Goal: Task Accomplishment & Management: Manage account settings

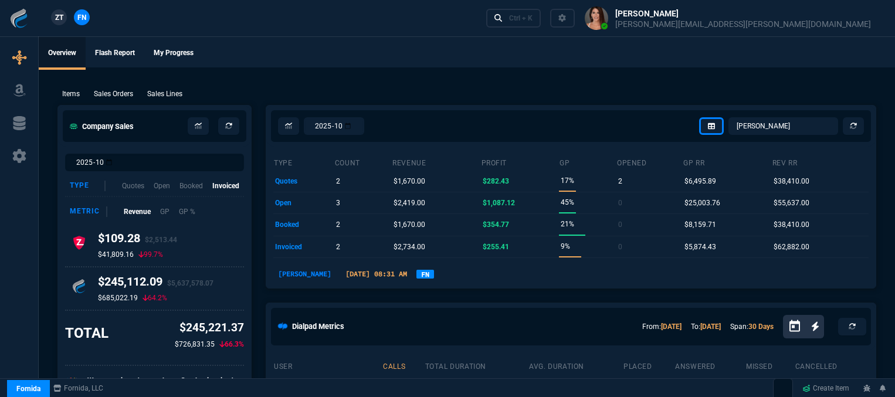
select select "12: [PERSON_NAME]"
click at [533, 19] on div "Ctrl + K" at bounding box center [520, 17] width 23 height 9
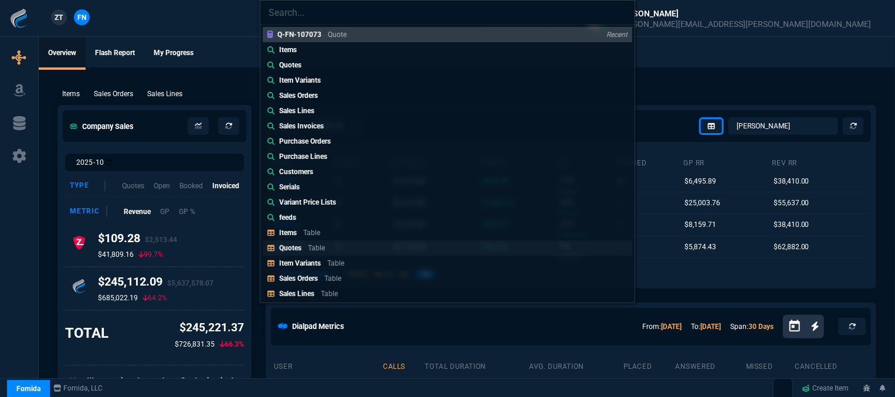
click at [309, 240] on link "Quotes Table" at bounding box center [448, 247] width 370 height 15
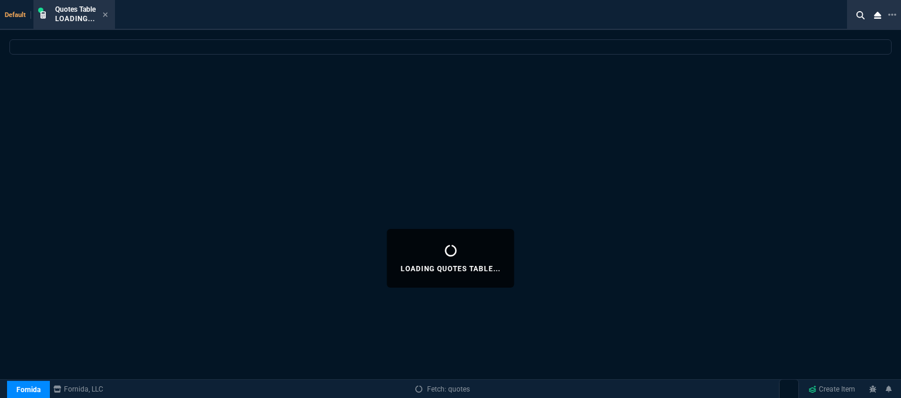
select select
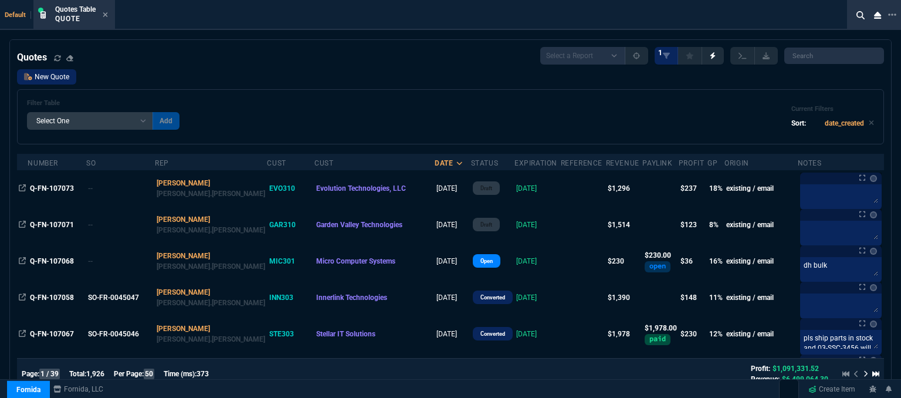
click at [69, 78] on link "New Quote" at bounding box center [46, 76] width 59 height 15
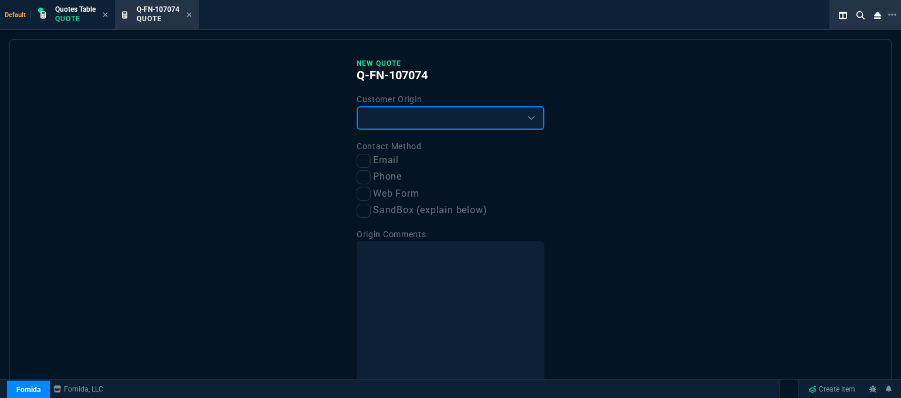
click at [460, 119] on select "Existing Customer Amazon Lead (first order) Website Lead (first order) Called (…" at bounding box center [451, 117] width 188 height 23
select select "existing"
click at [357, 106] on select "Existing Customer Amazon Lead (first order) Website Lead (first order) Called (…" at bounding box center [451, 117] width 188 height 23
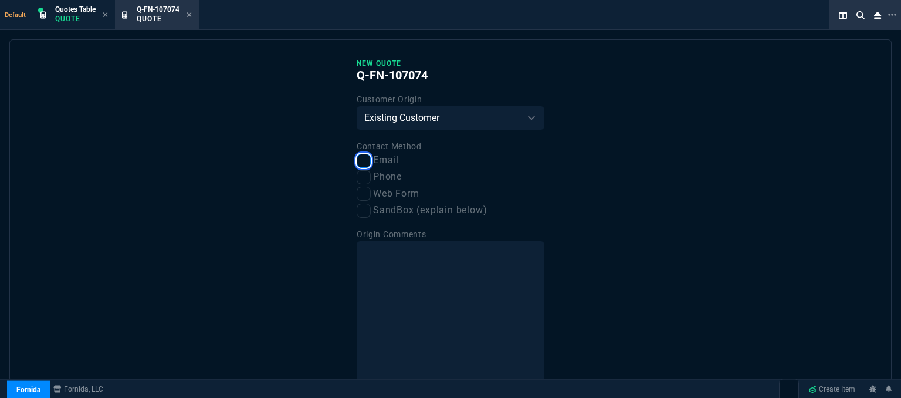
click at [362, 165] on input "Email" at bounding box center [364, 161] width 14 height 14
checkbox input "true"
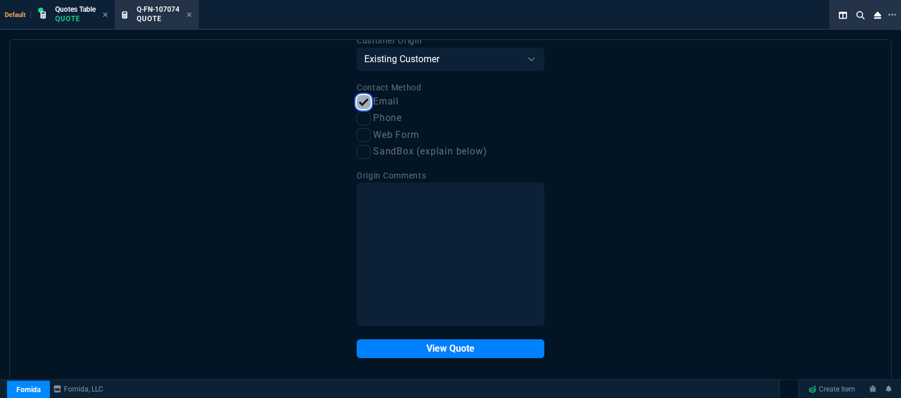
scroll to position [59, 0]
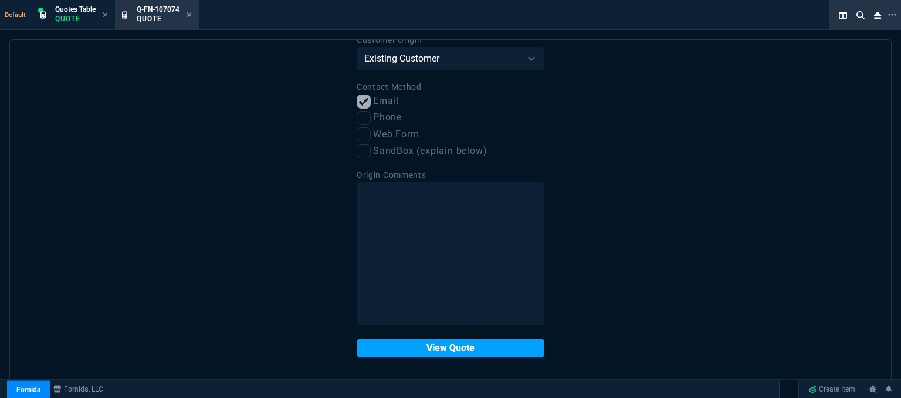
click at [404, 352] on button "View Quote" at bounding box center [451, 347] width 188 height 19
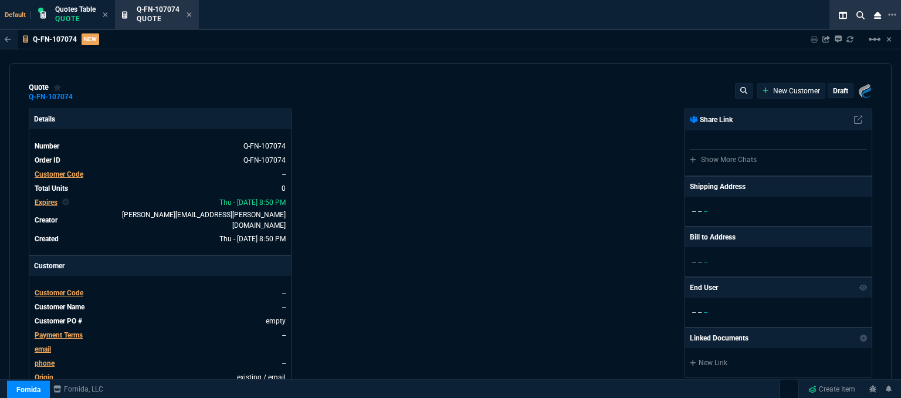
click at [52, 289] on span "Customer Code" at bounding box center [59, 293] width 49 height 8
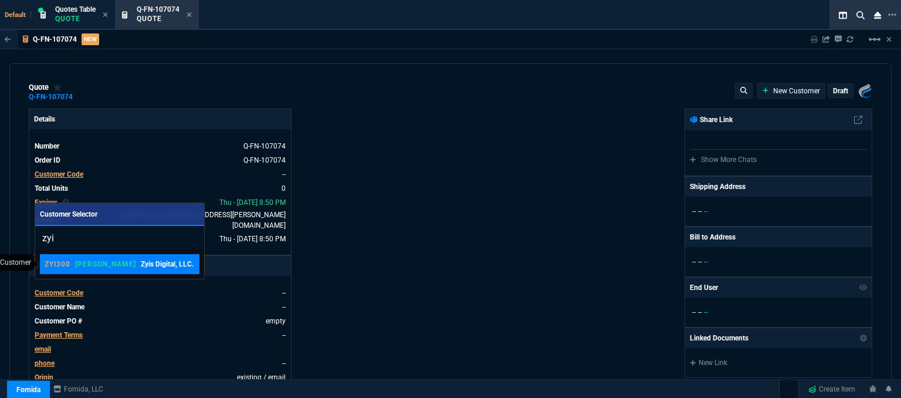
type input "zyi"
click at [141, 262] on p "Zyis Digital, LLC." at bounding box center [167, 264] width 53 height 11
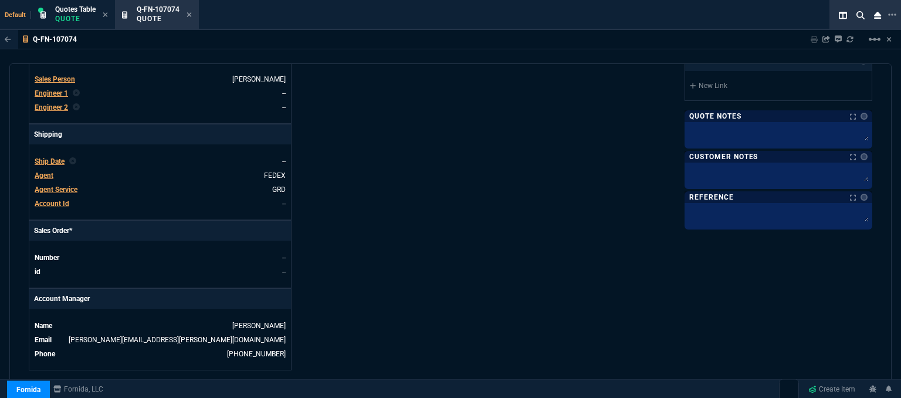
scroll to position [562, 0]
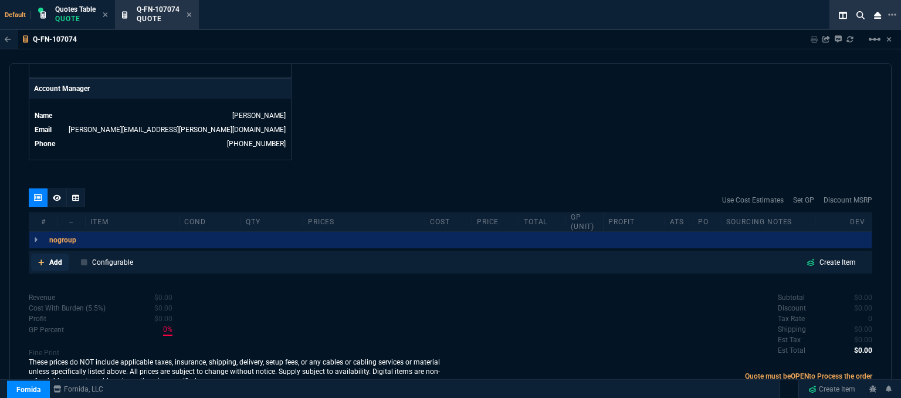
click at [40, 259] on icon at bounding box center [41, 262] width 6 height 6
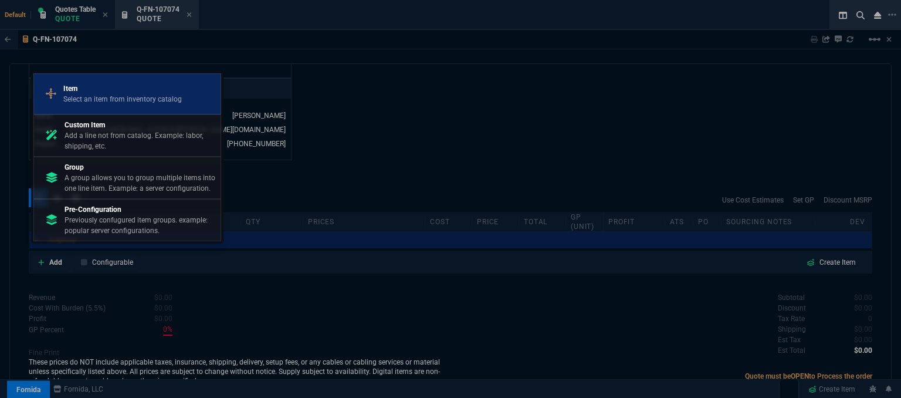
click at [96, 95] on p "Select an item from inventory catalog" at bounding box center [122, 99] width 118 height 11
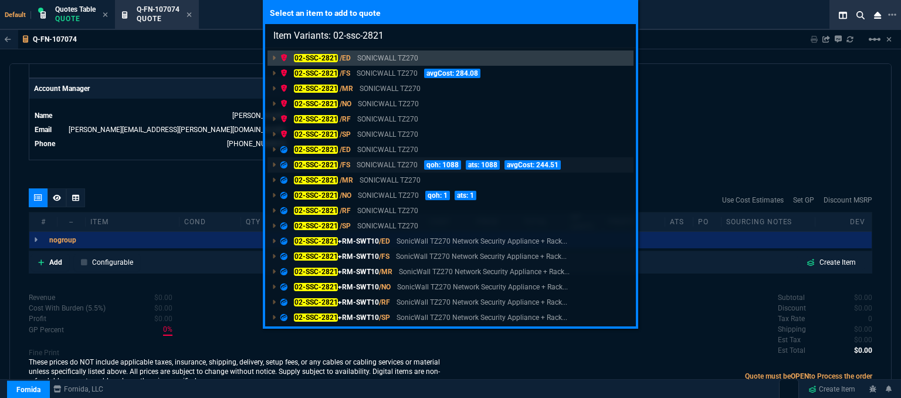
type input "Item Variants: 02-ssc-2821"
click at [350, 166] on div "02-SSC-2821 /FS SONICWALL TZ270 qoh: 1088 ats: 1088 avgCost: 244.51" at bounding box center [422, 165] width 285 height 11
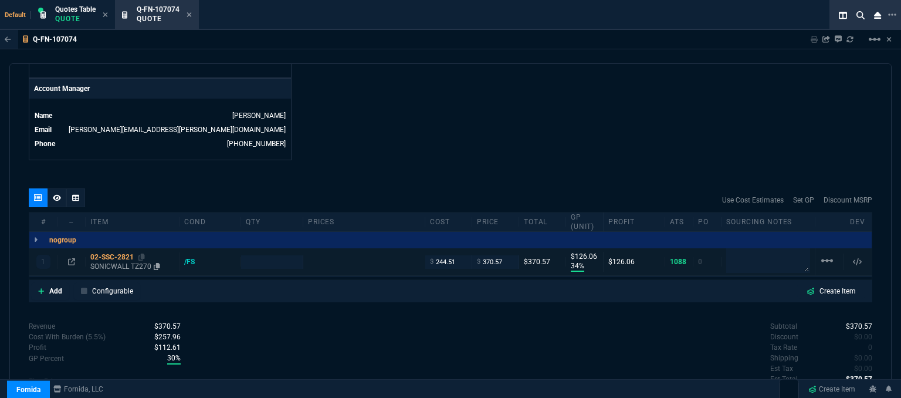
type input "34"
type input "126"
type input "499"
type input "26"
click at [104, 262] on p "SONICWALL TZ270" at bounding box center [132, 266] width 84 height 9
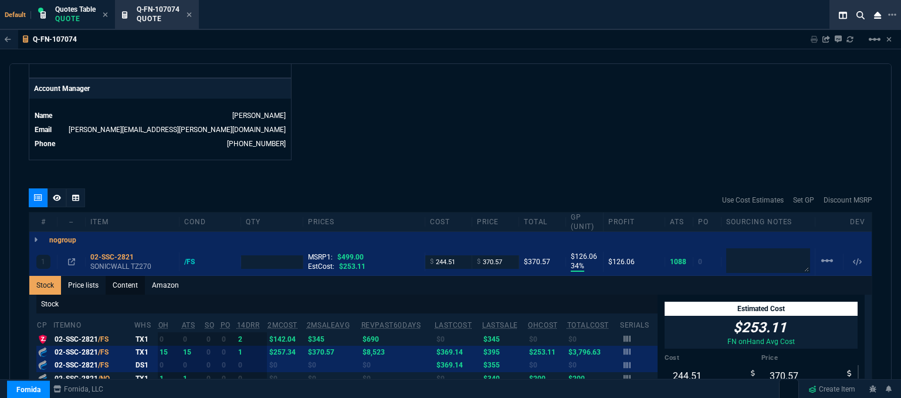
click at [129, 276] on link "Content" at bounding box center [125, 285] width 39 height 19
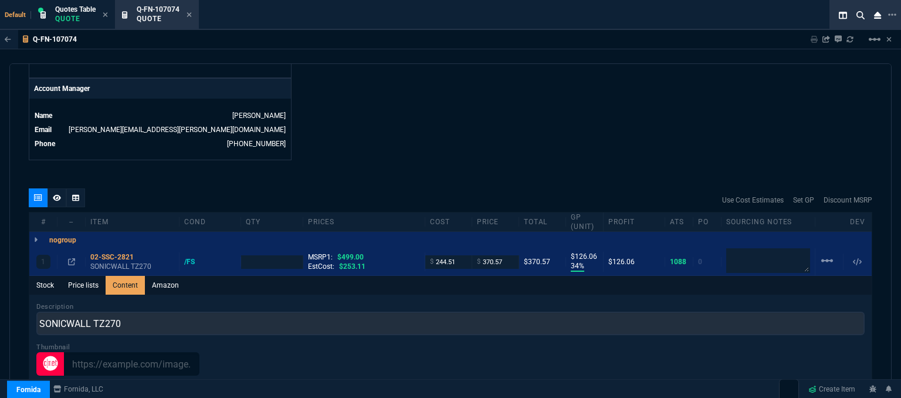
scroll to position [0, 0]
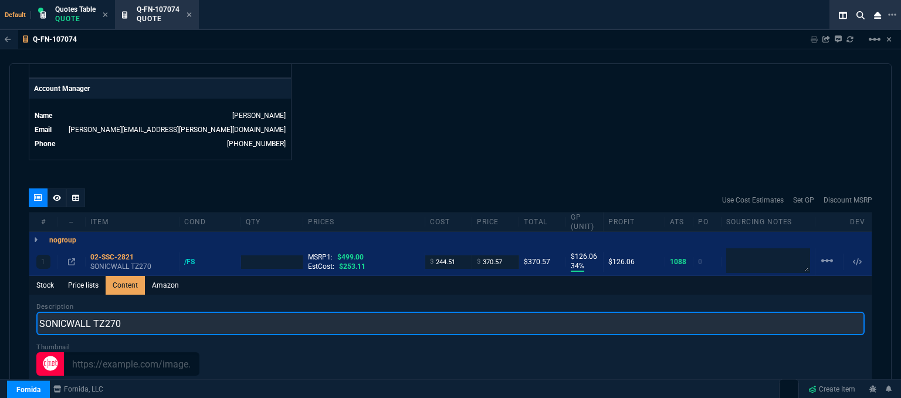
click at [211, 311] on input "SONICWALL TZ270" at bounding box center [450, 322] width 828 height 23
type input "SONICWALL TZ270 NETWORK SECURITY APPLIANCE"
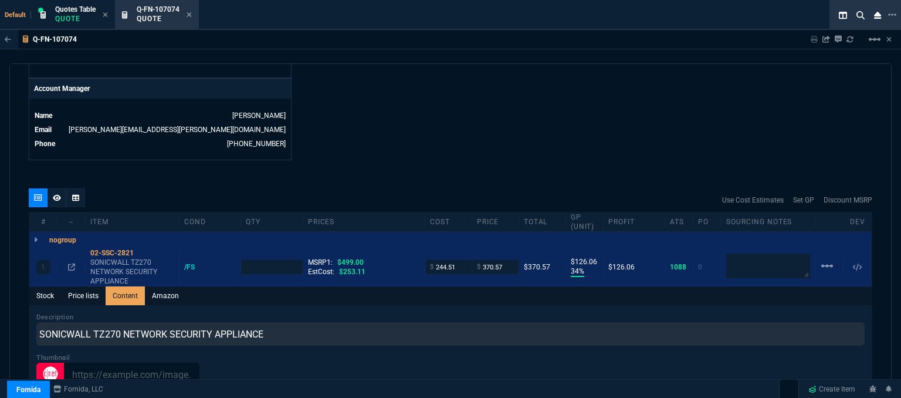
type input "1"
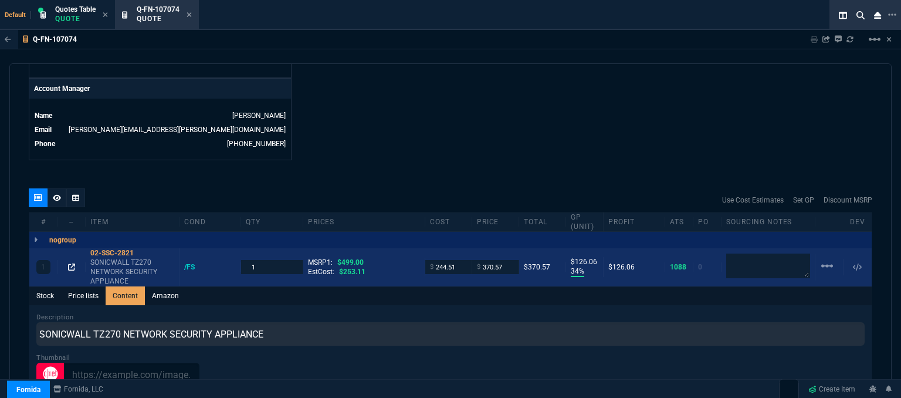
click at [72, 263] on icon at bounding box center [71, 266] width 7 height 7
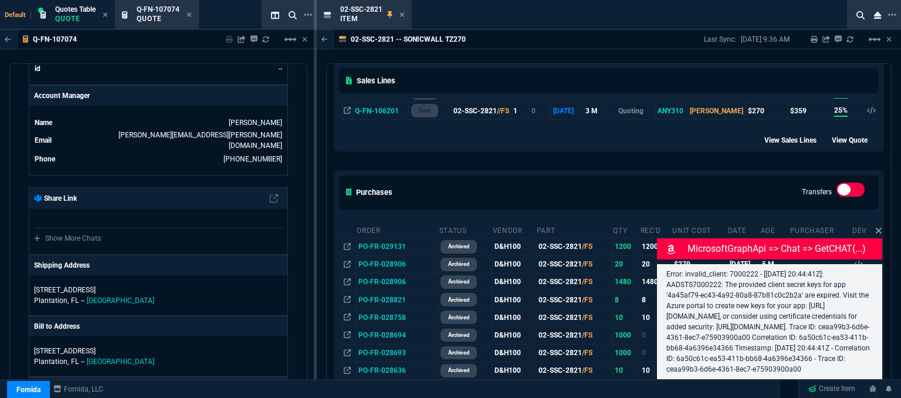
scroll to position [710, 0]
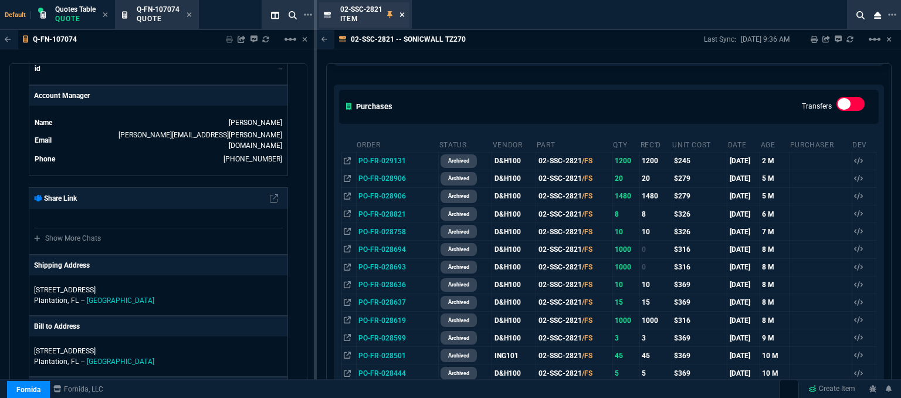
click at [402, 11] on icon at bounding box center [401, 14] width 5 height 7
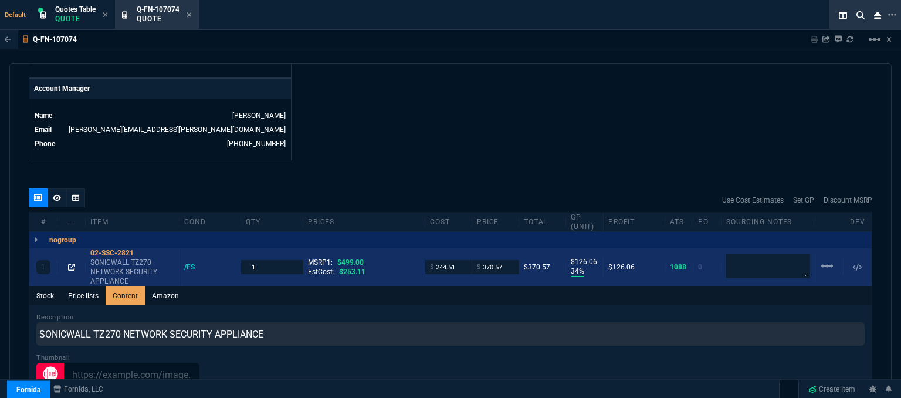
click at [72, 263] on icon at bounding box center [71, 266] width 7 height 7
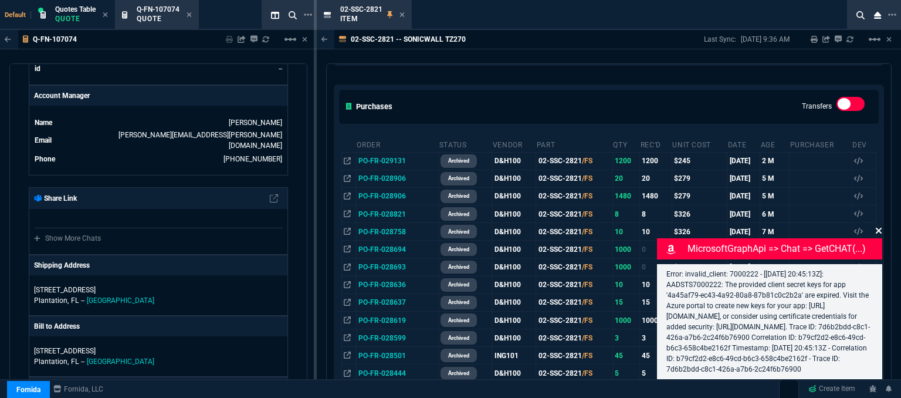
click at [880, 226] on icon at bounding box center [878, 230] width 7 height 9
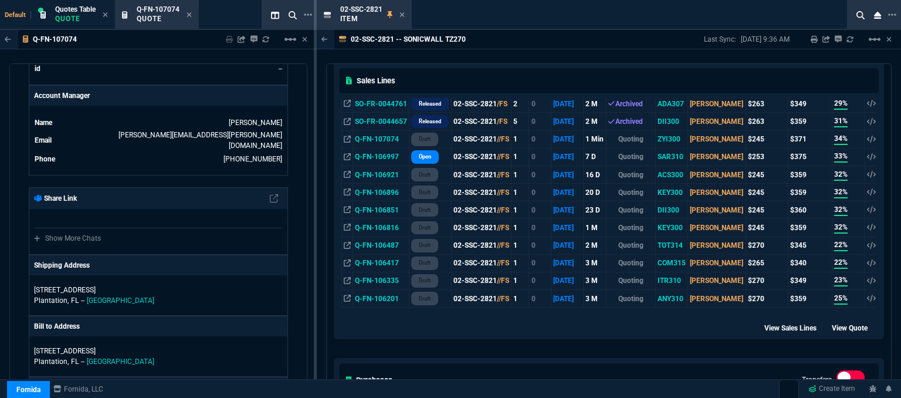
scroll to position [476, 0]
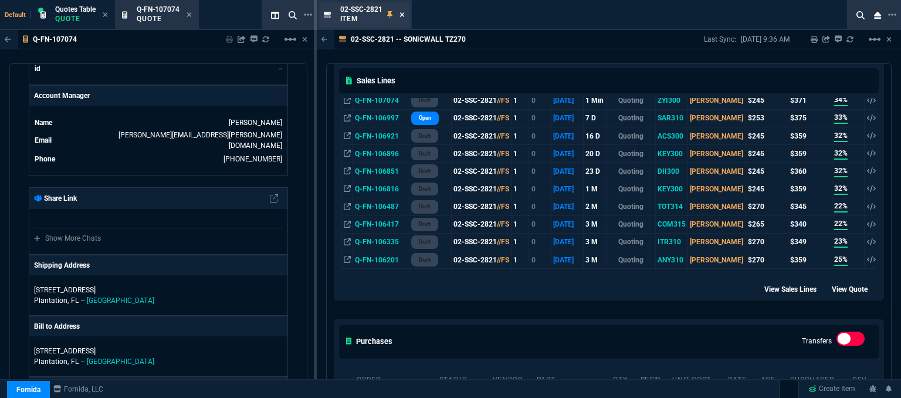
click at [399, 12] on icon at bounding box center [401, 14] width 5 height 7
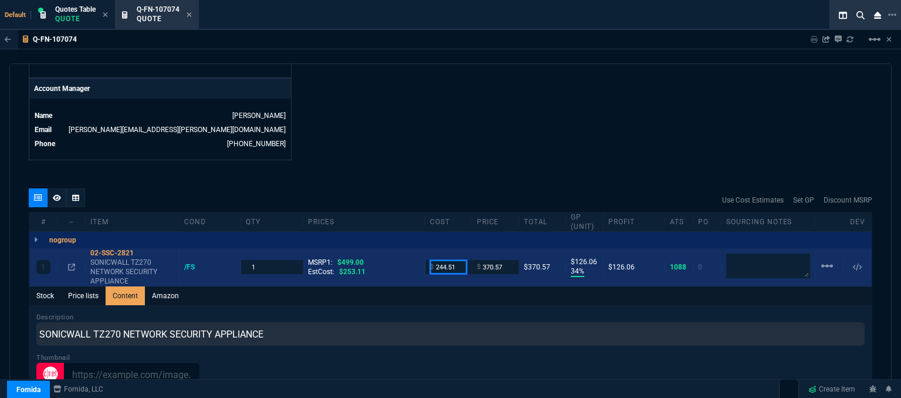
click at [457, 260] on input "244.51" at bounding box center [448, 266] width 37 height 13
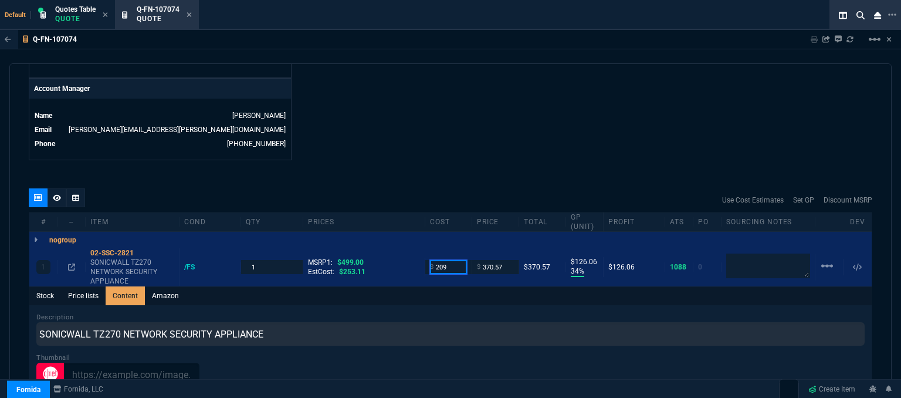
type input "209"
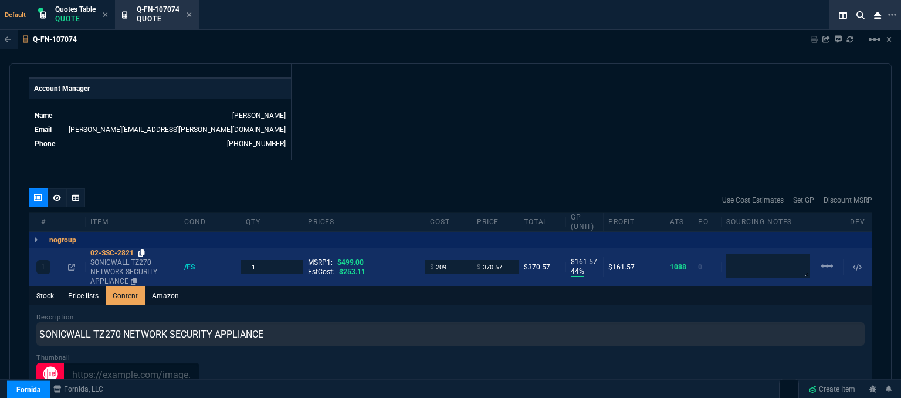
click at [143, 249] on icon at bounding box center [141, 252] width 6 height 7
click at [144, 249] on icon at bounding box center [141, 252] width 6 height 7
click at [73, 263] on icon at bounding box center [71, 266] width 7 height 7
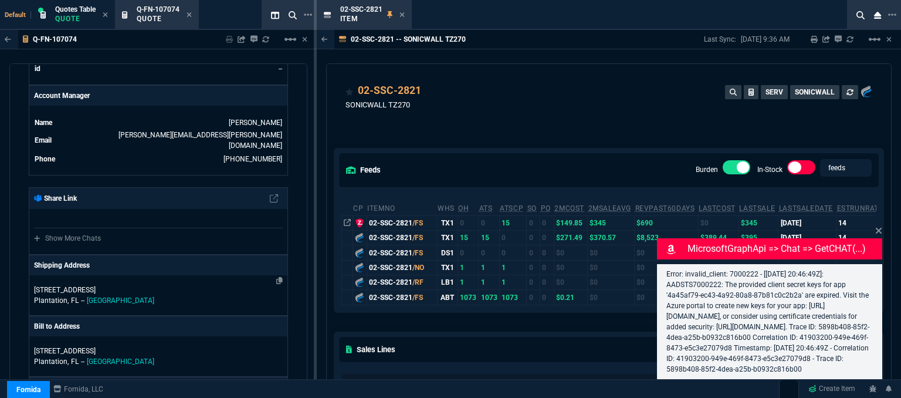
scroll to position [293, 0]
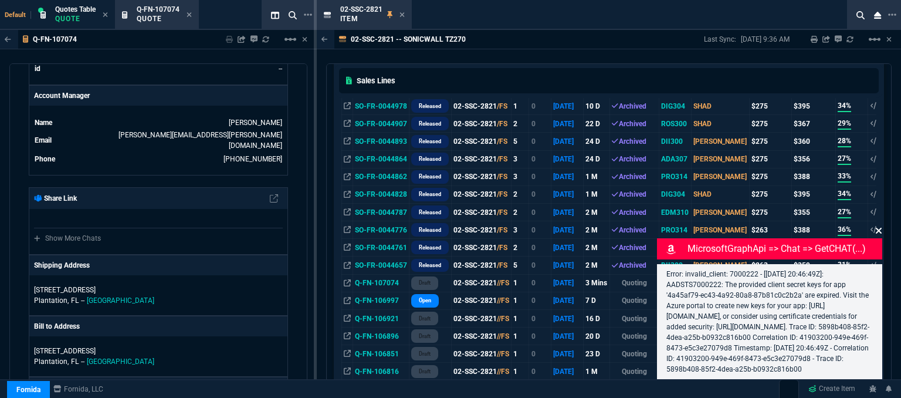
click at [877, 228] on icon at bounding box center [879, 231] width 6 height 6
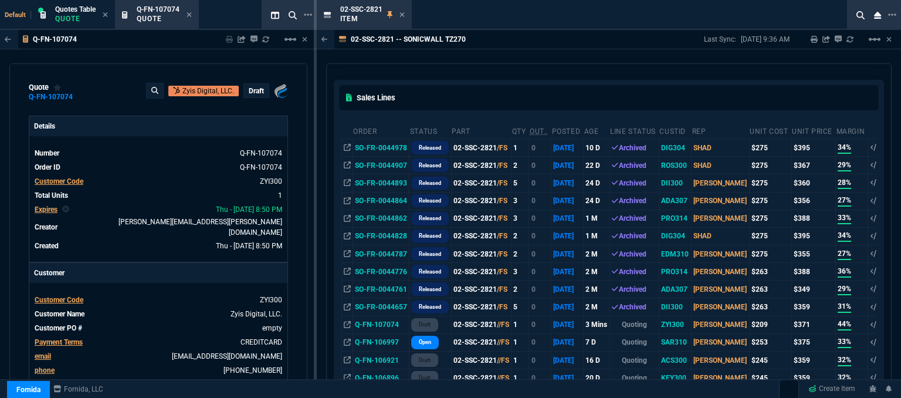
scroll to position [235, 0]
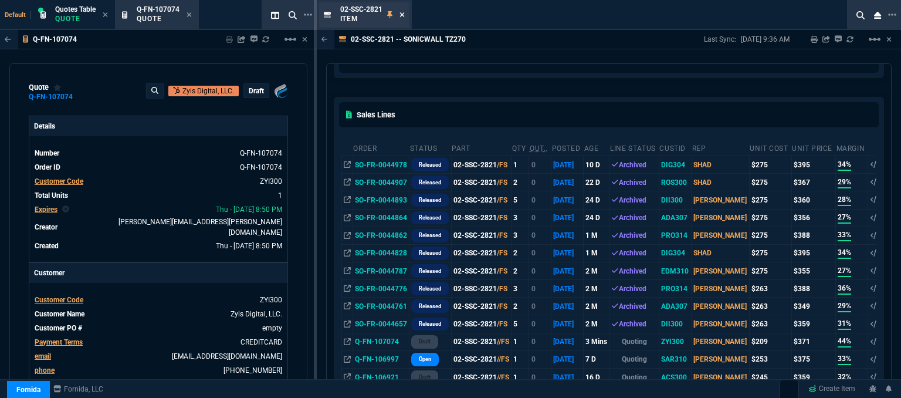
click at [400, 17] on icon at bounding box center [401, 14] width 5 height 7
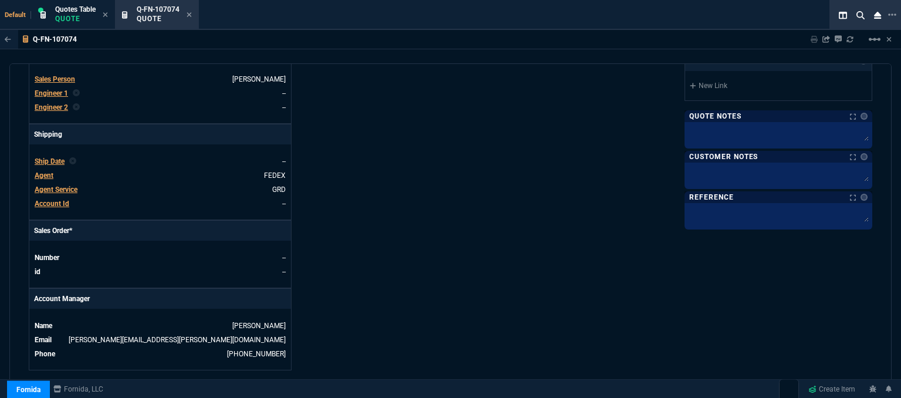
scroll to position [704, 0]
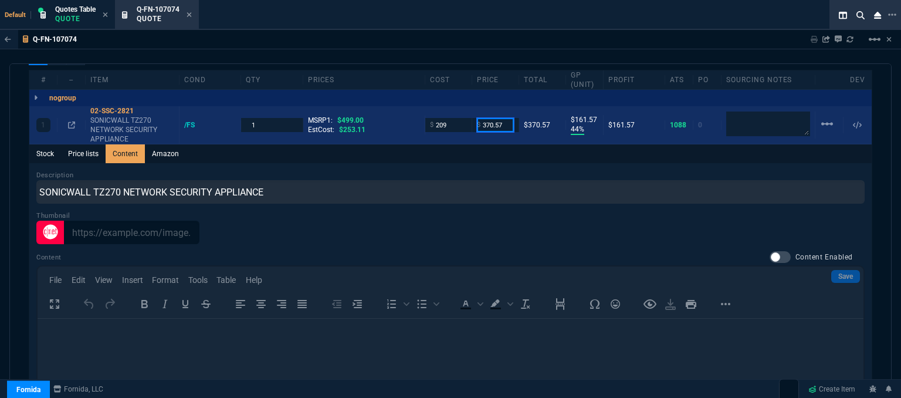
click at [504, 118] on input "370.57" at bounding box center [495, 124] width 37 height 13
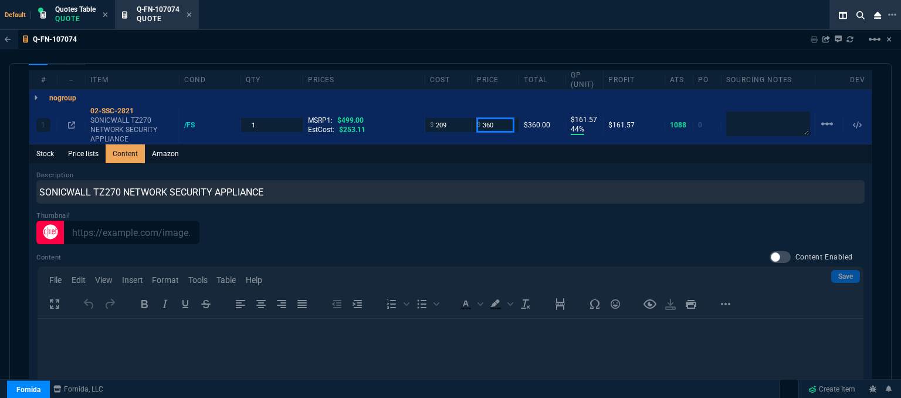
type input "360"
click at [489, 211] on div "Thumbnail Save" at bounding box center [450, 227] width 828 height 33
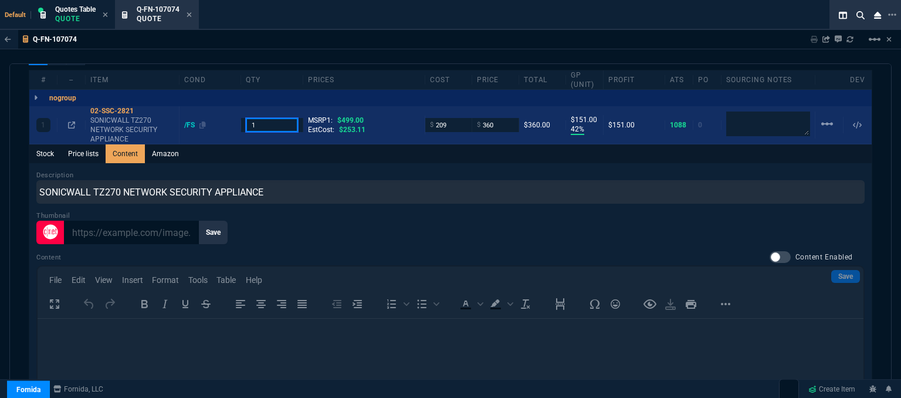
drag, startPoint x: 272, startPoint y: 118, endPoint x: 195, endPoint y: 115, distance: 77.5
click at [195, 115] on div "1 02-SSC-2821 SONICWALL TZ270 NETWORK SECURITY APPLIANCE /FS 1 MSRP1: $499.00 E…" at bounding box center [450, 125] width 842 height 38
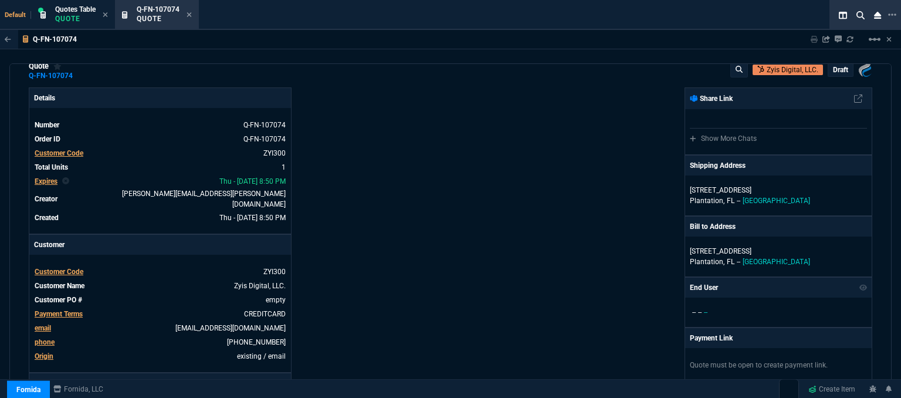
scroll to position [0, 0]
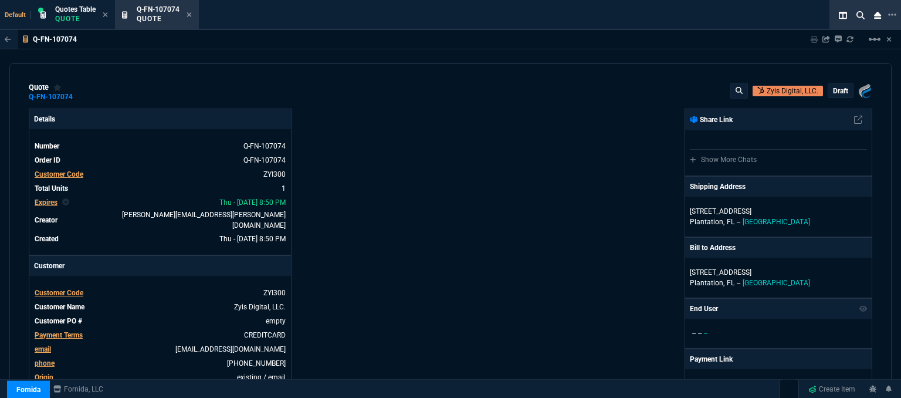
type input "4"
click at [777, 216] on p "Plantation, FL -- USA" at bounding box center [778, 221] width 177 height 11
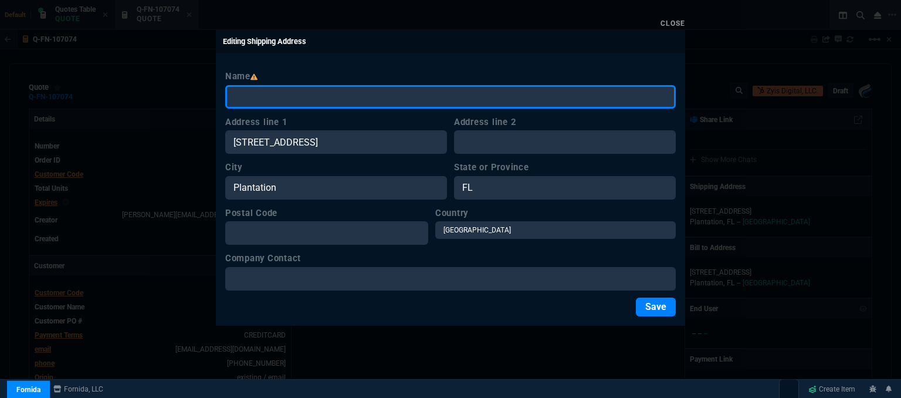
click at [359, 104] on input "Name" at bounding box center [450, 96] width 450 height 23
type input "f"
type input "Full Circle"
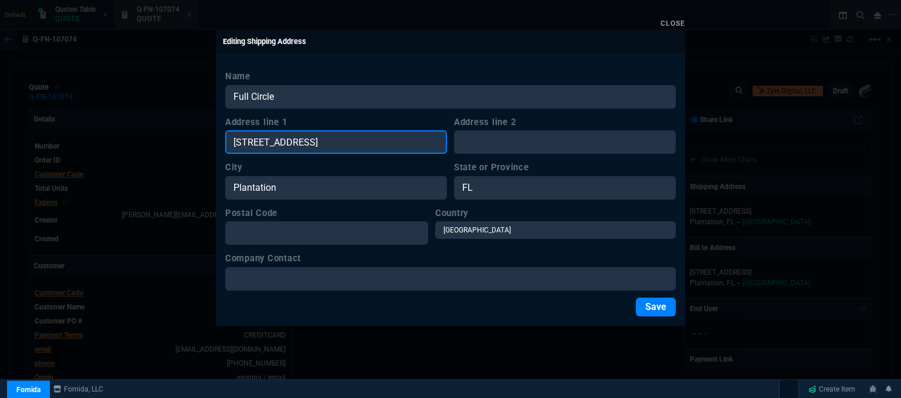
drag, startPoint x: 367, startPoint y: 137, endPoint x: 214, endPoint y: 120, distance: 154.0
click at [214, 120] on div "Close Editing Shipping Address Name Full Circle Address line 1 5235 W Broward B…" at bounding box center [450, 199] width 901 height 398
paste input "3349 N. University Drive, Suite 6 Hollywood, FL33024"
type input "3349 N. University Drive, Suite 6 Hollywood, FL33024"
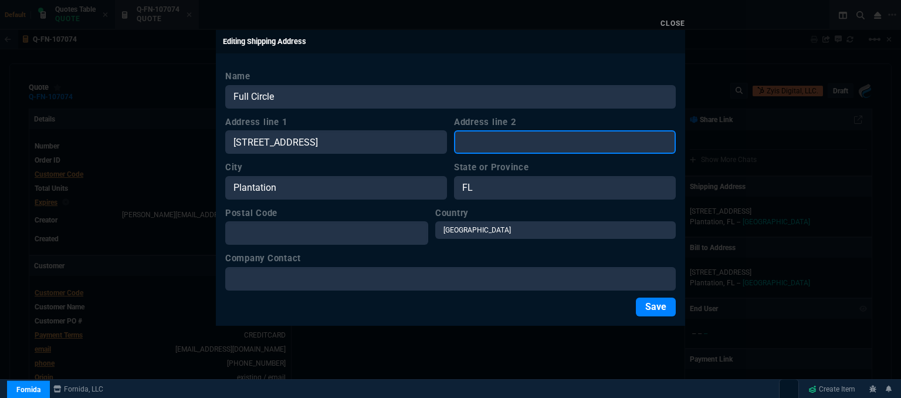
click at [526, 143] on input "Address line 2" at bounding box center [565, 141] width 222 height 23
paste input "3349 N. University Drive, Suite 6 Hollywood, FL33024"
type input "3349 N. University Drive, Suite 6 Hollywood, FL33024"
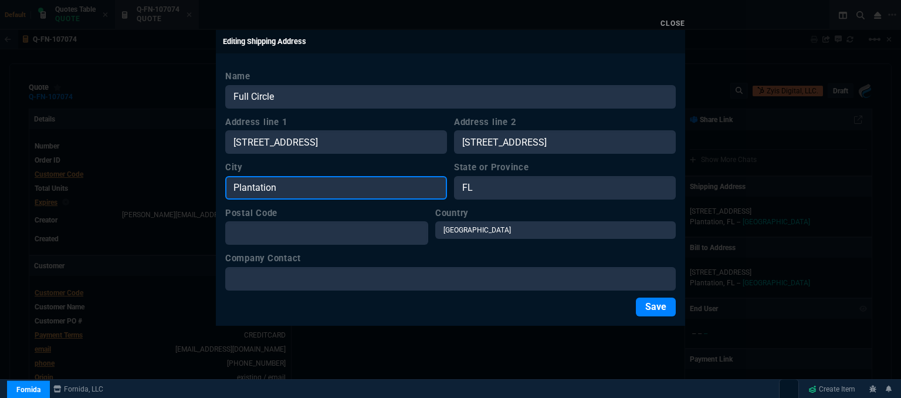
scroll to position [0, 0]
drag, startPoint x: 321, startPoint y: 191, endPoint x: 210, endPoint y: 178, distance: 112.2
click at [210, 178] on div "Close Editing Shipping Address Name Full Circle Address line 1 3349 N. Universi…" at bounding box center [450, 199] width 901 height 398
paste input "3349 N. University Drive, Suite 6 Hollywood, FL33024"
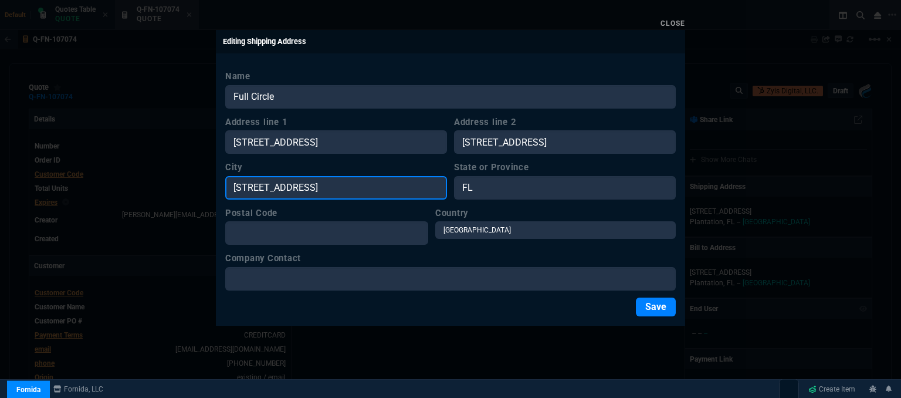
type input "3349 N. University Drive, Suite 6 Hollywood, FL33024"
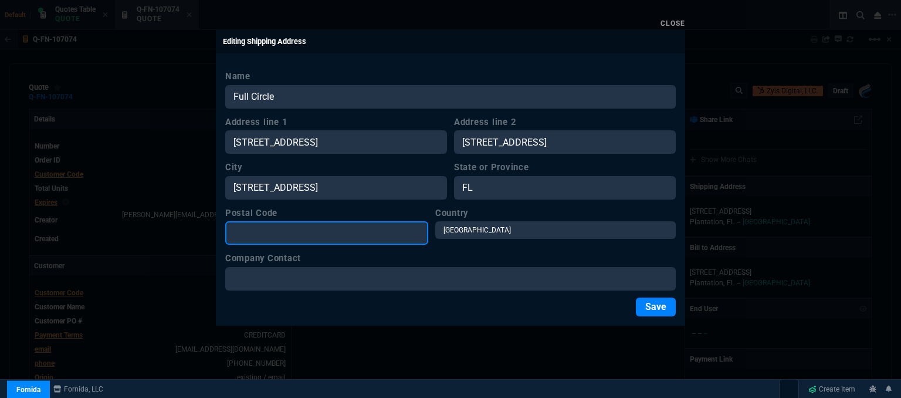
click at [363, 233] on input "Postal Code" at bounding box center [326, 232] width 203 height 23
paste input "3349 N. University Drive, Suite 6 Hollywood, FL33024"
drag, startPoint x: 403, startPoint y: 232, endPoint x: 222, endPoint y: 209, distance: 182.7
click at [222, 209] on div "Name Full Circle Address line 1 3349 N. University Drive, Suite 6 Hollywood, FL…" at bounding box center [450, 192] width 469 height 265
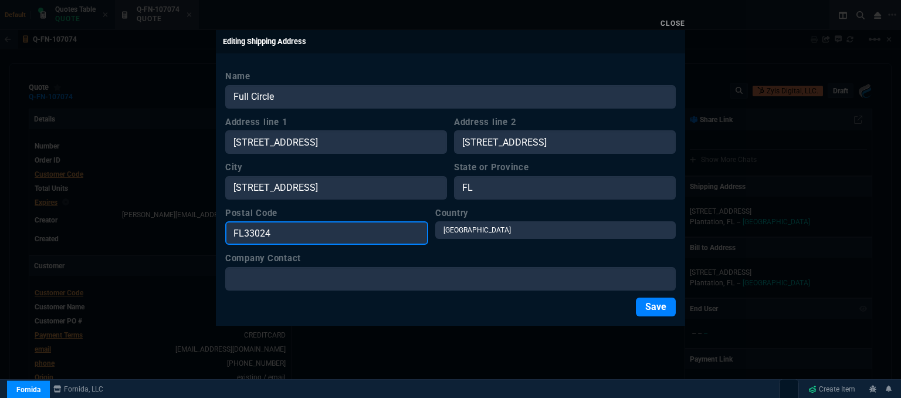
click at [300, 232] on input "FL33024" at bounding box center [326, 232] width 203 height 23
drag, startPoint x: 300, startPoint y: 232, endPoint x: 228, endPoint y: 229, distance: 72.2
click at [228, 229] on input "FL33" at bounding box center [326, 232] width 203 height 23
paste input "3349 N. University Drive, Suite 6 Hollywood, FL33024"
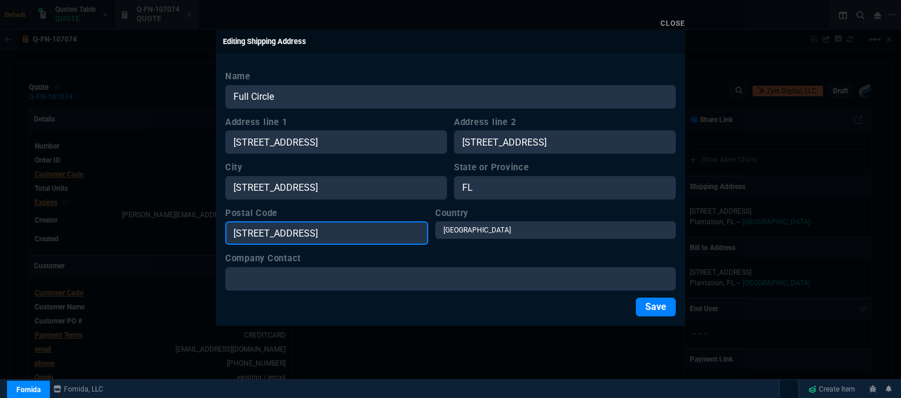
scroll to position [0, 19]
click at [413, 228] on input "3349 N. University Drive, Suite 6 Hollywood, FL33024FL33" at bounding box center [326, 232] width 203 height 23
click at [333, 233] on input "33024FL33" at bounding box center [326, 232] width 203 height 23
type input "33024"
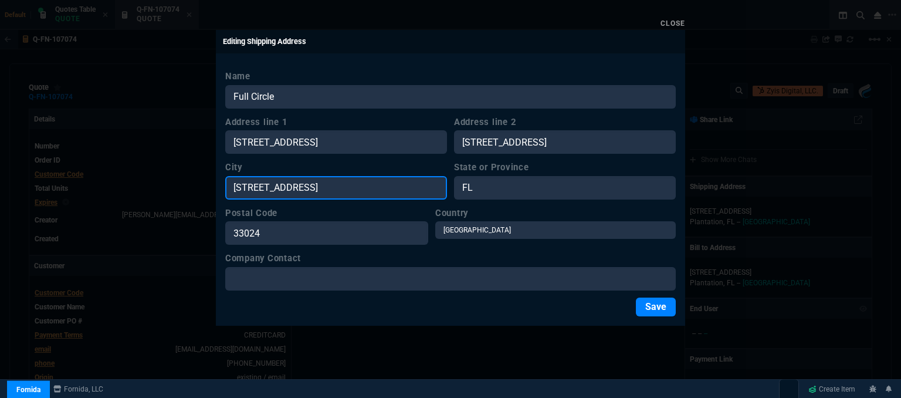
click at [373, 183] on input "3349 N. University Drive, Suite 6 Hollywood, FL33024" at bounding box center [336, 187] width 222 height 23
click at [371, 182] on input "Hollywood, FL33024" at bounding box center [336, 187] width 222 height 23
type input "Hollywood"
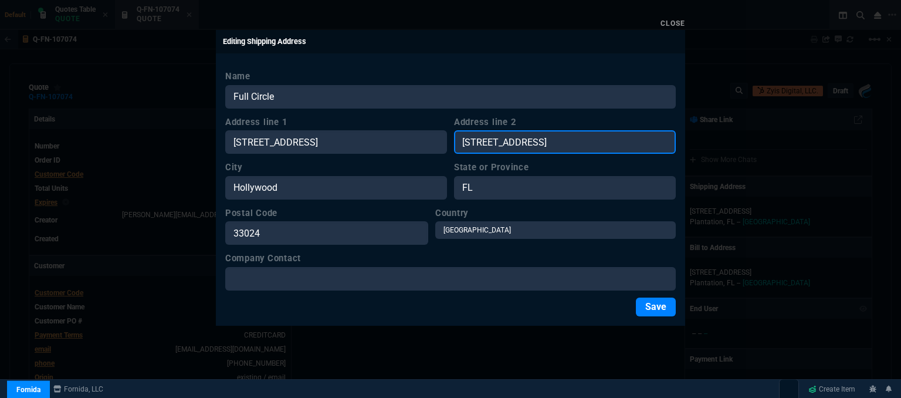
click at [570, 143] on input "3349 N. University Drive, Suite 6 Hollywood, FL33024" at bounding box center [565, 141] width 222 height 23
click at [589, 141] on input "Suite 6 Hollywood, FL33024" at bounding box center [565, 141] width 222 height 23
type input "Suite 6"
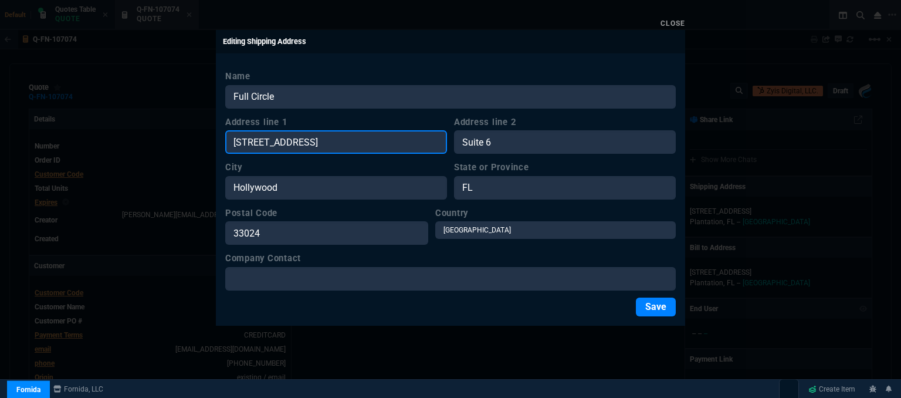
scroll to position [0, 18]
drag, startPoint x: 338, startPoint y: 137, endPoint x: 662, endPoint y: 152, distance: 324.1
click at [662, 152] on div "Address line 1 3349 N. University Drive, Suite 6 Hollywood, FL33024 Address lin…" at bounding box center [450, 135] width 450 height 39
type input "3349 N. University Drive"
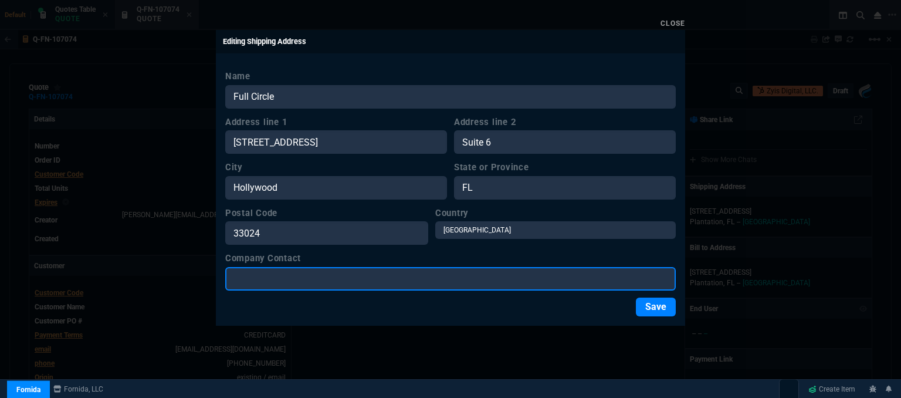
click at [350, 277] on input "Company Contact" at bounding box center [450, 278] width 450 height 23
type input "Noah Shih"
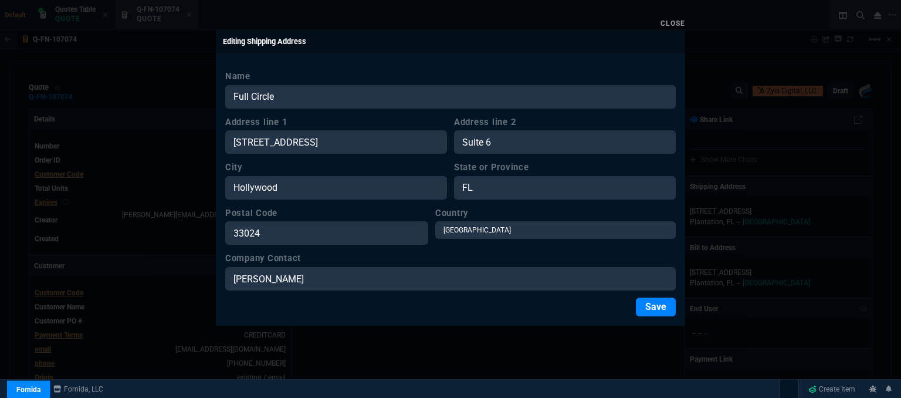
drag, startPoint x: 647, startPoint y: 308, endPoint x: 457, endPoint y: 389, distance: 206.5
click at [647, 308] on button "Save" at bounding box center [656, 306] width 40 height 19
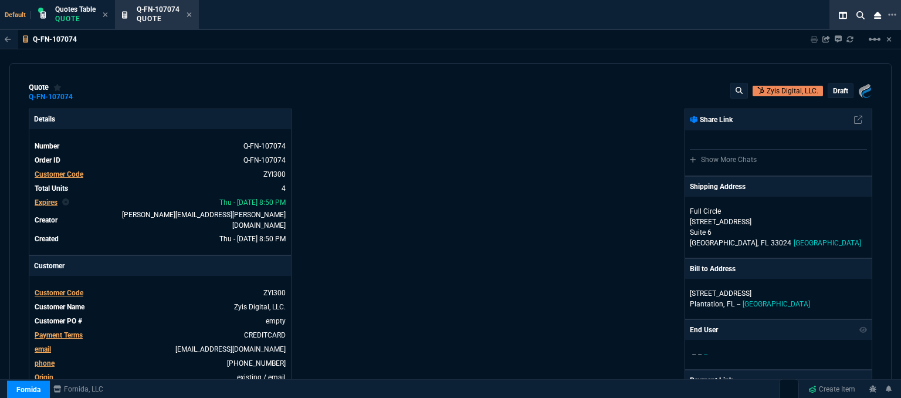
type input "42"
type input "151"
type input "28"
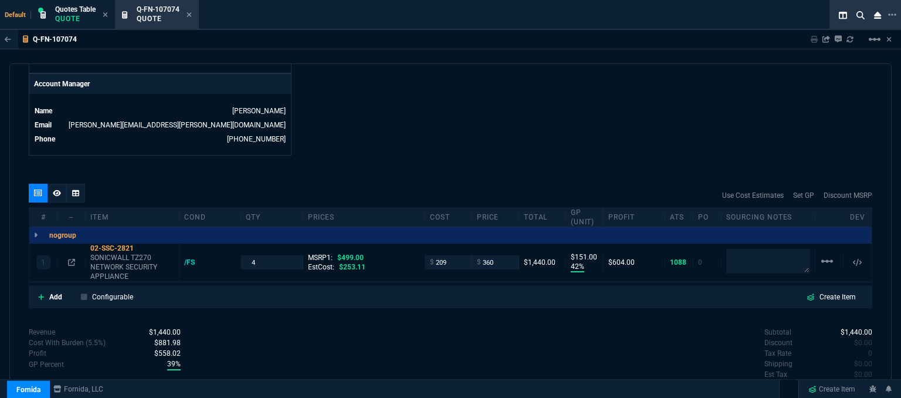
scroll to position [601, 0]
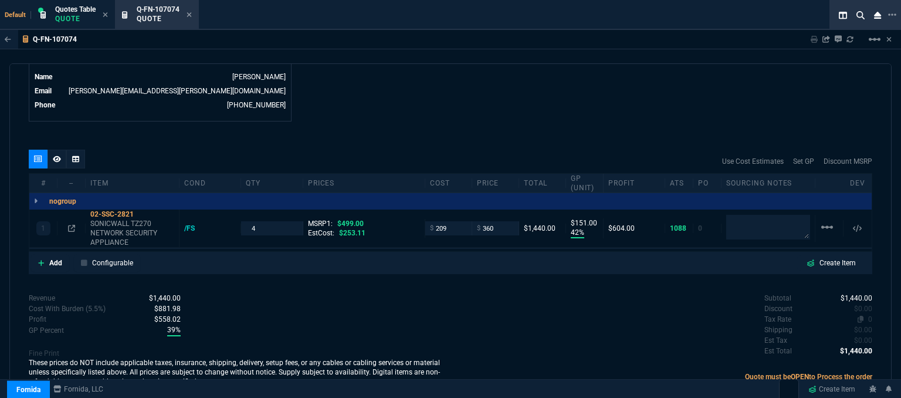
click at [868, 315] on span "0" at bounding box center [870, 319] width 4 height 8
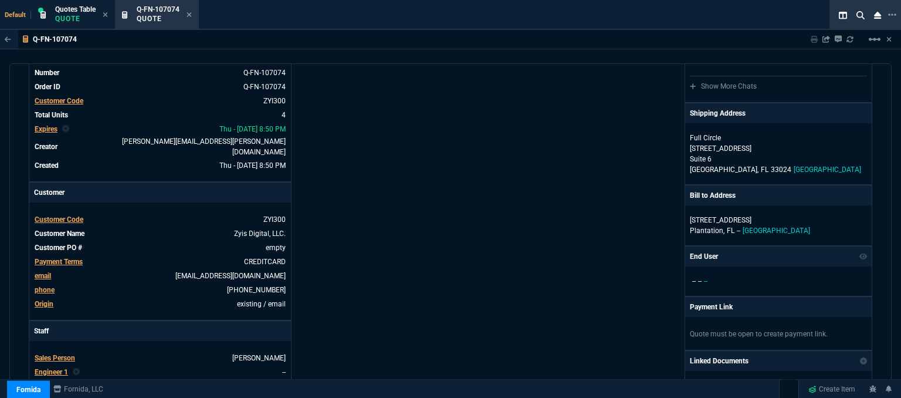
scroll to position [14, 0]
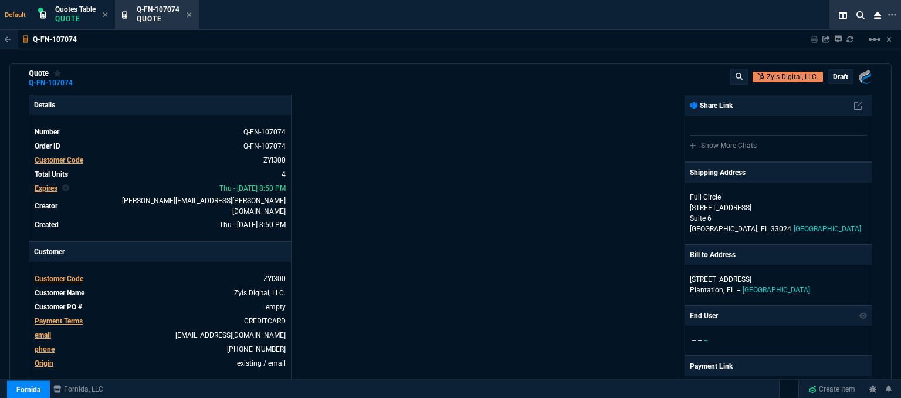
click at [836, 76] on p "draft" at bounding box center [840, 76] width 15 height 9
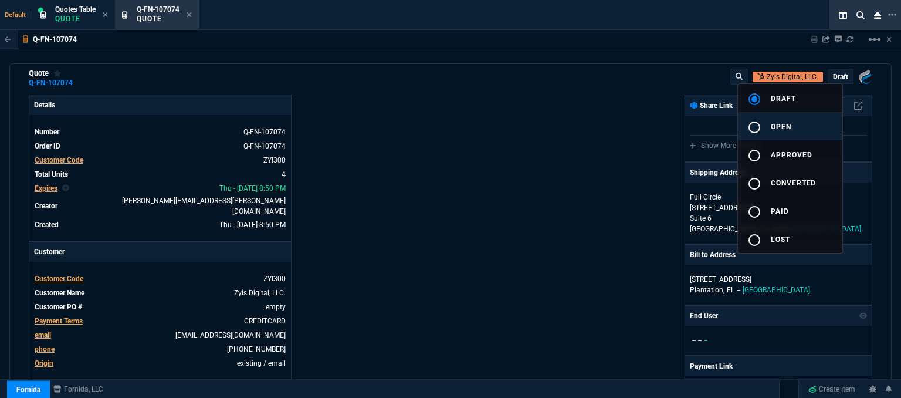
click at [788, 124] on span "open" at bounding box center [781, 127] width 21 height 8
click at [506, 132] on div at bounding box center [450, 199] width 901 height 398
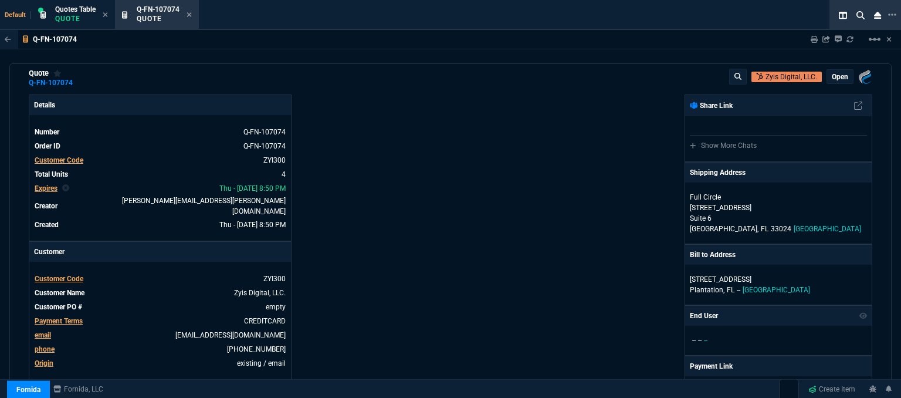
type input "42"
type input "151"
type input "28"
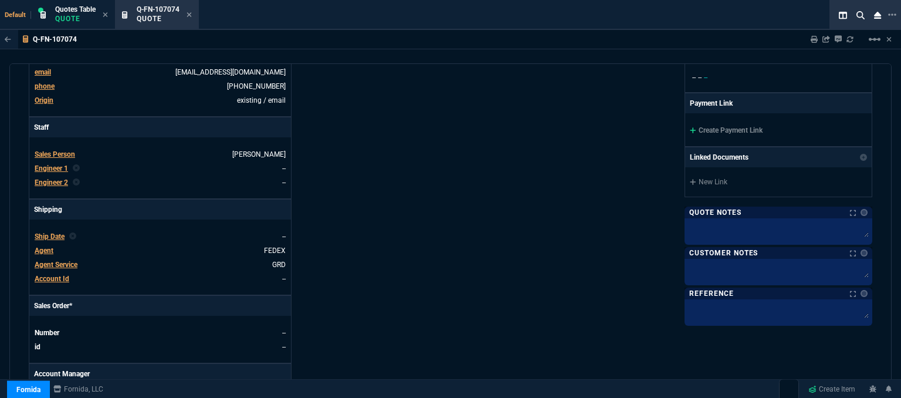
scroll to position [190, 0]
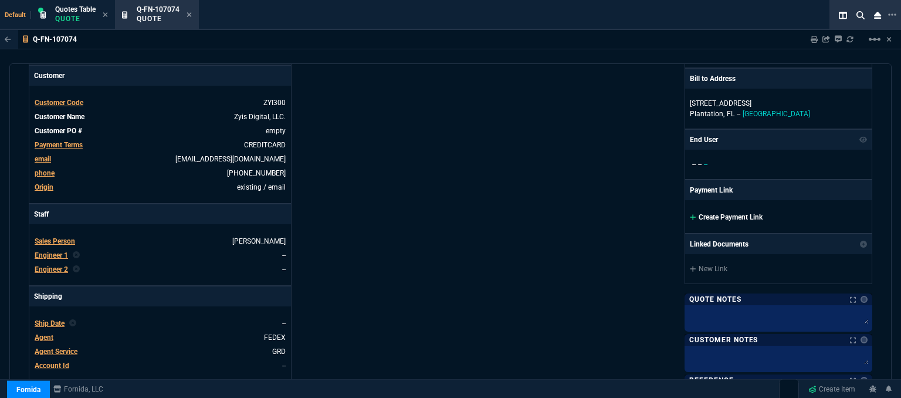
click at [690, 214] on icon at bounding box center [693, 217] width 6 height 6
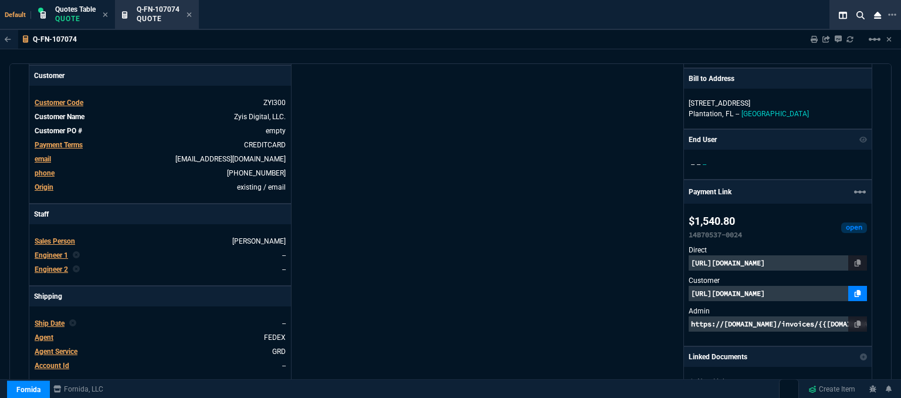
click at [855, 290] on icon at bounding box center [858, 293] width 6 height 7
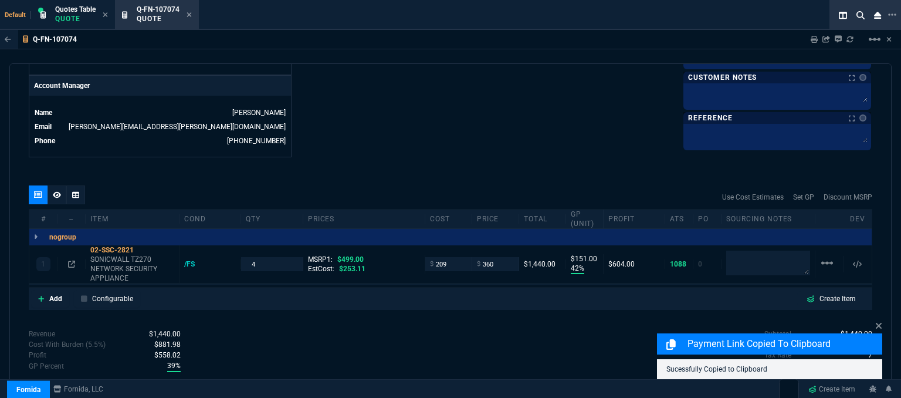
scroll to position [598, 0]
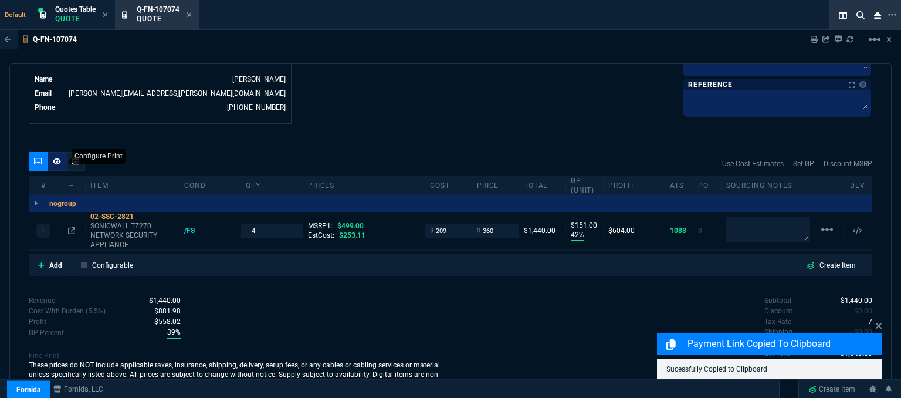
click at [58, 158] on icon at bounding box center [57, 161] width 8 height 7
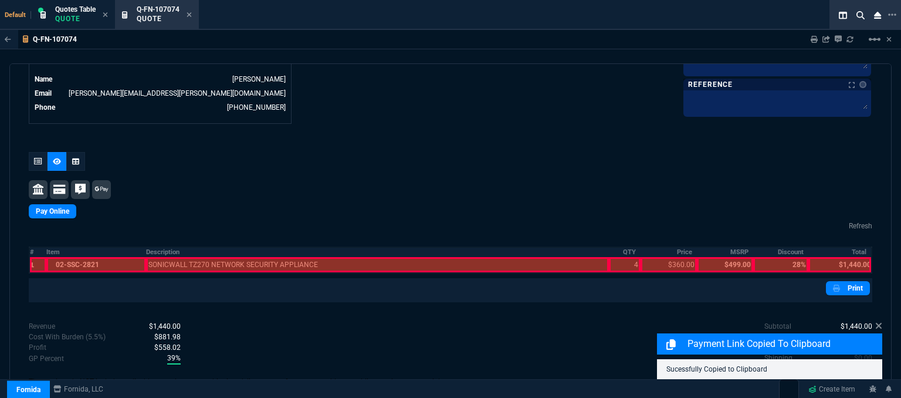
scroll to position [596, 0]
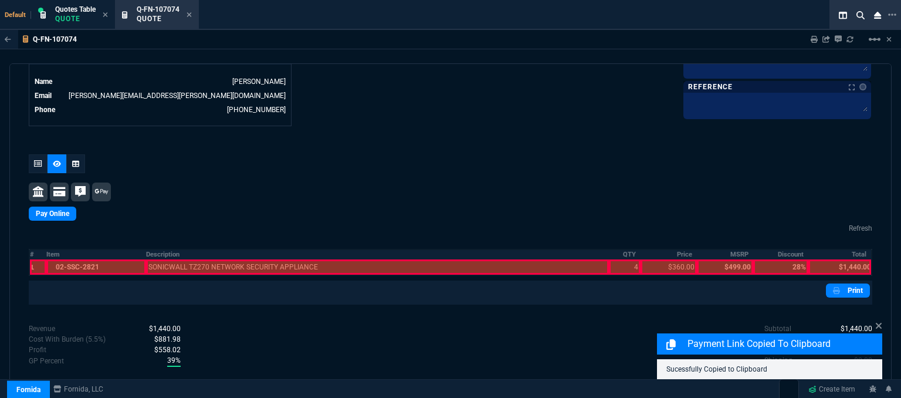
click at [65, 259] on div at bounding box center [96, 266] width 100 height 15
click at [195, 259] on div at bounding box center [377, 266] width 463 height 15
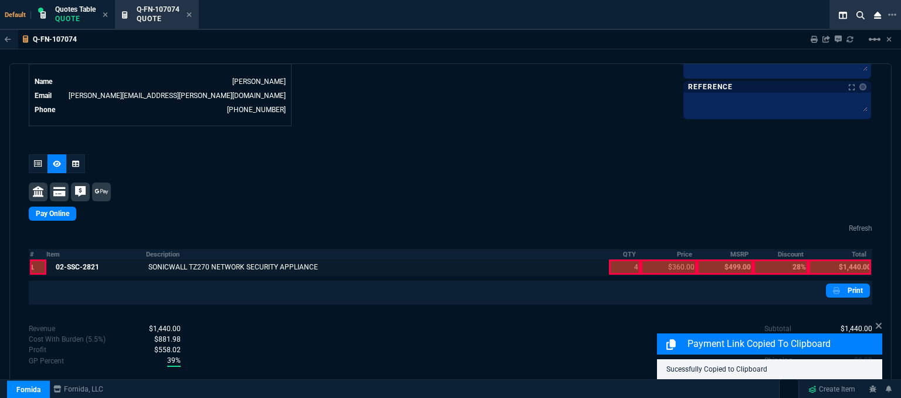
click at [612, 259] on div at bounding box center [625, 266] width 32 height 15
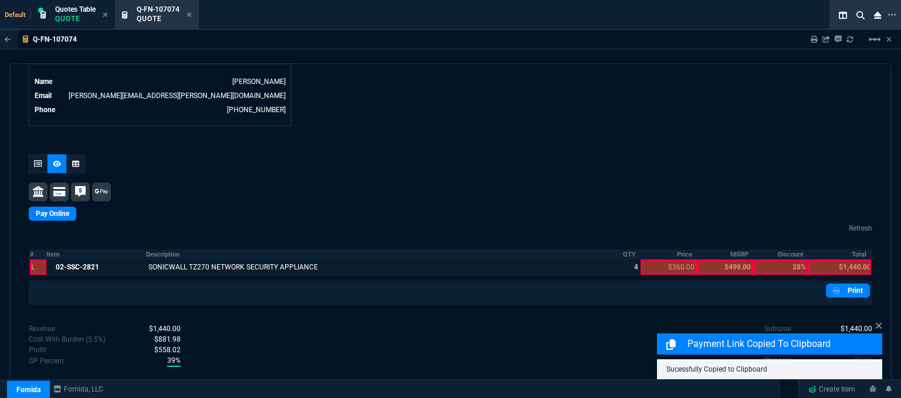
click at [664, 259] on div at bounding box center [668, 266] width 56 height 15
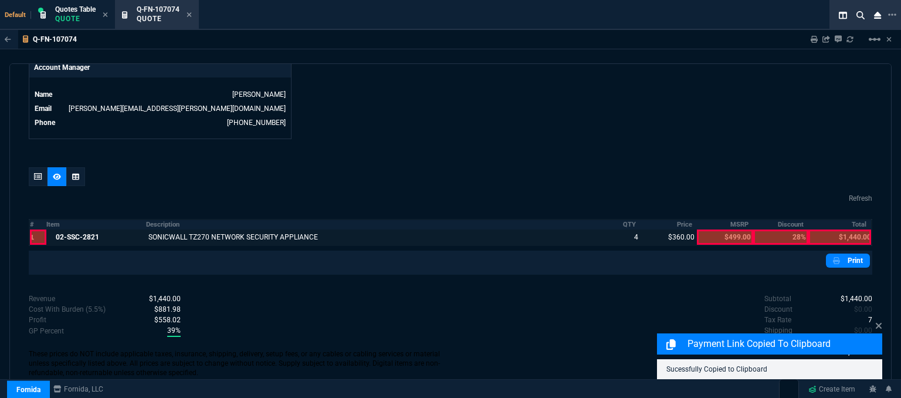
scroll to position [572, 0]
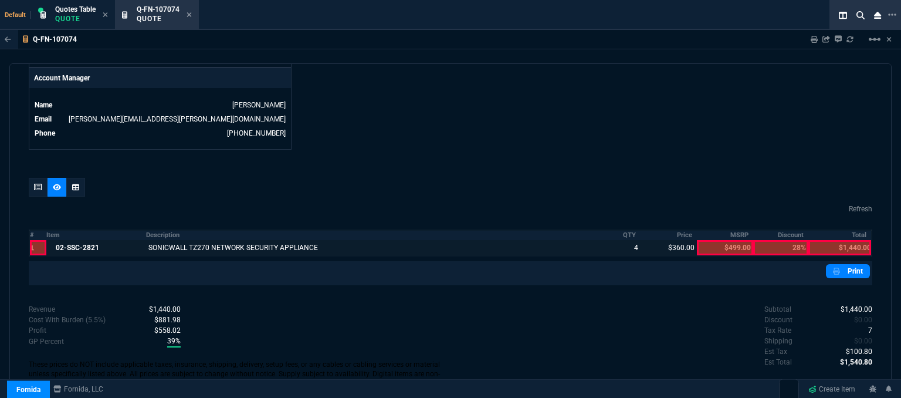
click at [846, 240] on div at bounding box center [839, 247] width 63 height 15
click at [838, 264] on link "Print" at bounding box center [848, 271] width 44 height 14
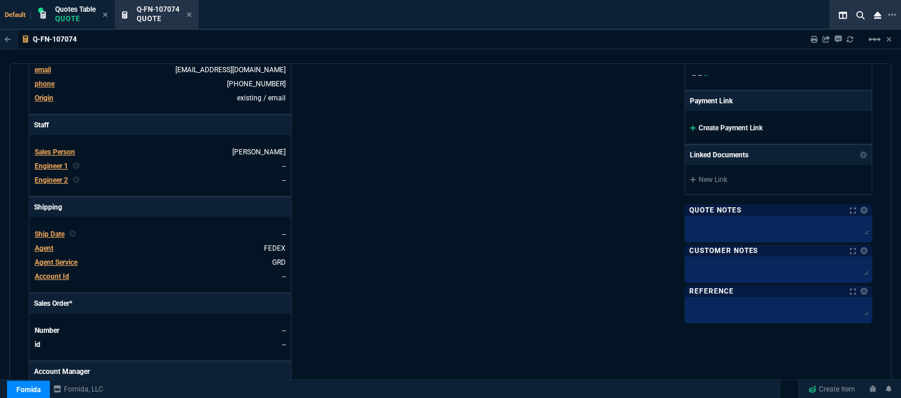
click at [690, 126] on icon at bounding box center [693, 128] width 6 height 6
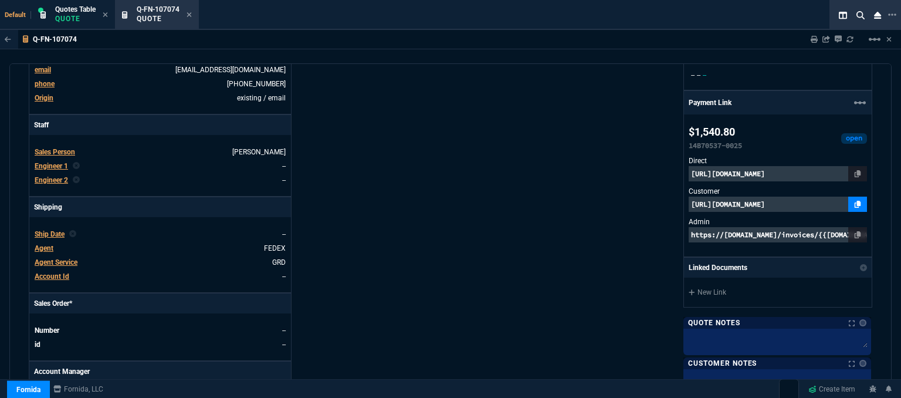
click at [855, 203] on icon at bounding box center [858, 204] width 6 height 7
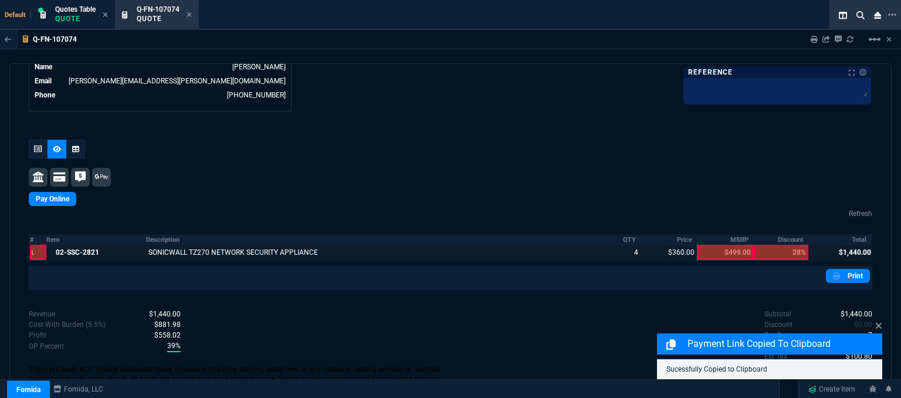
scroll to position [616, 0]
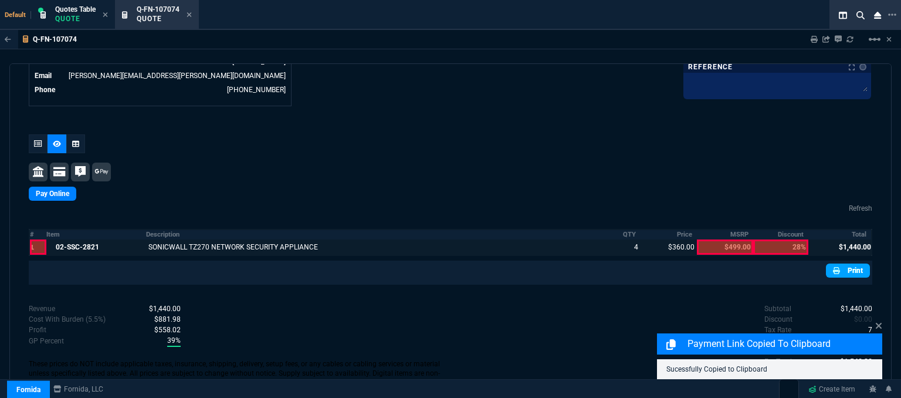
click at [856, 265] on link "Print" at bounding box center [848, 270] width 44 height 14
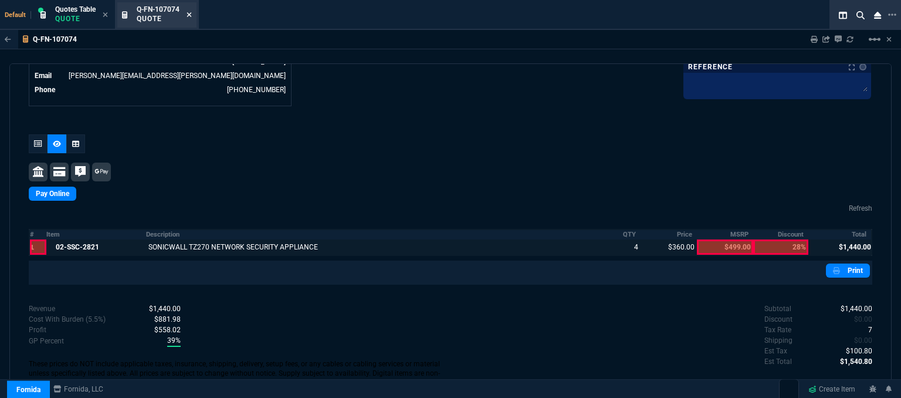
click at [191, 16] on icon at bounding box center [189, 14] width 5 height 7
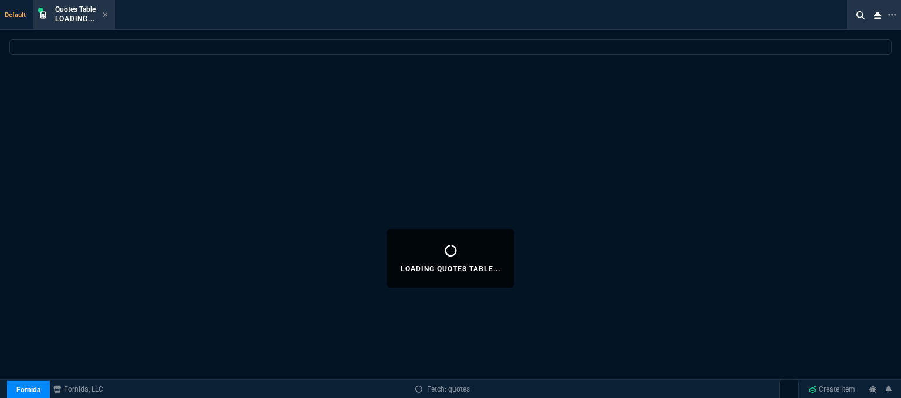
select select
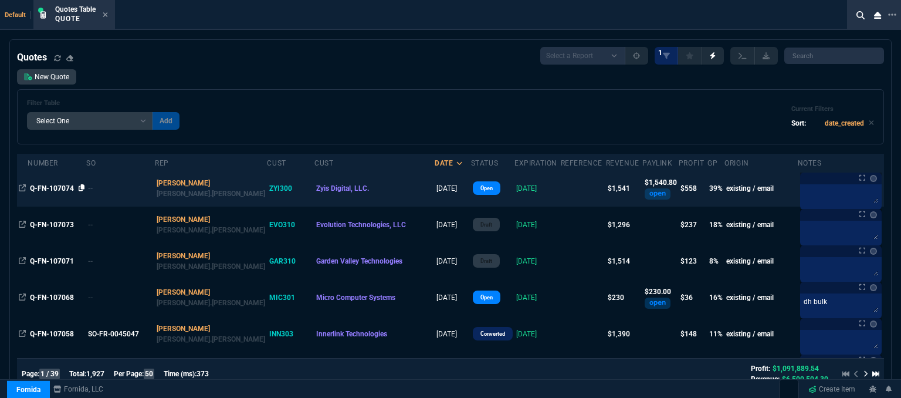
click at [79, 188] on icon at bounding box center [82, 187] width 6 height 7
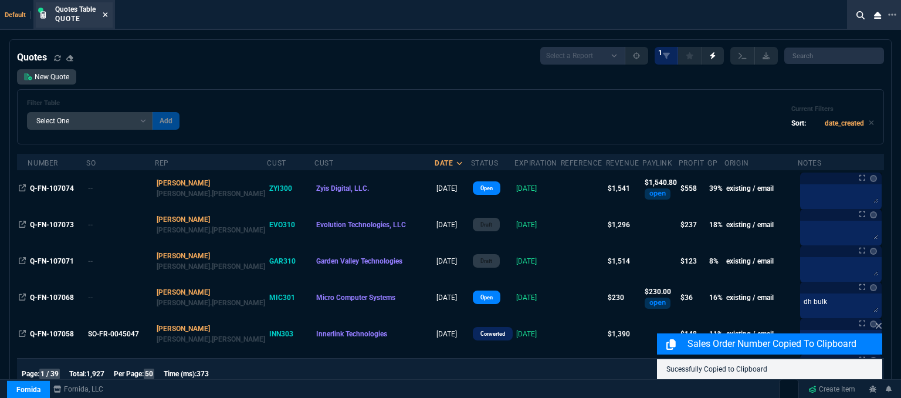
click at [104, 14] on icon at bounding box center [105, 14] width 5 height 7
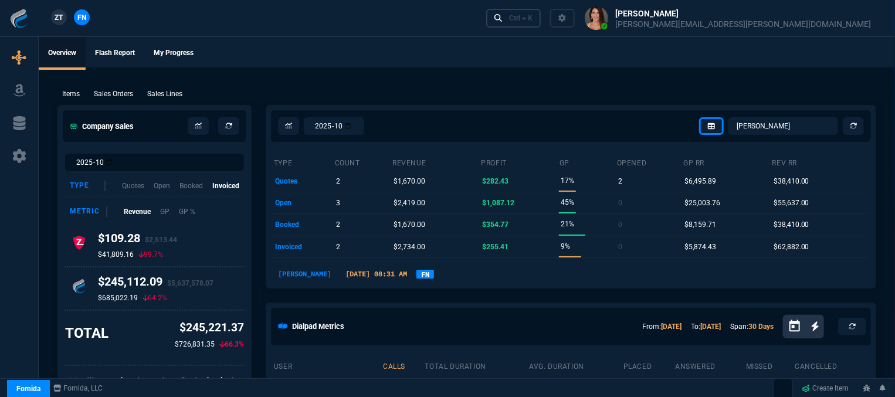
click at [541, 23] on link "Ctrl + K" at bounding box center [513, 18] width 55 height 18
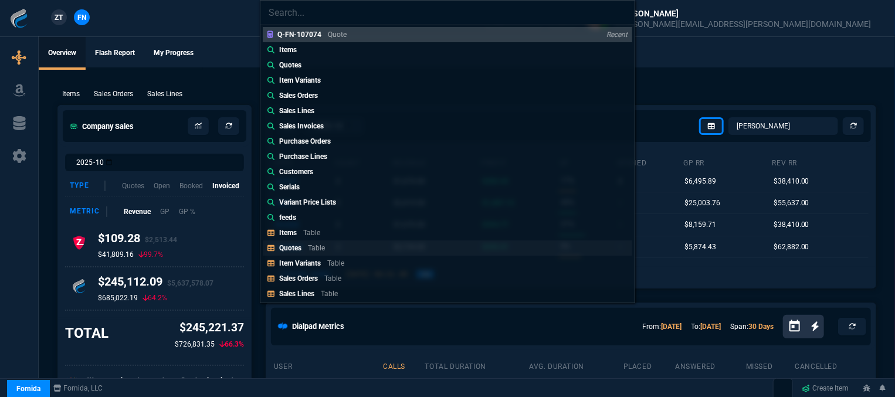
click at [303, 245] on div "Quotes Table" at bounding box center [304, 248] width 50 height 11
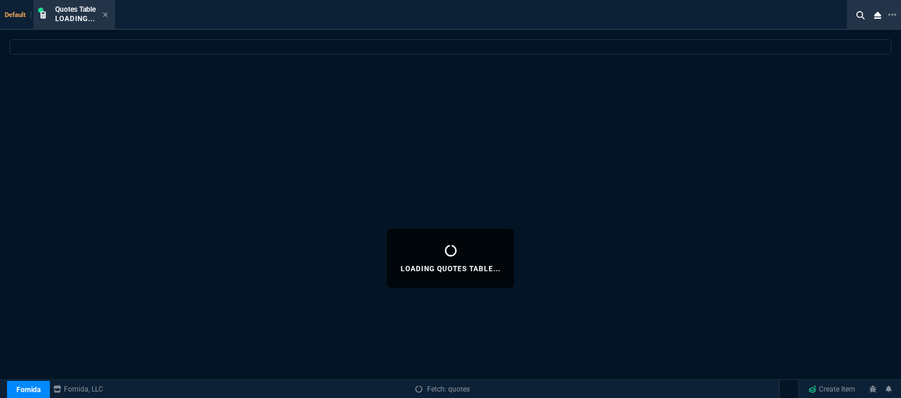
select select
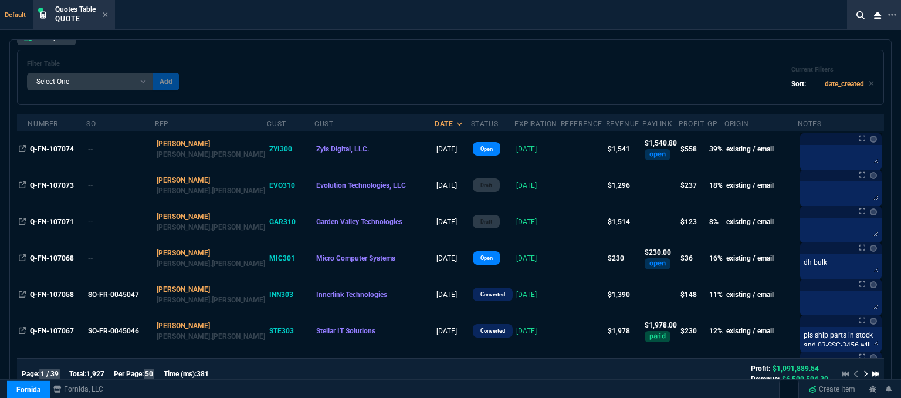
scroll to position [0, 0]
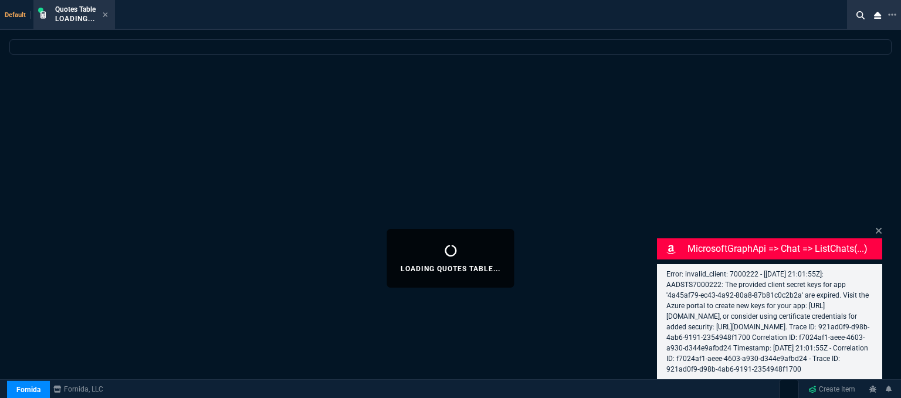
select select "12: [PERSON_NAME]"
select select
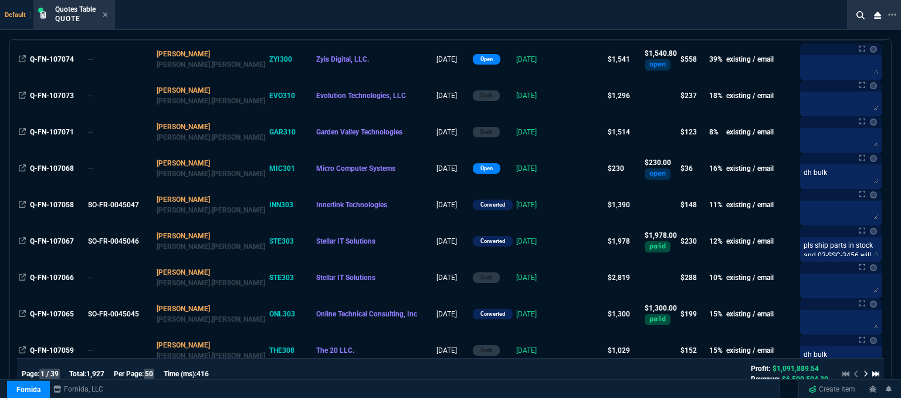
scroll to position [59, 0]
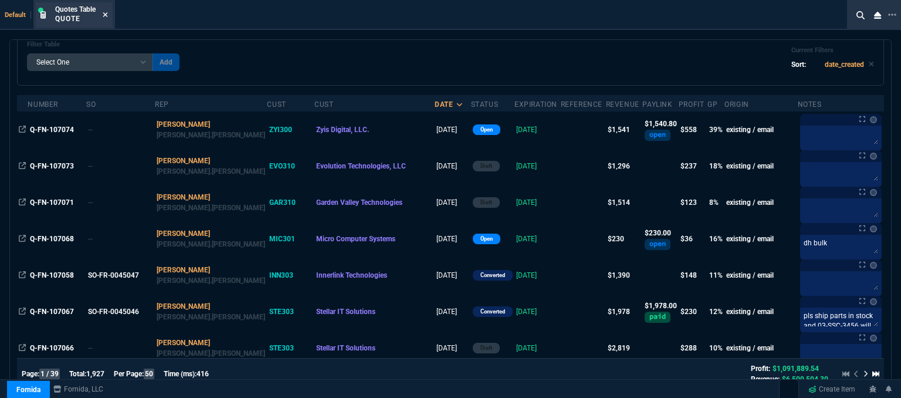
click at [107, 12] on icon at bounding box center [105, 14] width 5 height 7
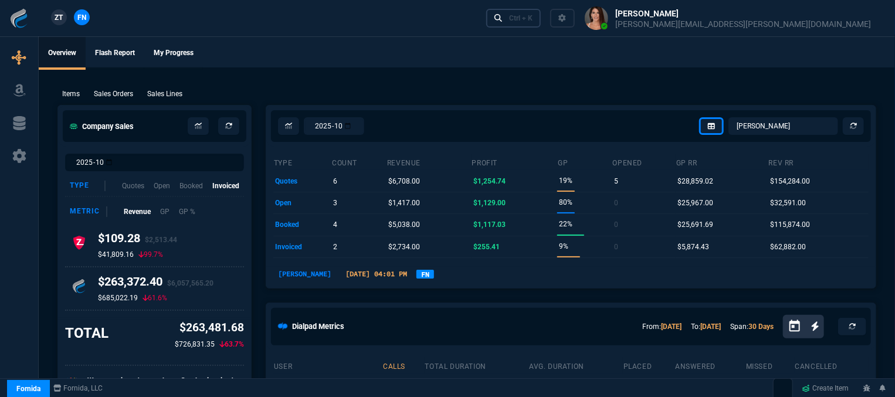
click at [533, 19] on div "Ctrl + K" at bounding box center [520, 17] width 23 height 9
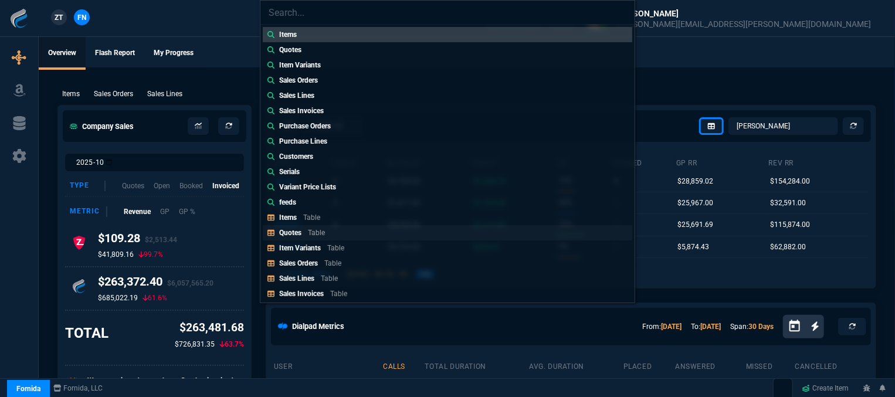
click at [314, 229] on p "Table" at bounding box center [316, 233] width 17 height 8
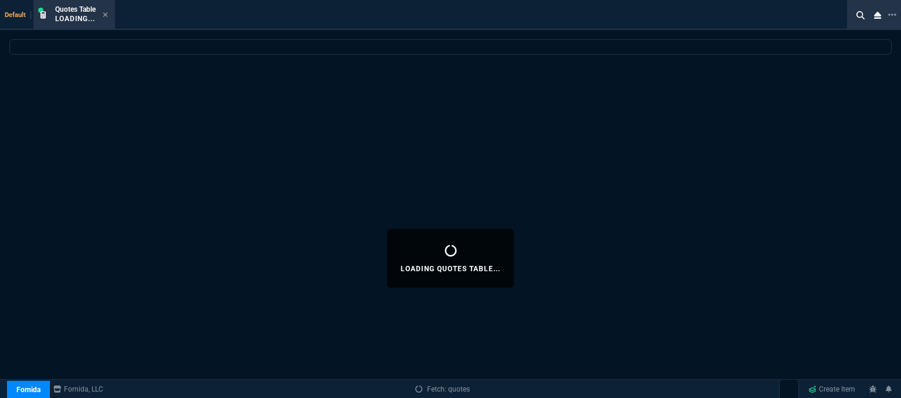
select select
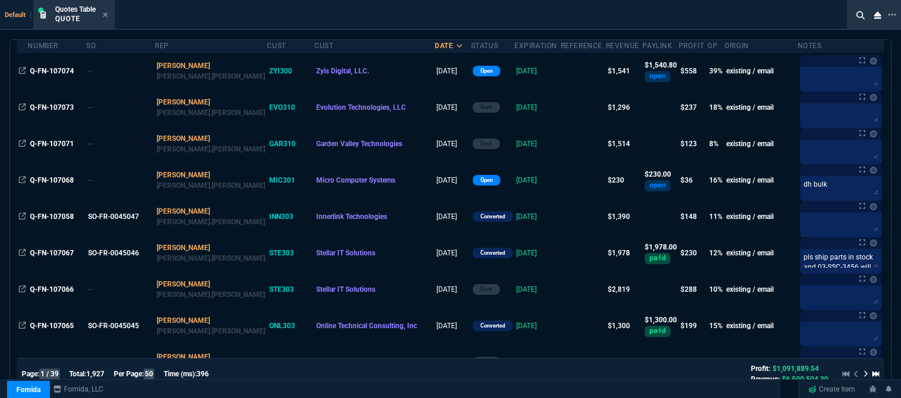
scroll to position [0, 0]
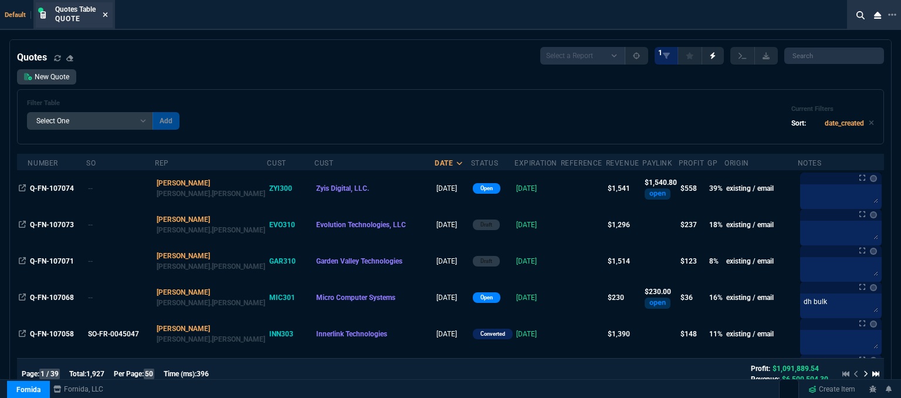
click at [108, 16] on icon at bounding box center [105, 14] width 5 height 5
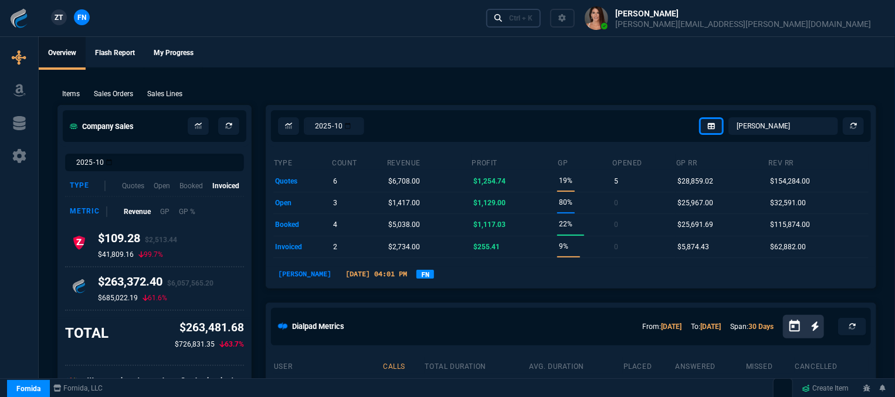
click at [533, 19] on div "Ctrl + K" at bounding box center [520, 17] width 23 height 9
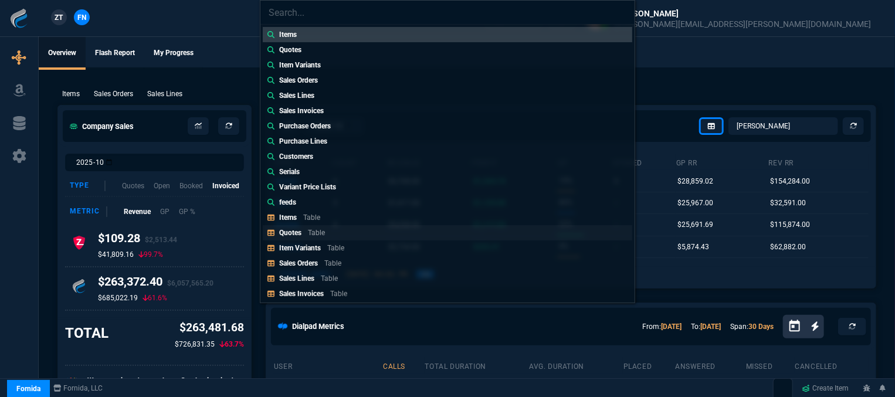
click at [337, 237] on link "Quotes Table" at bounding box center [448, 232] width 370 height 15
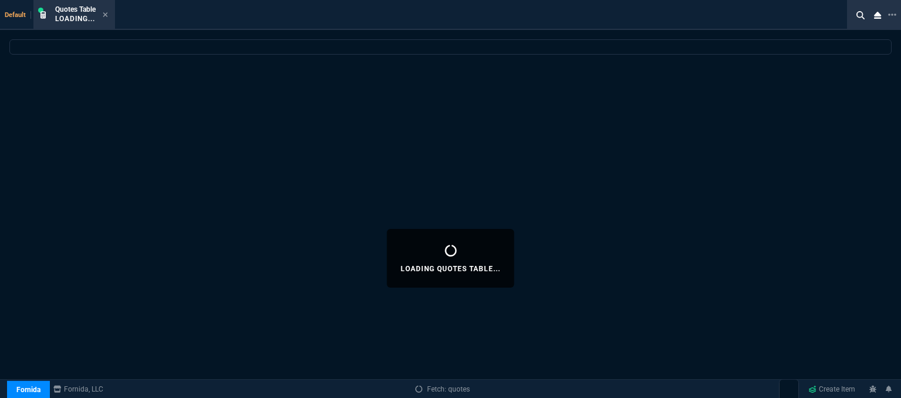
select select
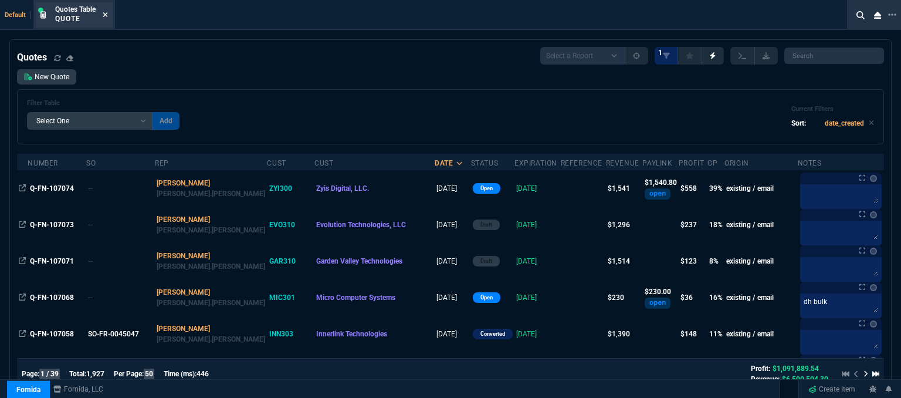
click at [107, 17] on icon at bounding box center [105, 14] width 5 height 7
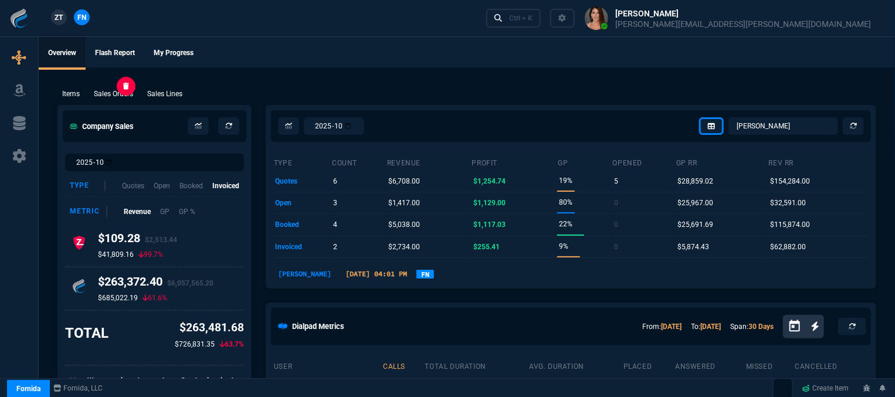
click at [117, 90] on p "Sales Orders" at bounding box center [113, 94] width 39 height 11
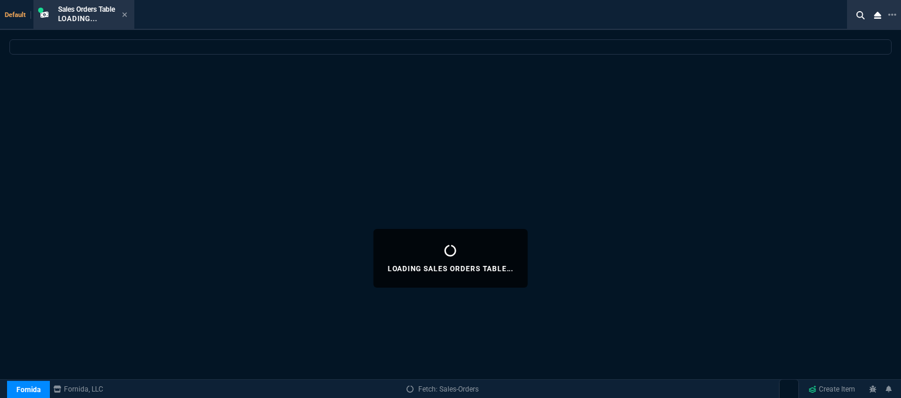
select select
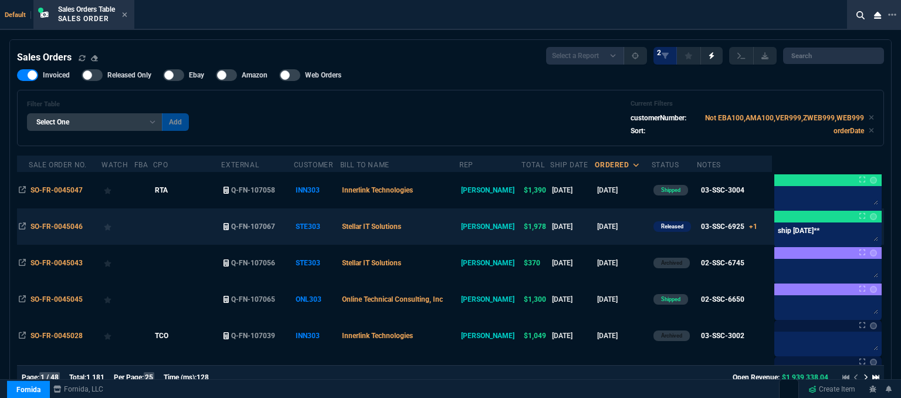
click at [440, 223] on td "Stellar IT Solutions" at bounding box center [399, 226] width 119 height 36
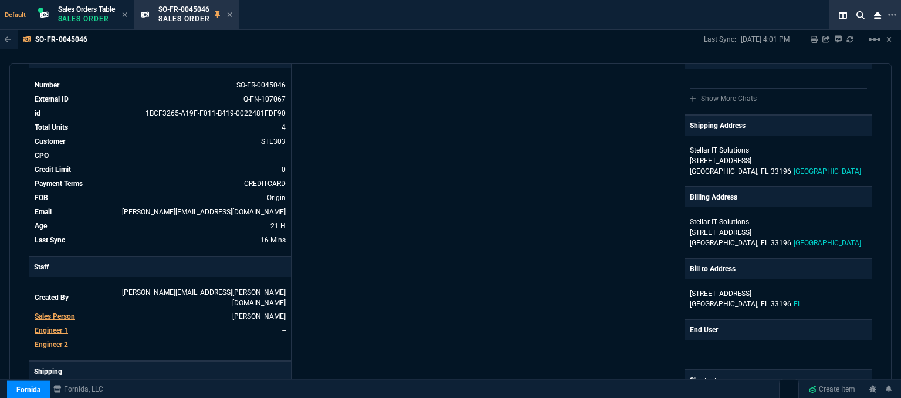
scroll to position [59, 0]
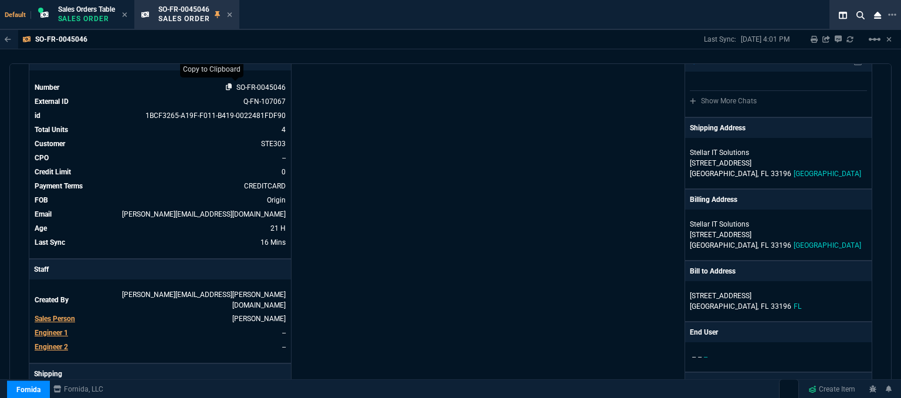
click at [226, 85] on icon at bounding box center [229, 86] width 6 height 7
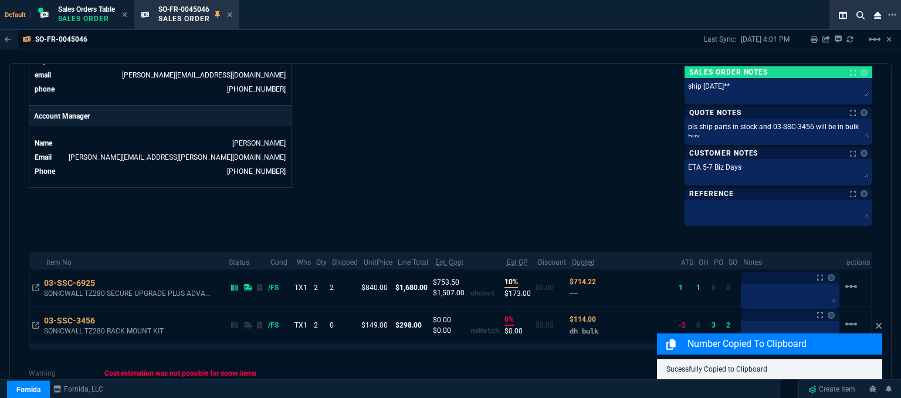
scroll to position [577, 0]
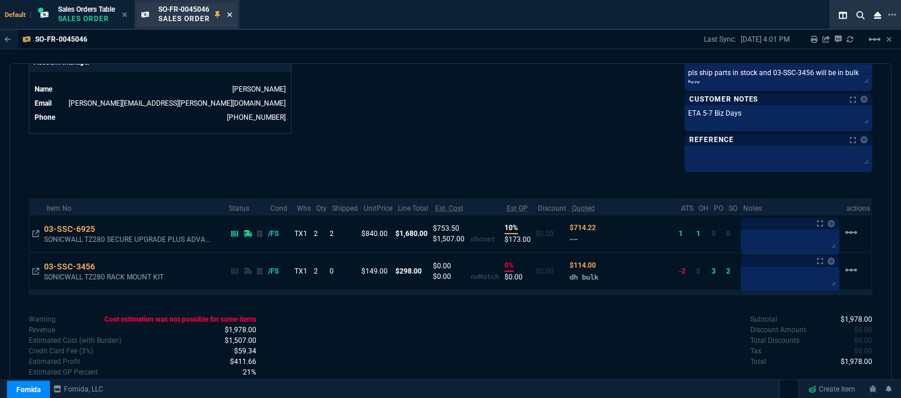
click at [232, 15] on icon at bounding box center [229, 14] width 5 height 7
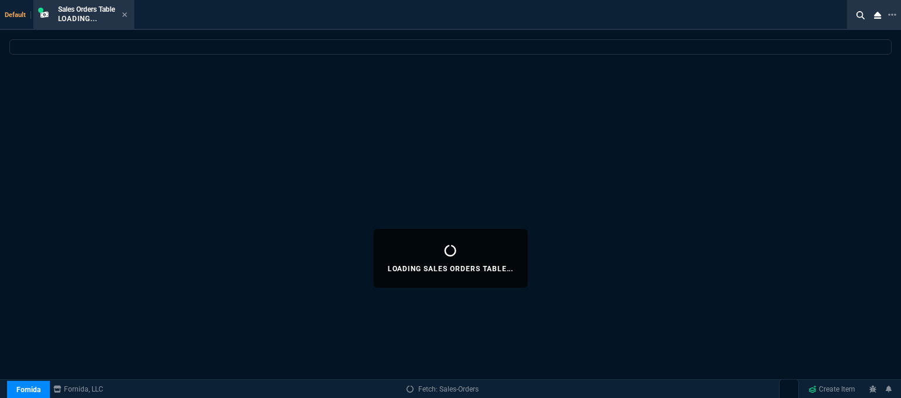
select select
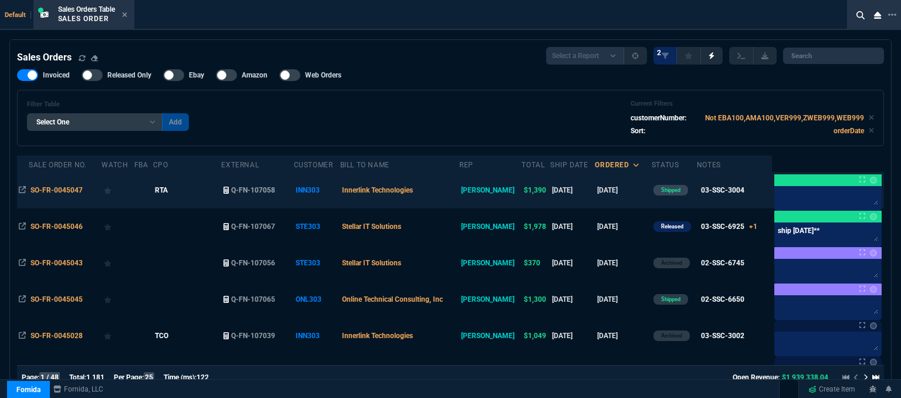
click at [451, 196] on td "Innerlink Technologies" at bounding box center [399, 190] width 119 height 36
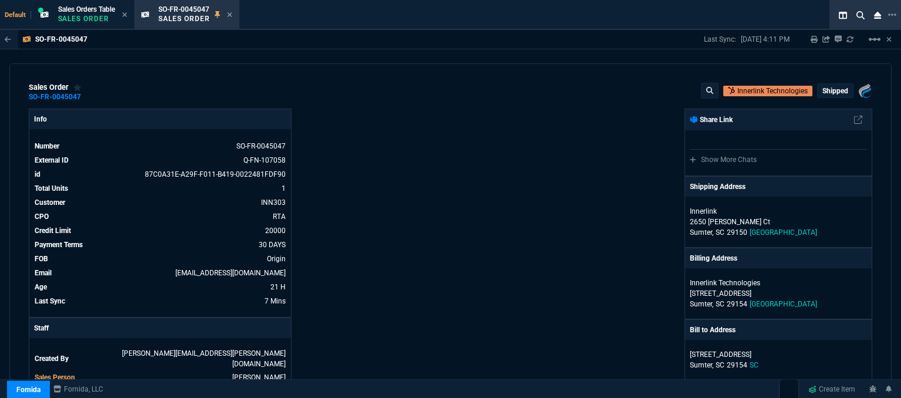
scroll to position [235, 0]
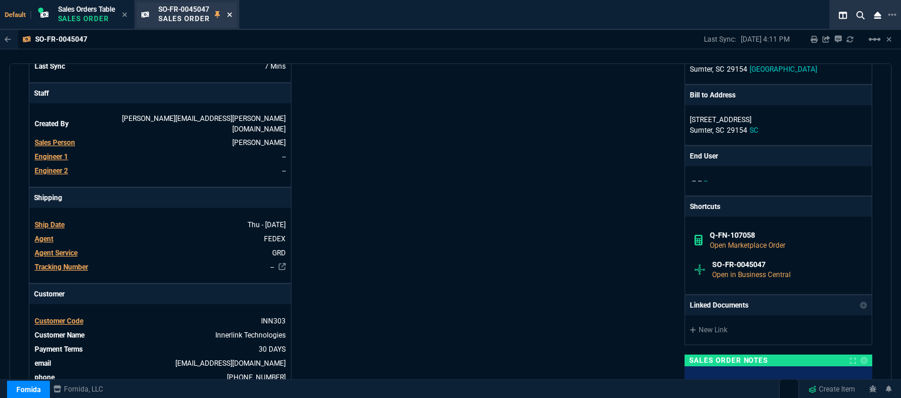
click at [231, 15] on icon at bounding box center [229, 14] width 5 height 7
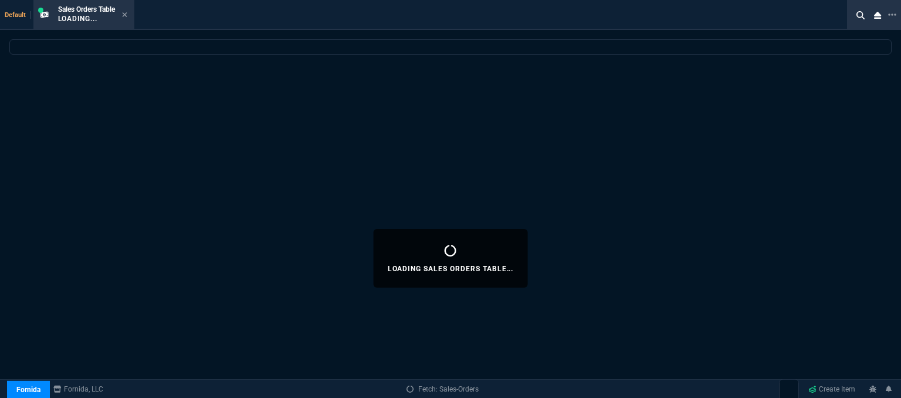
select select
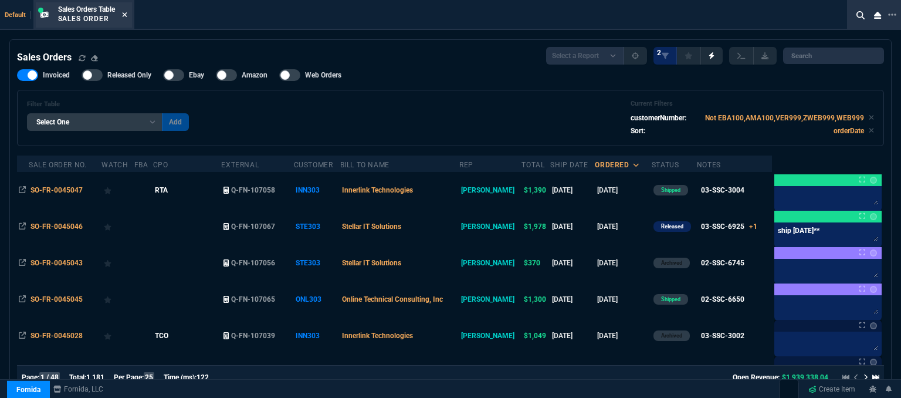
click at [127, 18] on icon at bounding box center [124, 14] width 5 height 7
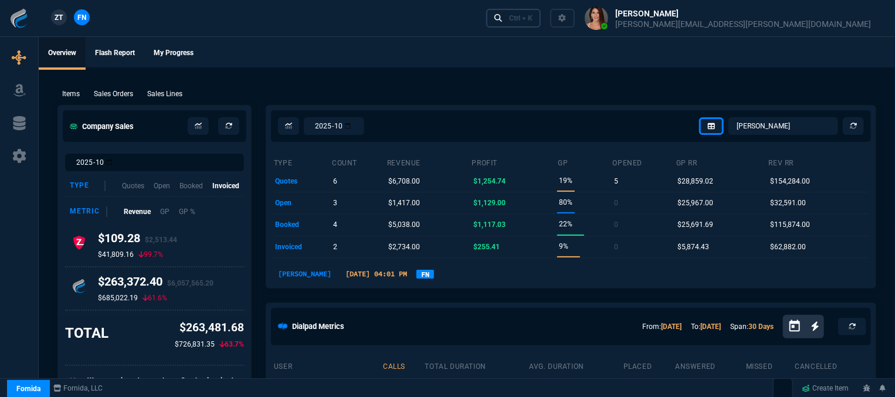
click at [533, 21] on div "Ctrl + K" at bounding box center [520, 17] width 23 height 9
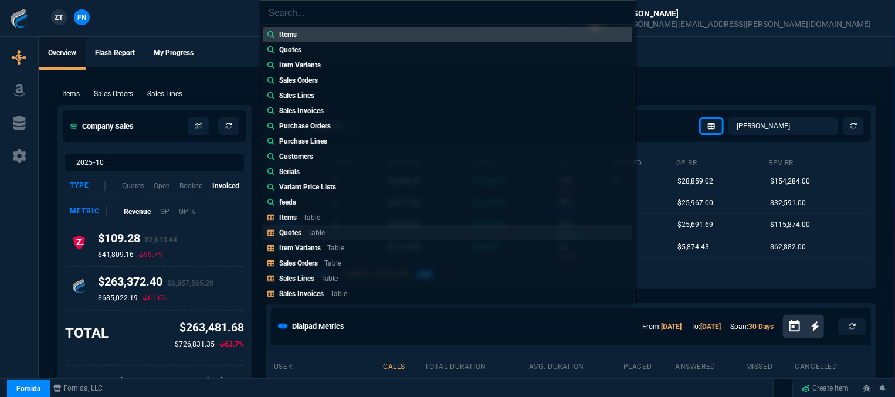
click at [349, 233] on link "Quotes Table" at bounding box center [448, 232] width 370 height 15
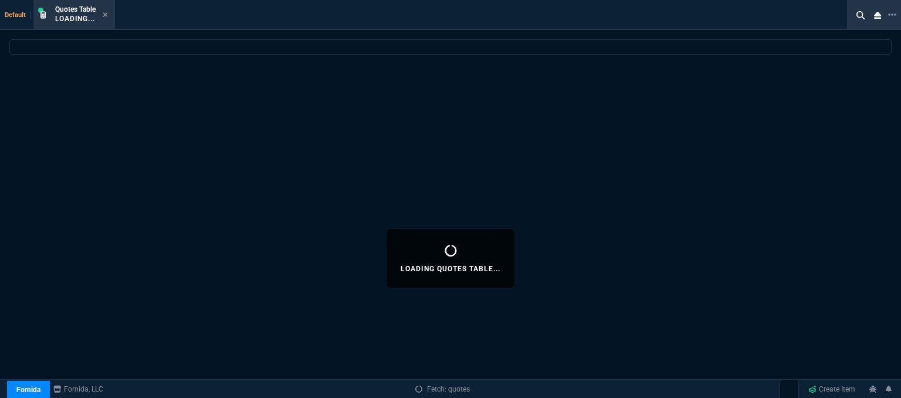
select select
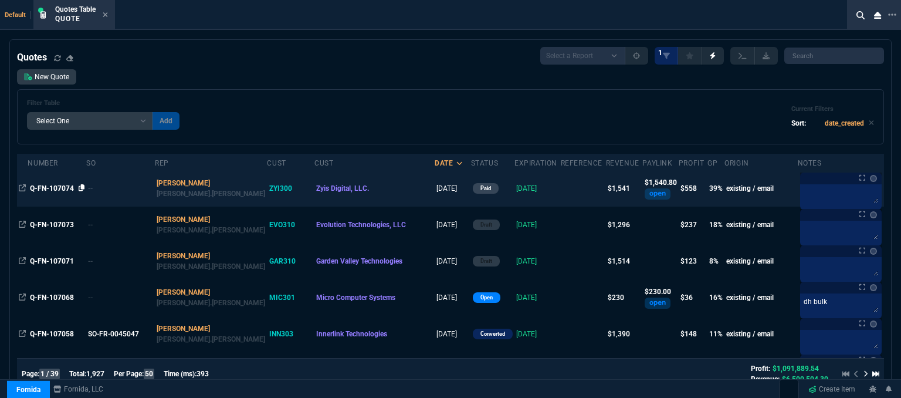
click at [83, 190] on icon at bounding box center [82, 187] width 6 height 7
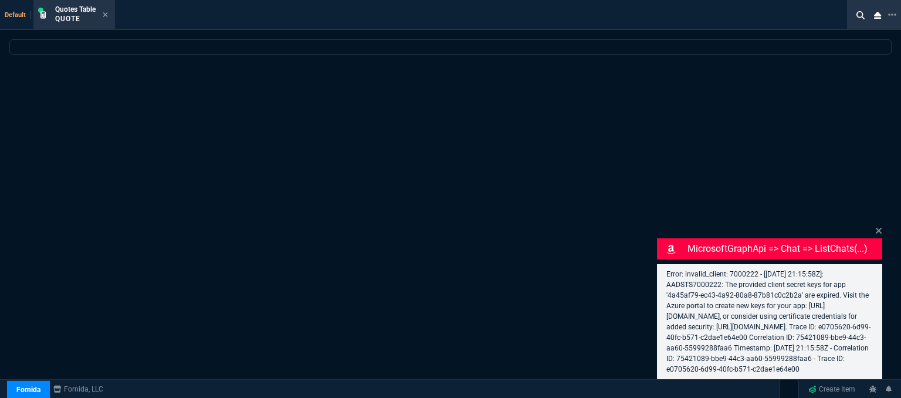
select select "12: [PERSON_NAME]"
select select
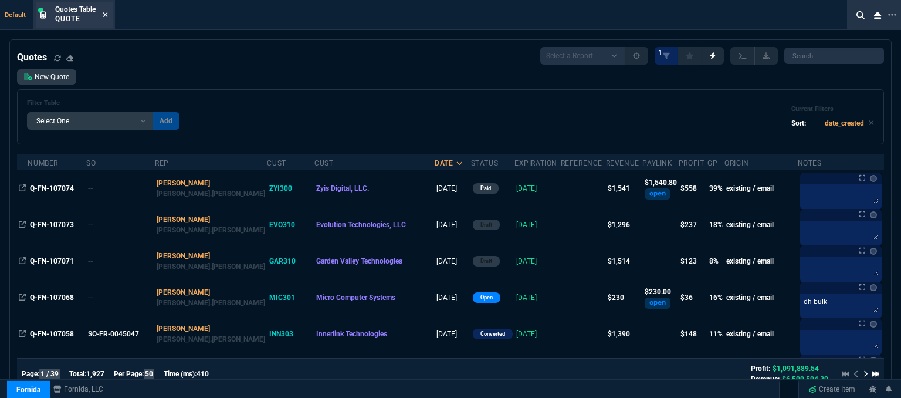
click at [106, 13] on icon at bounding box center [105, 14] width 5 height 7
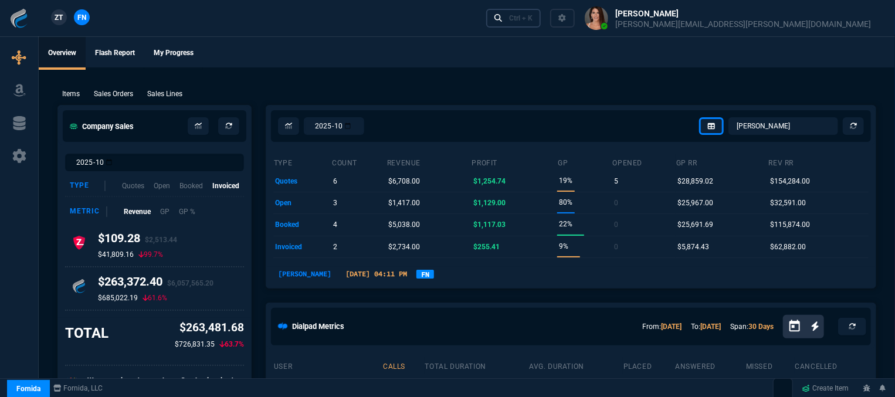
click at [533, 22] on div "Ctrl + K" at bounding box center [520, 17] width 23 height 9
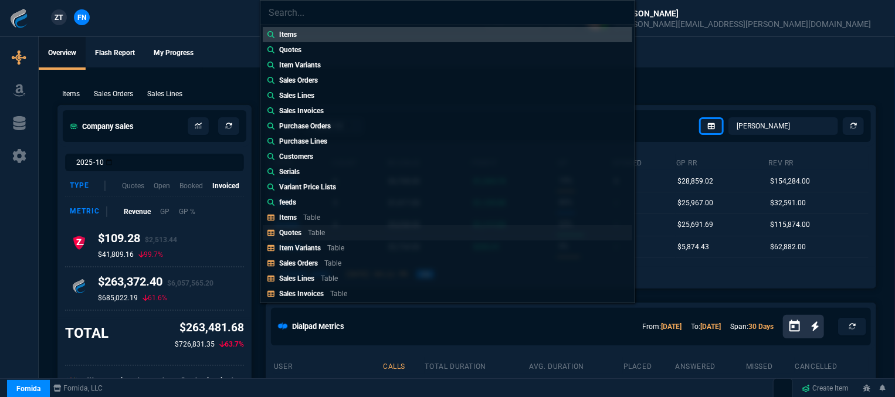
click at [354, 229] on link "Quotes Table" at bounding box center [448, 232] width 370 height 15
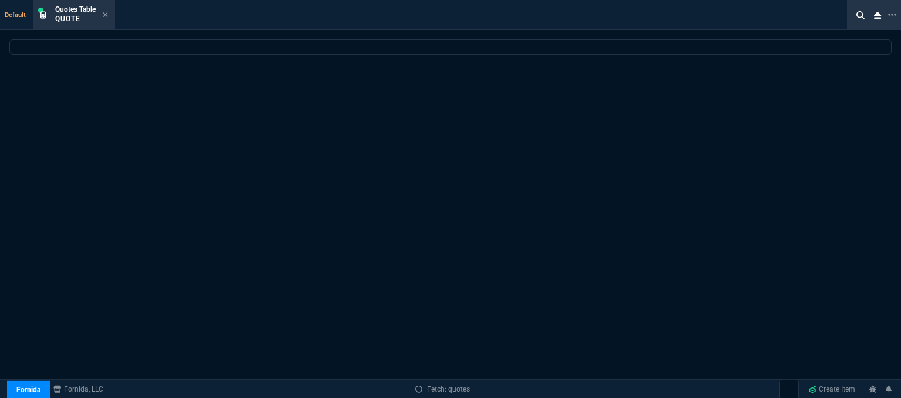
select select
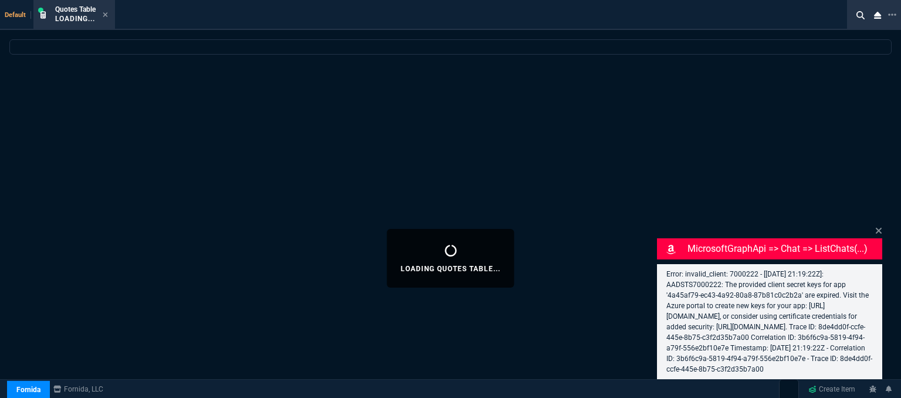
select select "12: [PERSON_NAME]"
select select
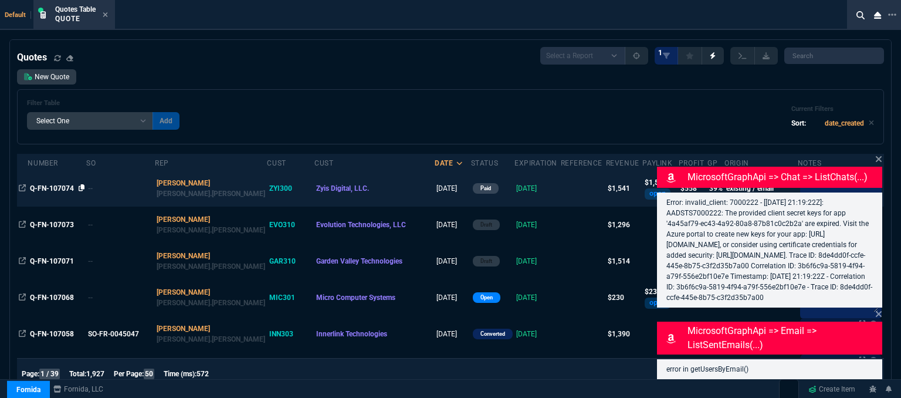
click at [82, 188] on icon at bounding box center [82, 187] width 6 height 7
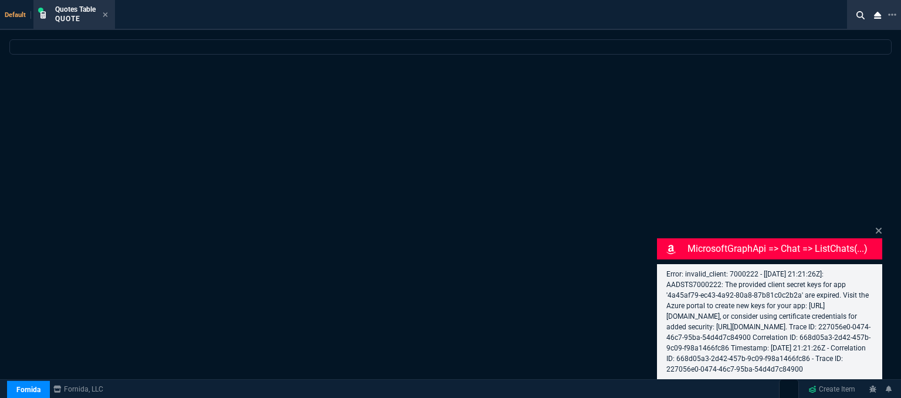
select select "12: [PERSON_NAME]"
select select
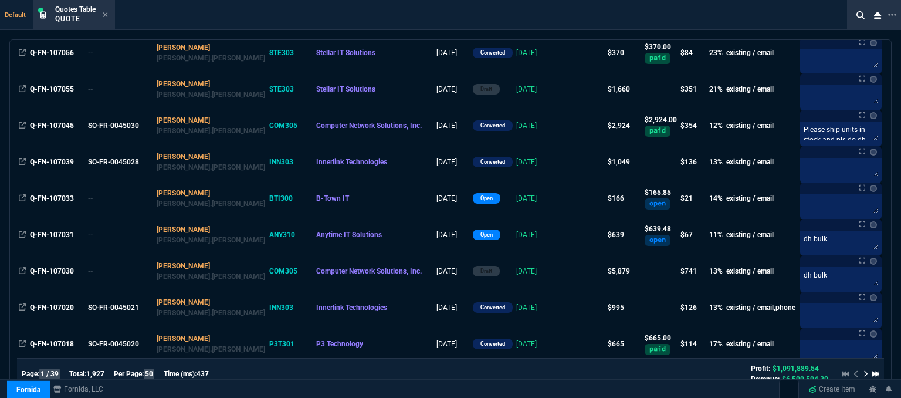
scroll to position [469, 0]
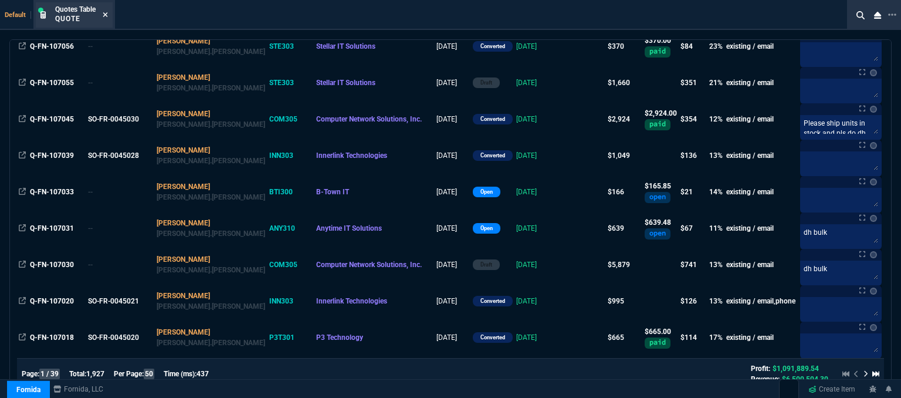
click at [106, 12] on icon at bounding box center [105, 14] width 5 height 7
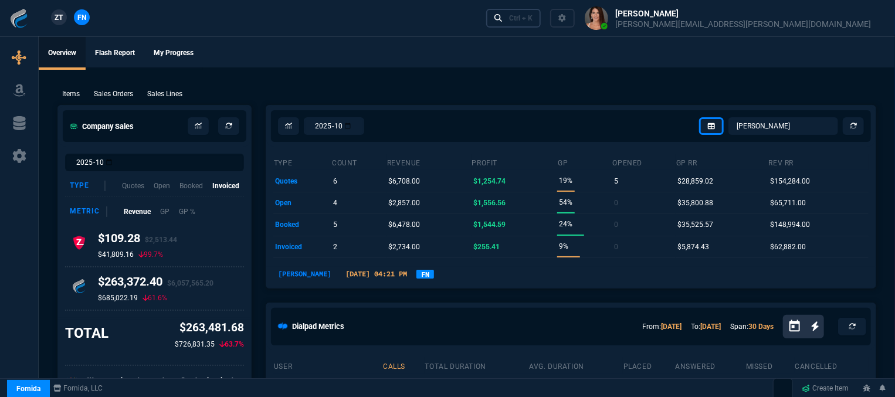
click at [533, 19] on div "Ctrl + K" at bounding box center [520, 17] width 23 height 9
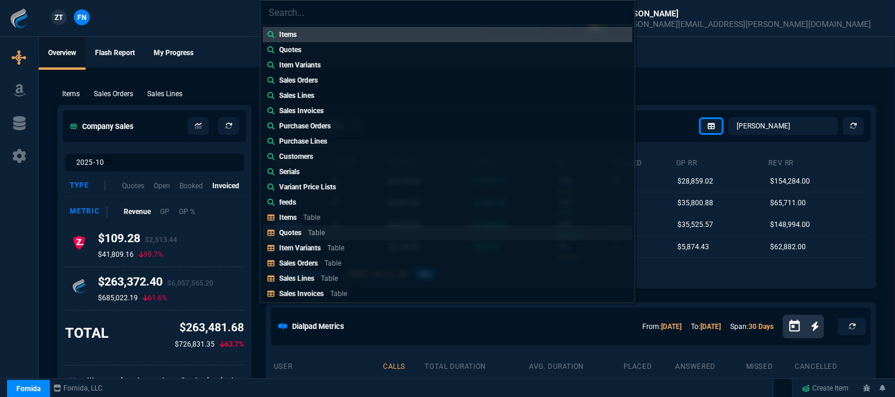
click at [342, 229] on link "Quotes Table" at bounding box center [448, 232] width 370 height 15
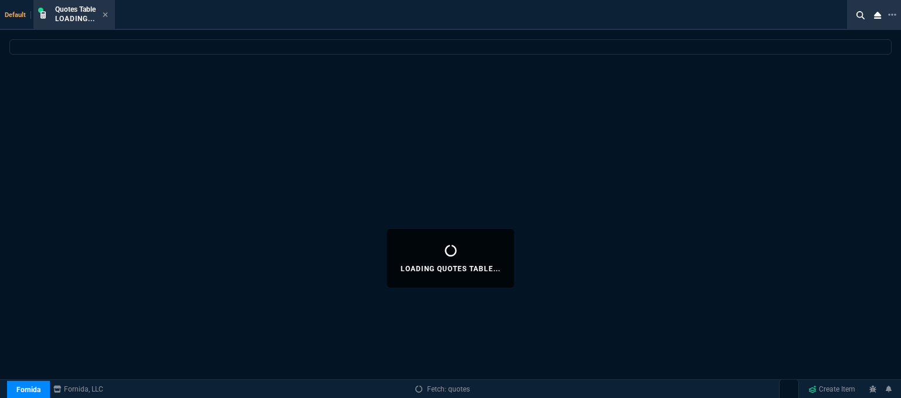
select select
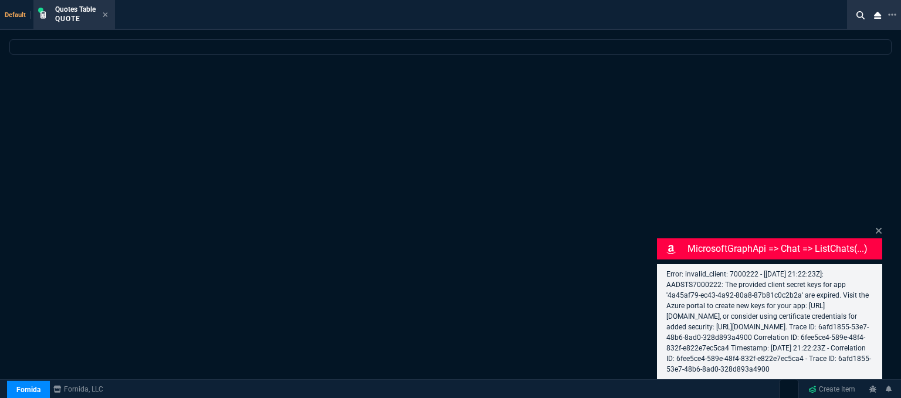
select select "12: [PERSON_NAME]"
select select
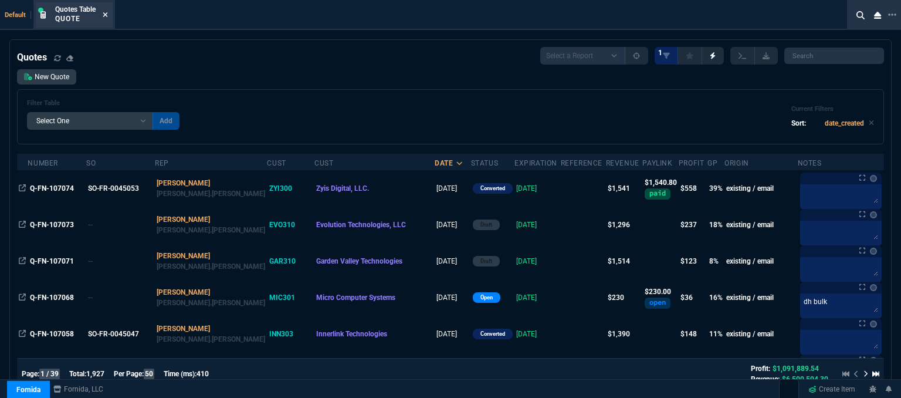
click at [105, 15] on icon at bounding box center [105, 14] width 5 height 7
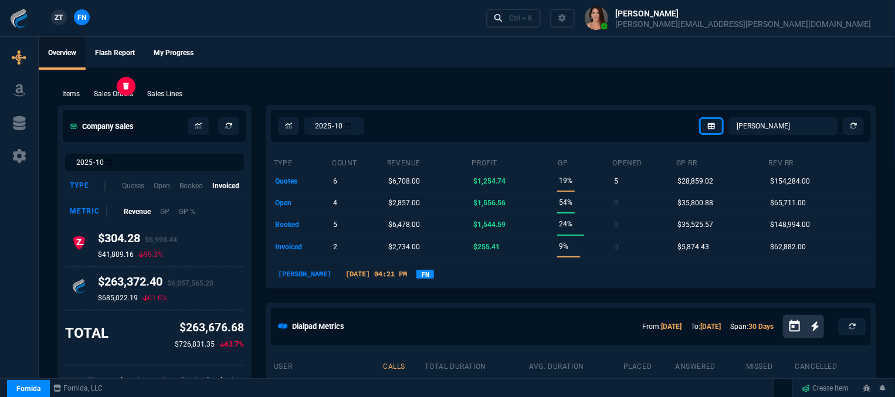
click at [124, 96] on p "Sales Orders" at bounding box center [113, 94] width 39 height 11
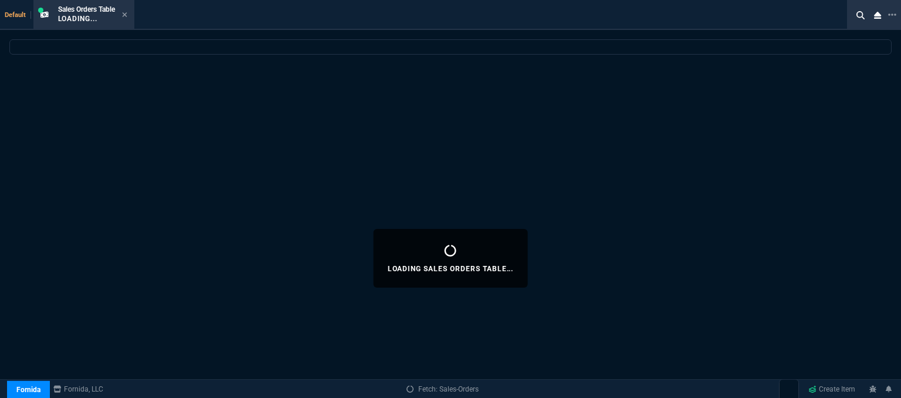
select select
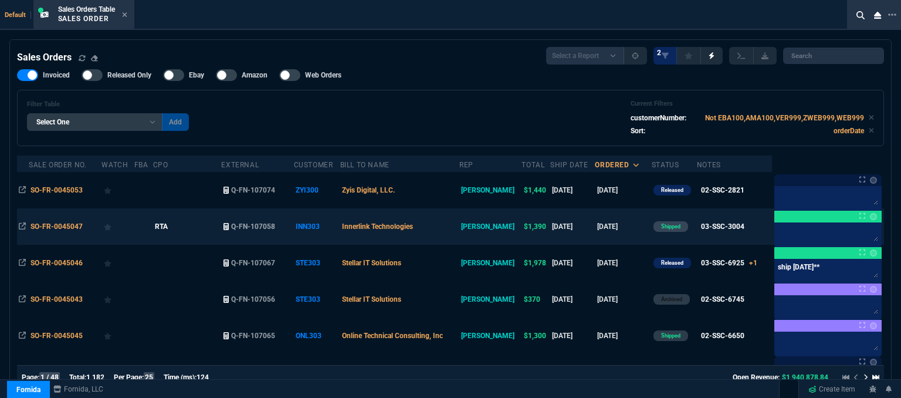
click at [459, 234] on td "Innerlink Technologies" at bounding box center [399, 226] width 119 height 36
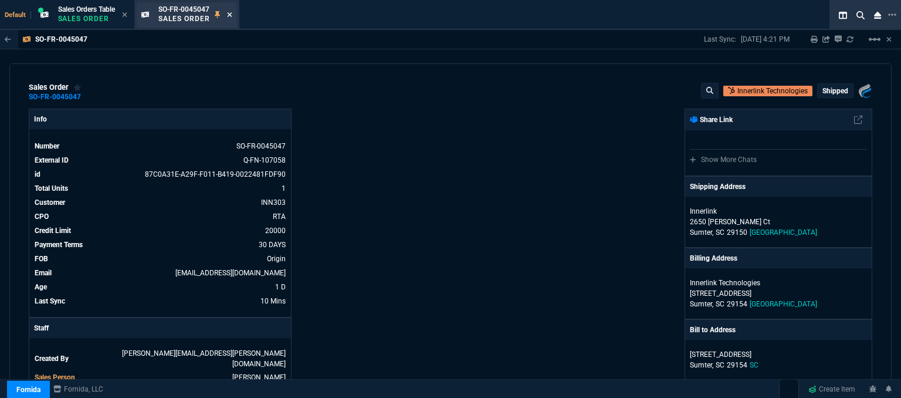
click at [232, 11] on icon at bounding box center [229, 14] width 5 height 7
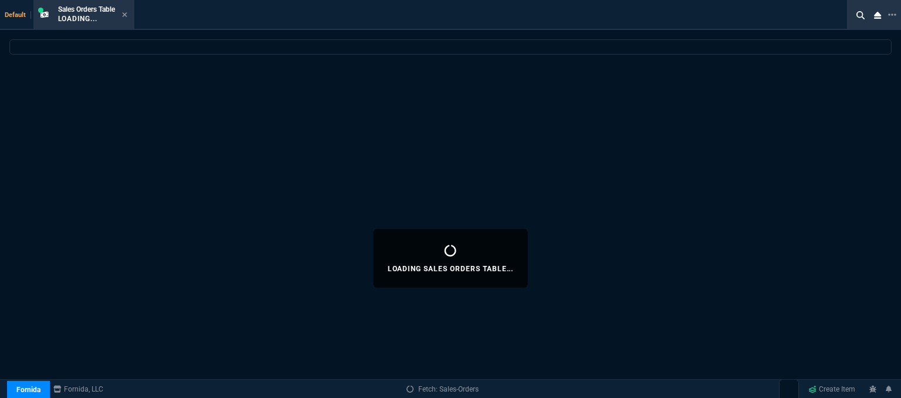
select select
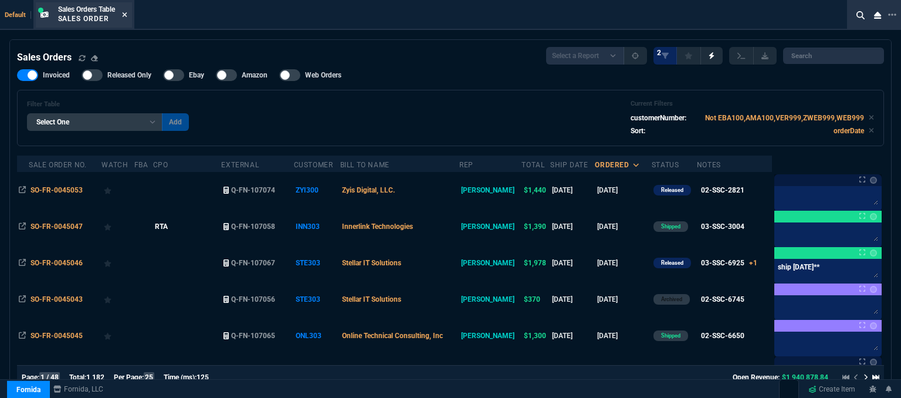
click at [124, 14] on icon at bounding box center [124, 14] width 5 height 7
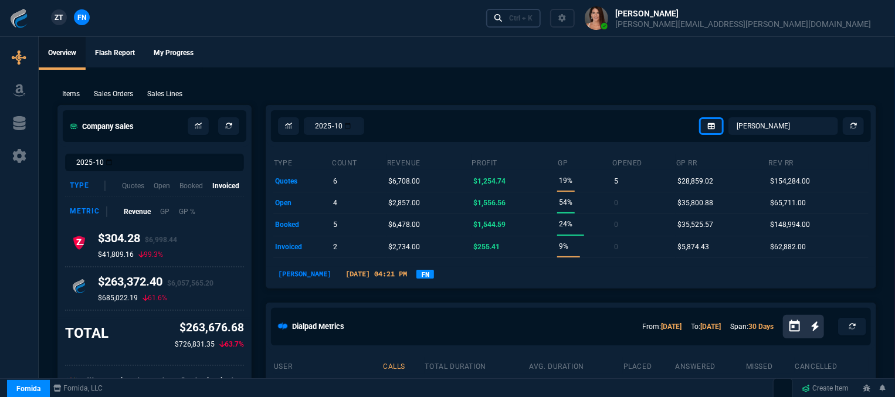
click at [533, 21] on div "Ctrl + K" at bounding box center [520, 17] width 23 height 9
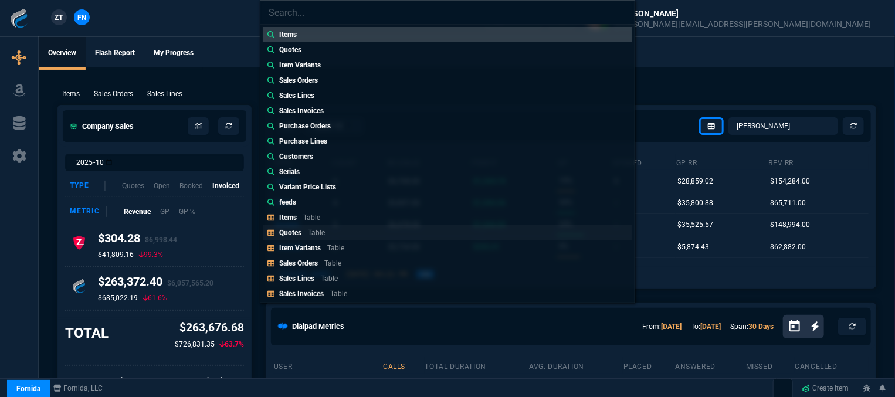
click at [321, 226] on link "Quotes Table" at bounding box center [448, 232] width 370 height 15
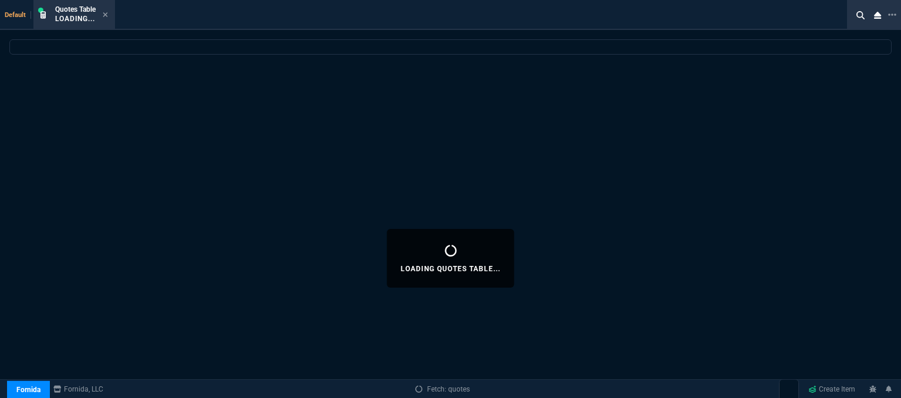
select select
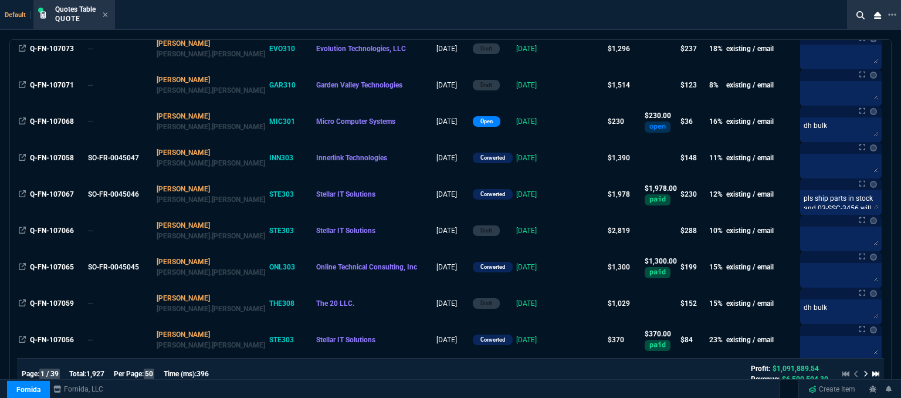
scroll to position [411, 0]
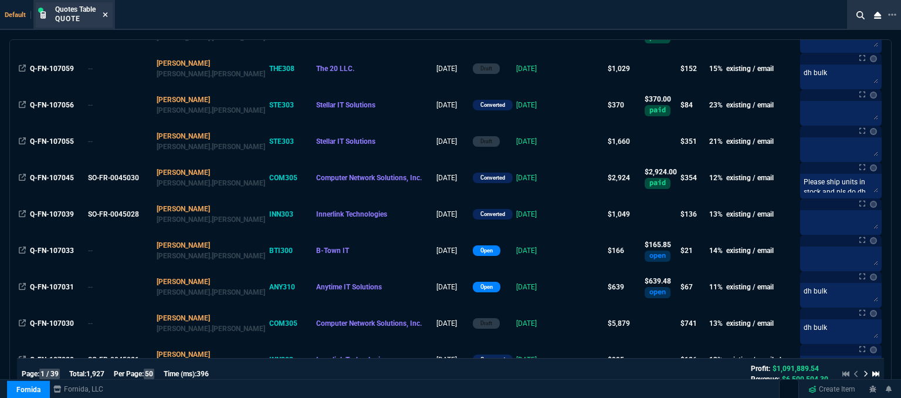
click at [104, 15] on icon at bounding box center [105, 14] width 5 height 7
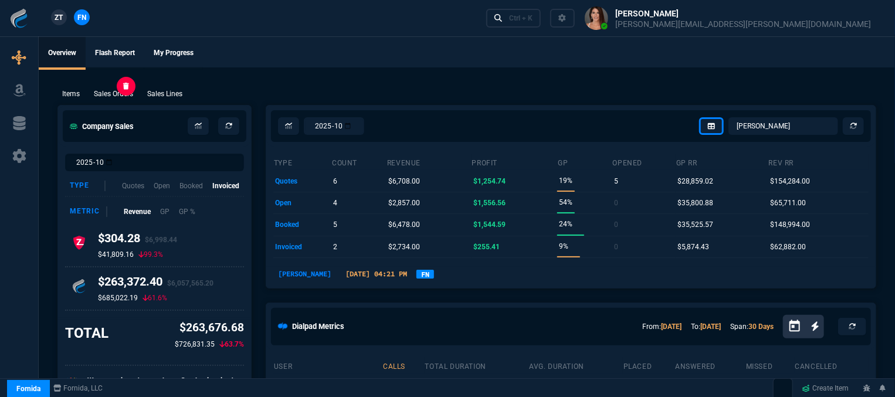
click at [114, 90] on p "Sales Orders" at bounding box center [113, 94] width 39 height 11
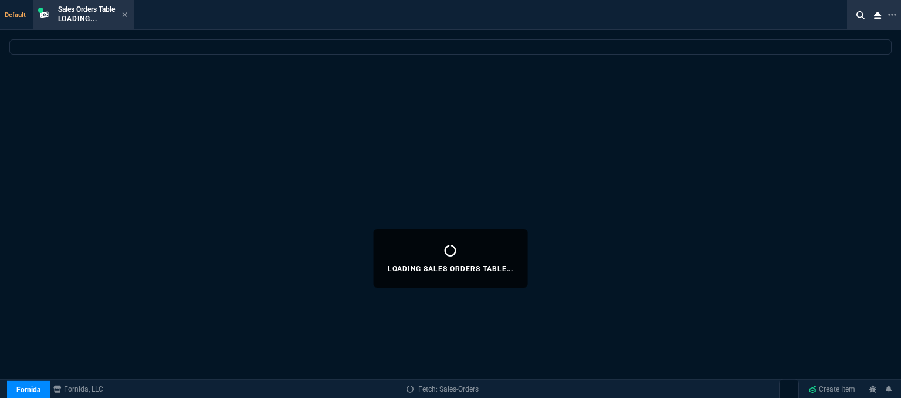
select select
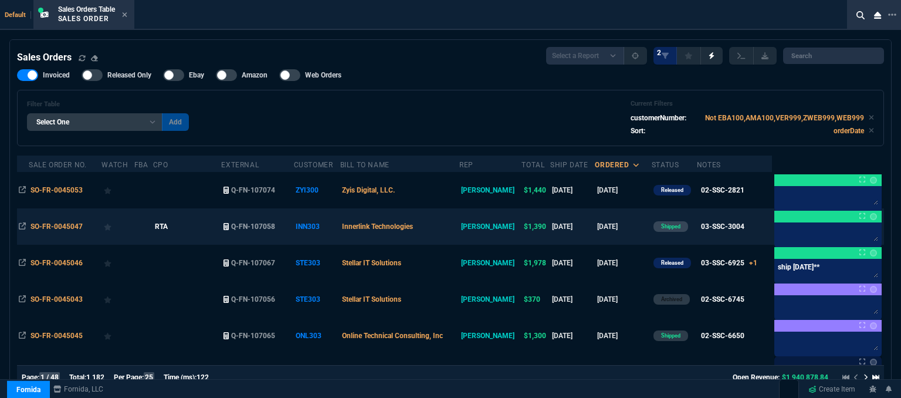
click at [452, 230] on td "Innerlink Technologies" at bounding box center [399, 226] width 119 height 36
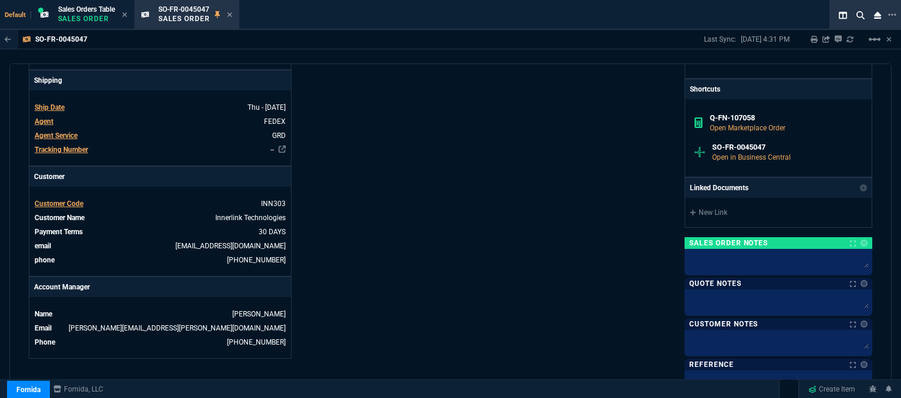
scroll to position [0, 0]
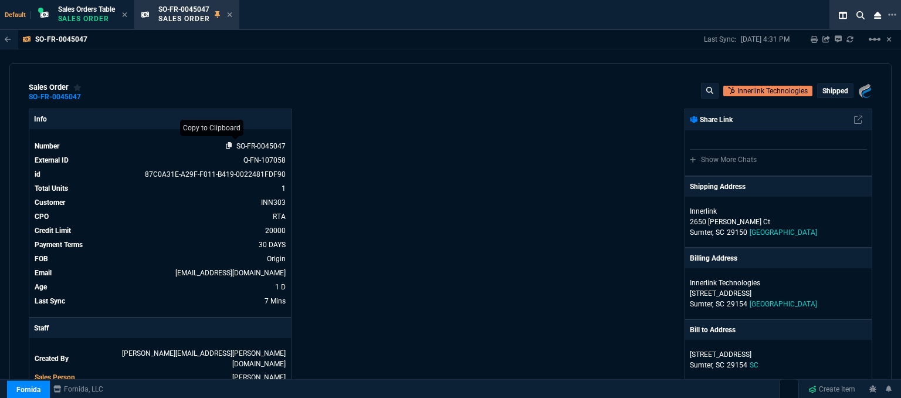
click at [226, 147] on icon at bounding box center [229, 145] width 6 height 7
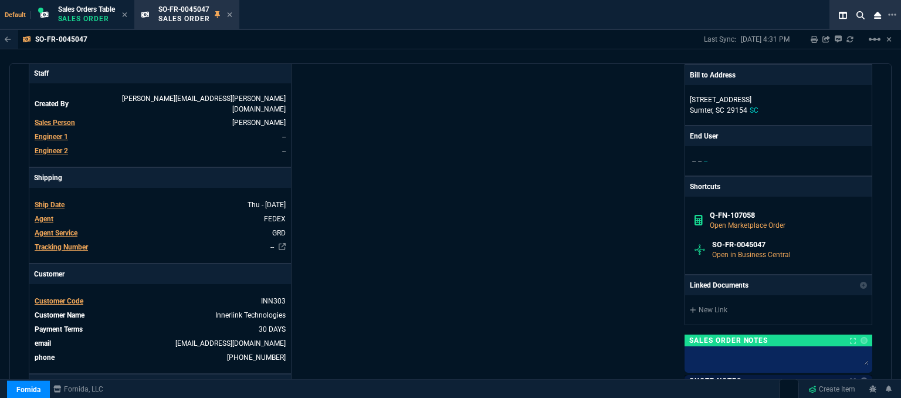
scroll to position [352, 0]
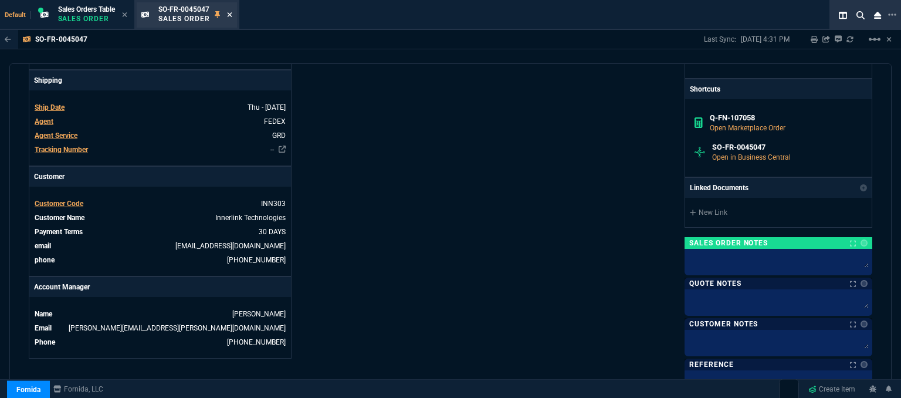
click at [231, 15] on icon at bounding box center [229, 14] width 5 height 5
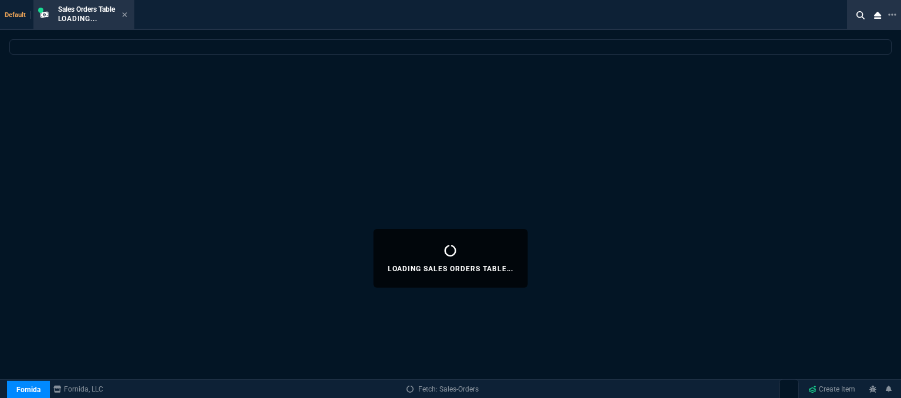
select select
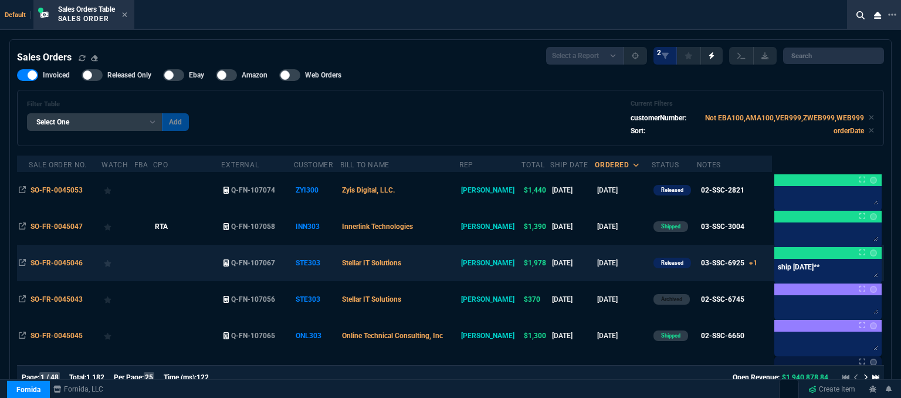
click at [441, 263] on td "Stellar IT Solutions" at bounding box center [399, 263] width 119 height 36
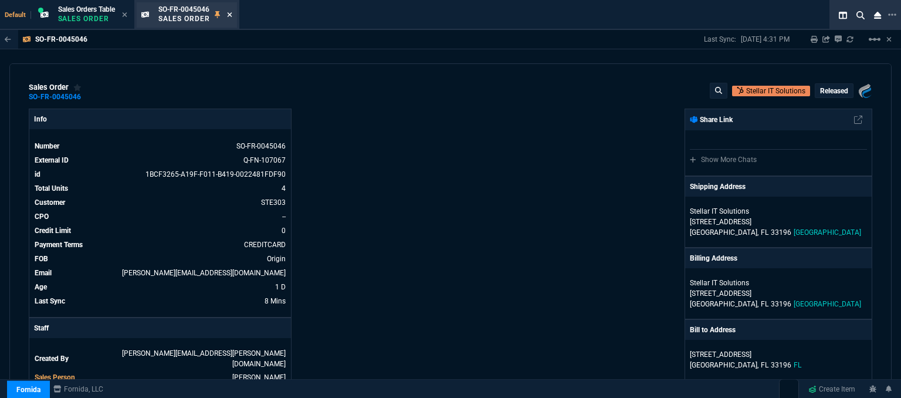
click at [231, 18] on fa-icon at bounding box center [229, 15] width 5 height 8
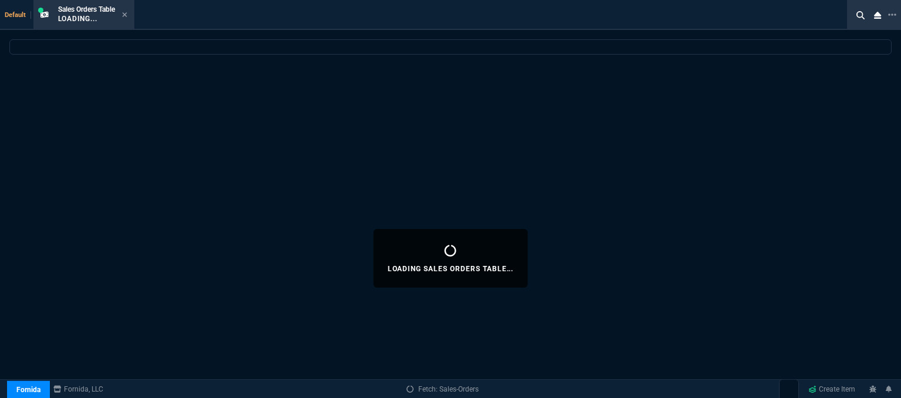
select select
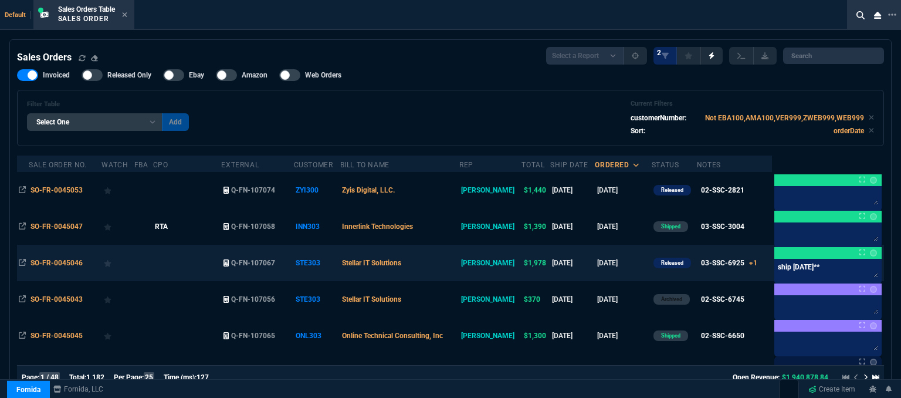
click at [443, 267] on td "Stellar IT Solutions" at bounding box center [399, 263] width 119 height 36
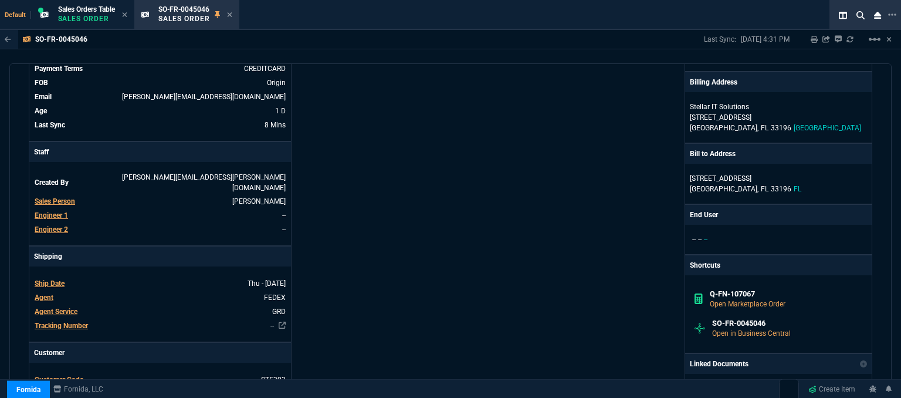
scroll to position [0, 0]
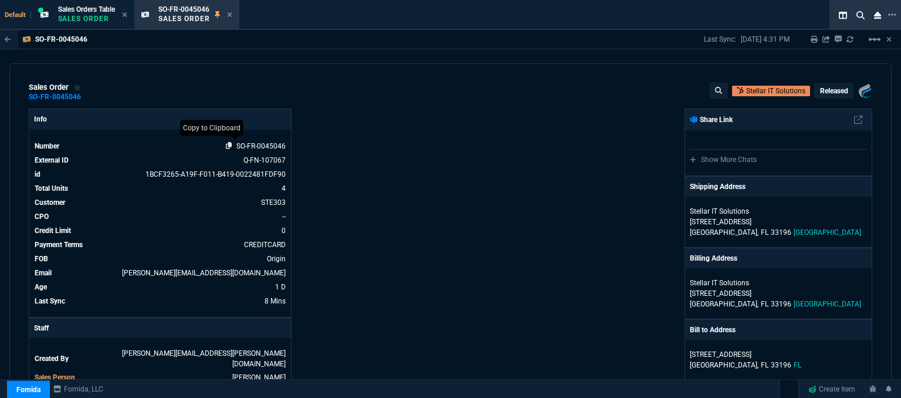
click at [227, 145] on icon at bounding box center [229, 145] width 6 height 7
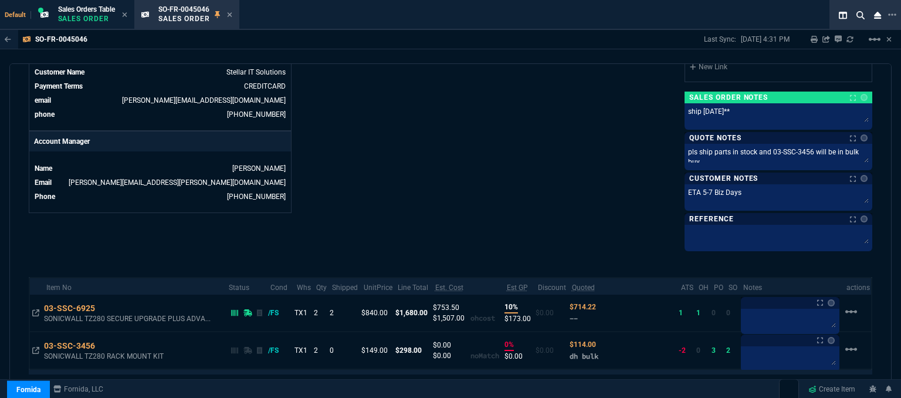
scroll to position [577, 0]
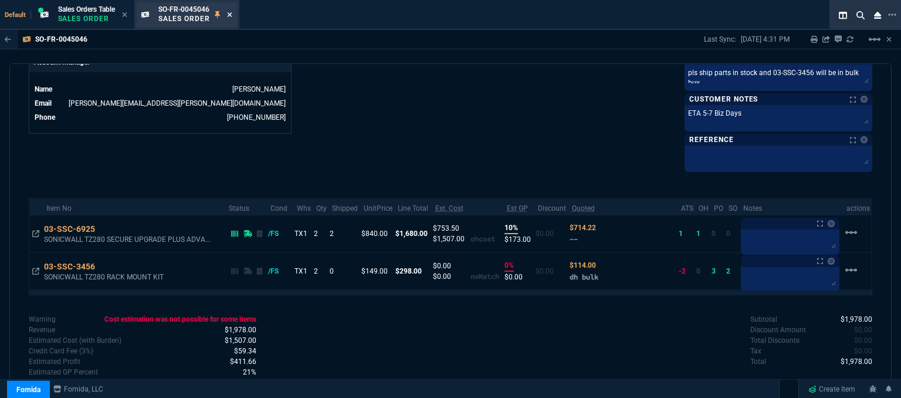
click at [231, 13] on icon at bounding box center [229, 14] width 5 height 7
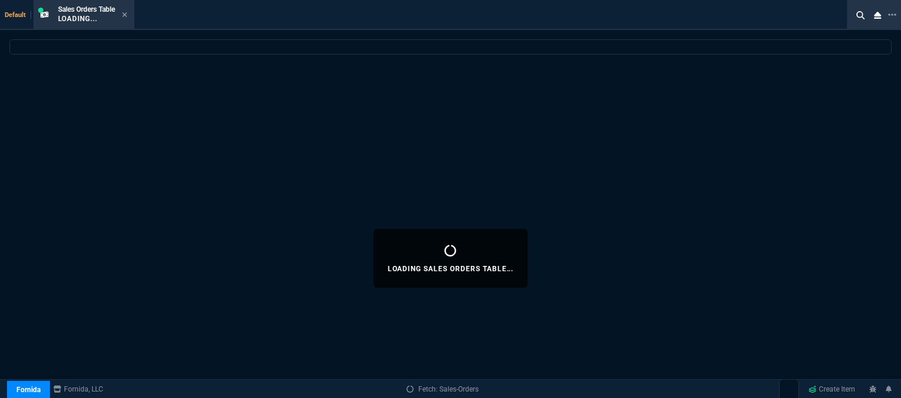
select select
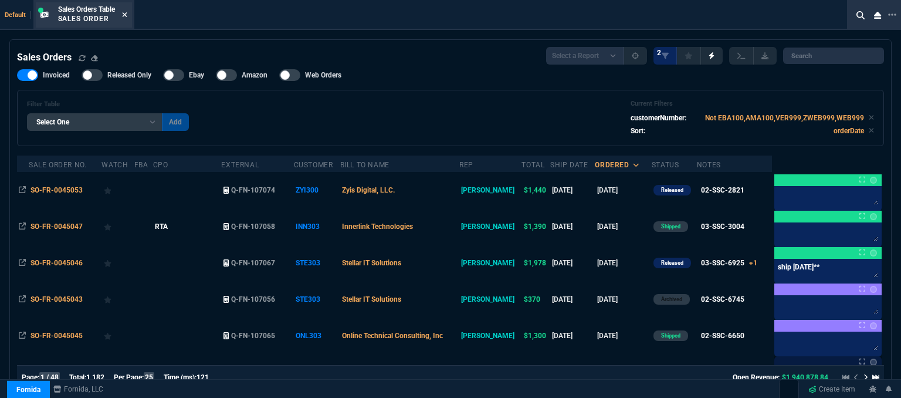
click at [125, 15] on icon at bounding box center [124, 14] width 5 height 5
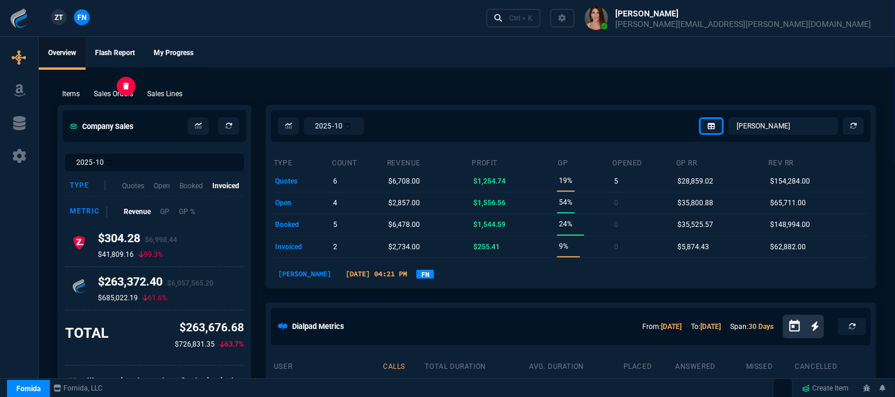
click at [124, 96] on p "Sales Orders" at bounding box center [113, 94] width 39 height 11
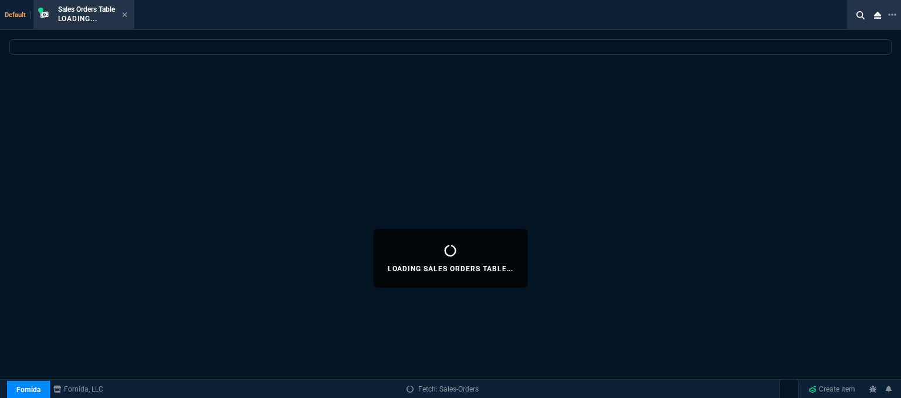
select select
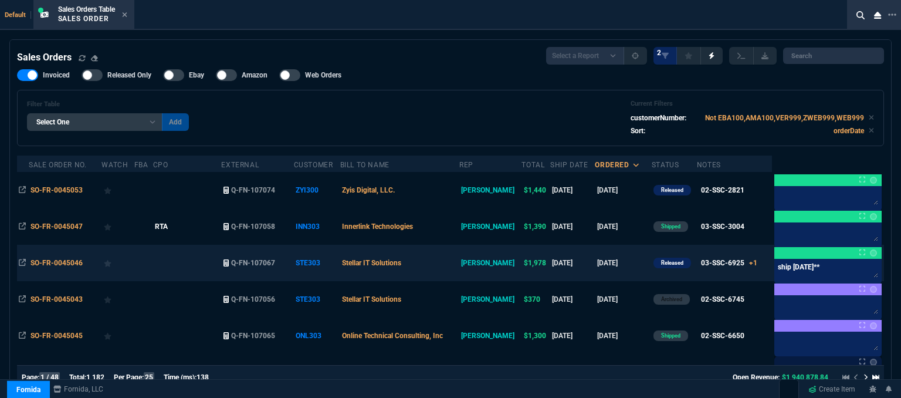
click at [439, 272] on td "Stellar IT Solutions" at bounding box center [399, 263] width 119 height 36
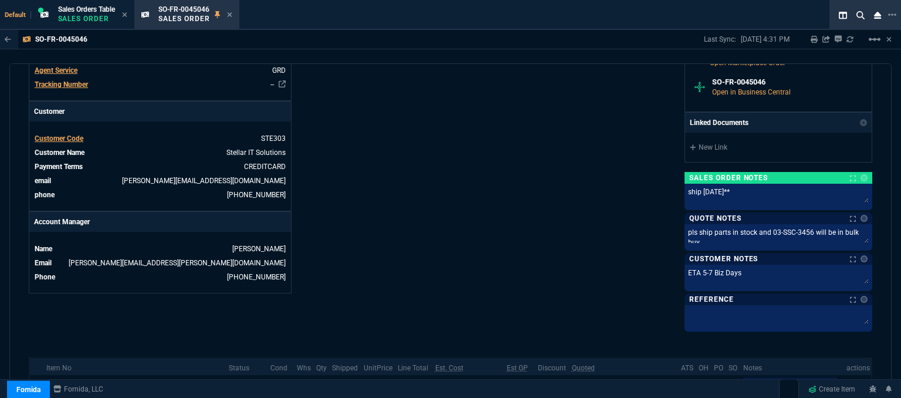
scroll to position [528, 0]
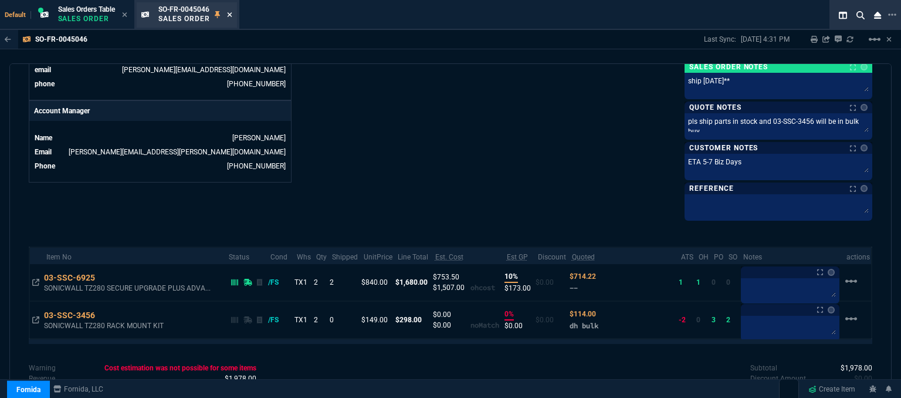
click at [232, 12] on icon at bounding box center [229, 14] width 5 height 7
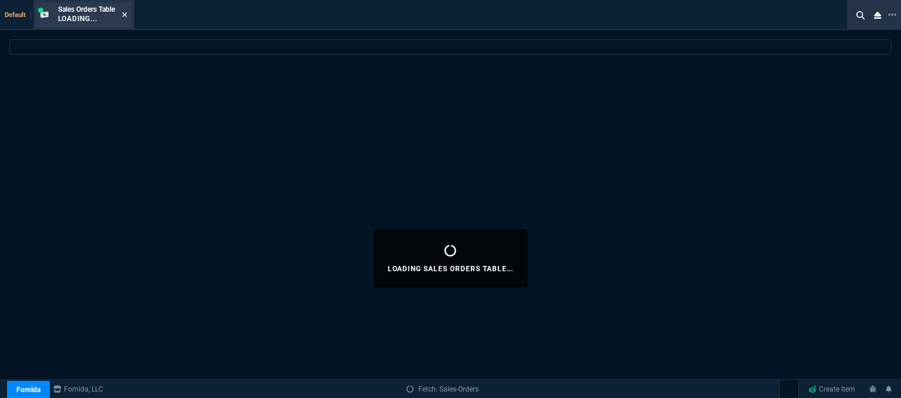
select select
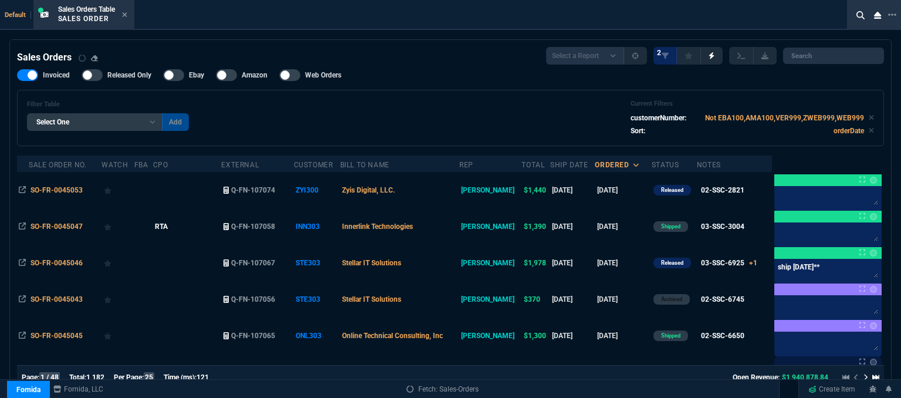
click at [130, 14] on div "Sales Orders Table Sales Order" at bounding box center [84, 14] width 96 height 25
click at [124, 13] on icon at bounding box center [124, 14] width 5 height 7
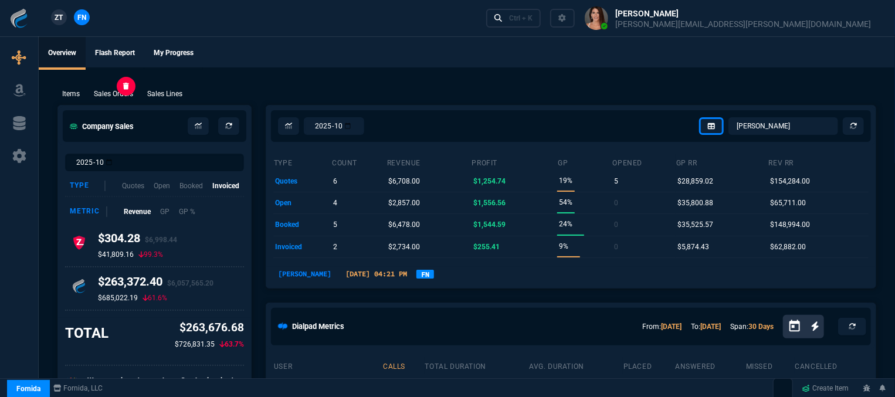
click at [122, 94] on p "Sales Orders" at bounding box center [113, 94] width 39 height 11
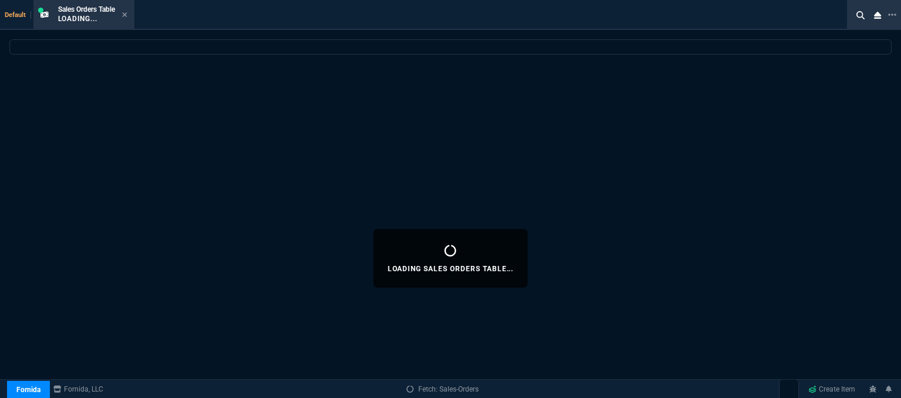
select select
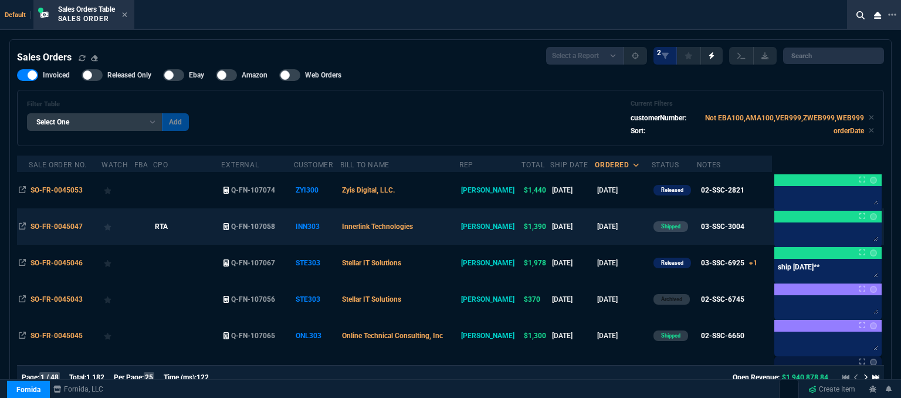
click at [445, 225] on td "Innerlink Technologies" at bounding box center [399, 226] width 119 height 36
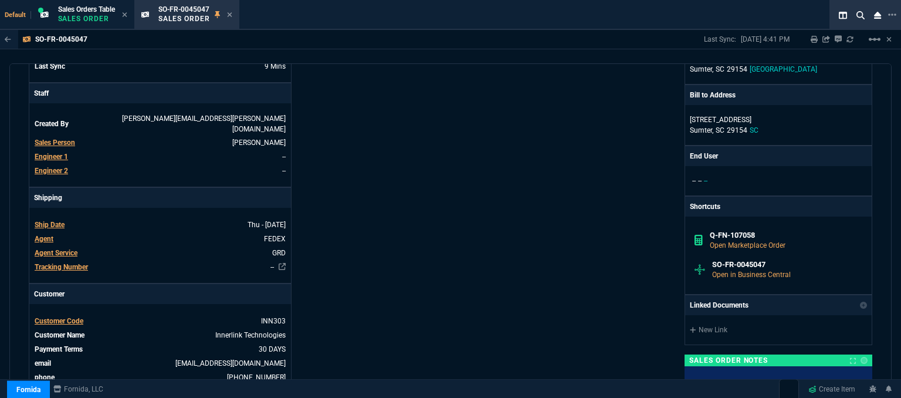
scroll to position [469, 0]
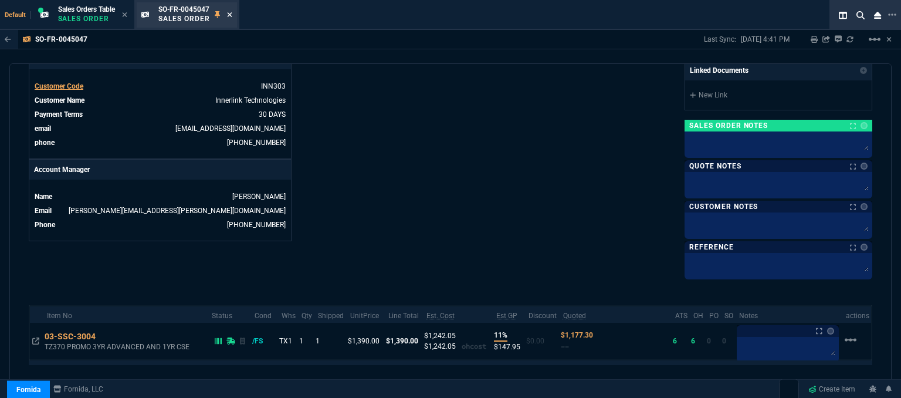
click at [232, 11] on icon at bounding box center [229, 14] width 5 height 7
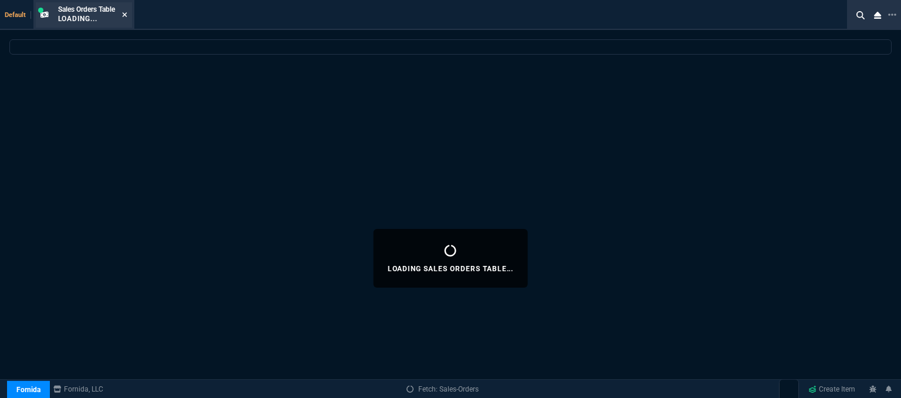
click at [127, 15] on icon at bounding box center [124, 14] width 5 height 5
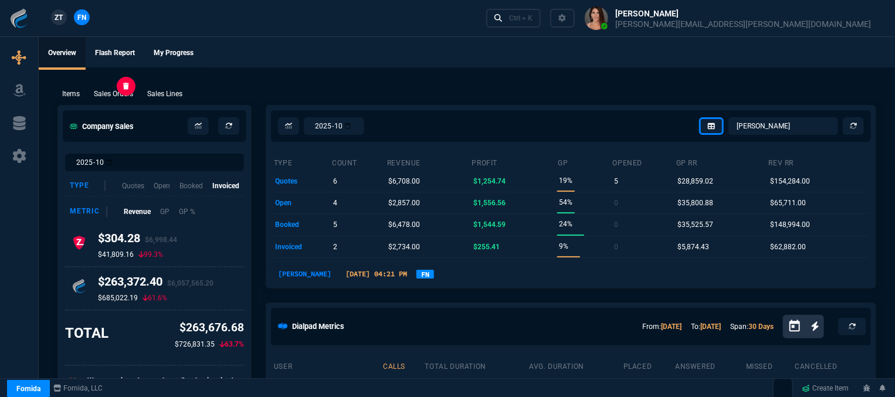
click at [113, 98] on p "Sales Orders" at bounding box center [113, 94] width 39 height 11
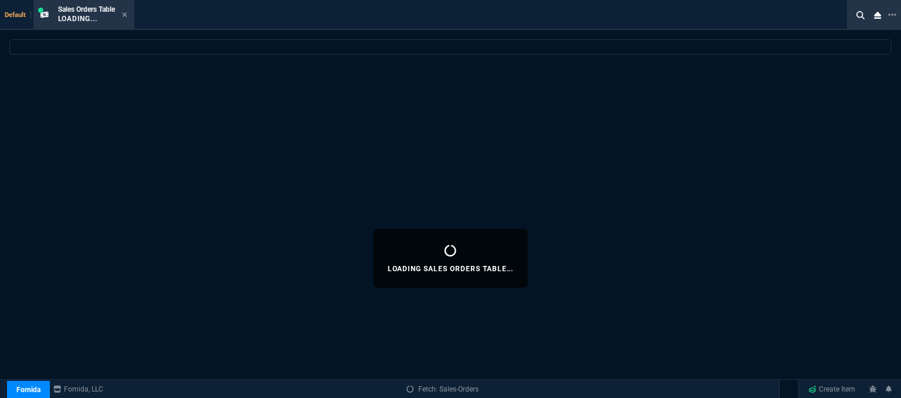
select select
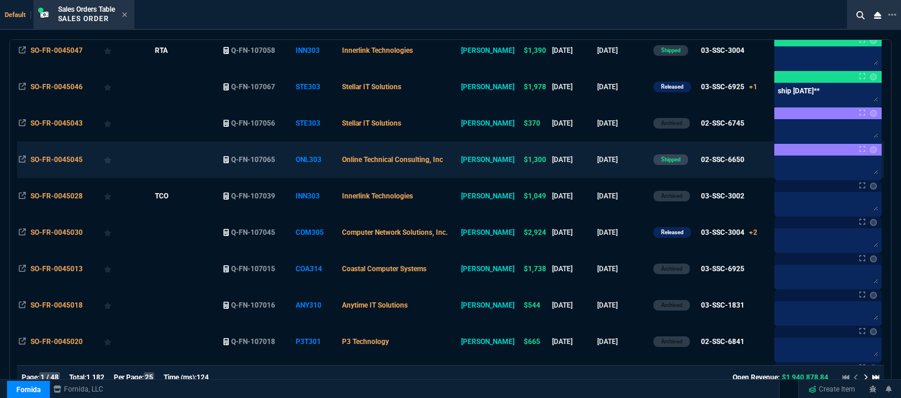
scroll to position [293, 0]
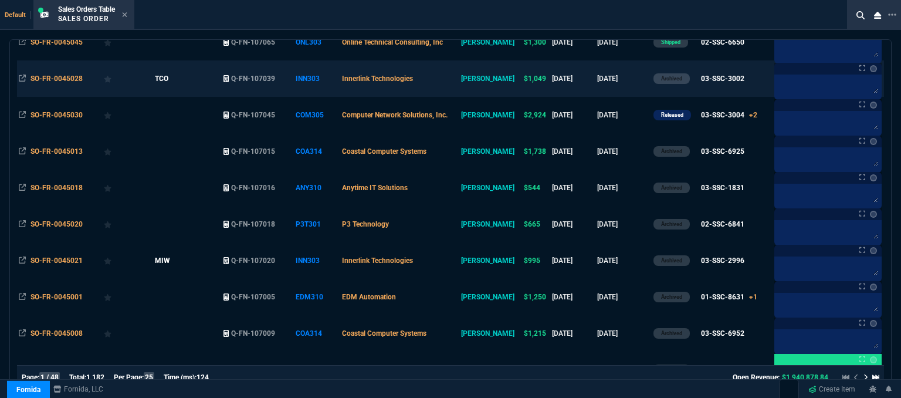
click at [453, 85] on td "Innerlink Technologies" at bounding box center [399, 78] width 119 height 36
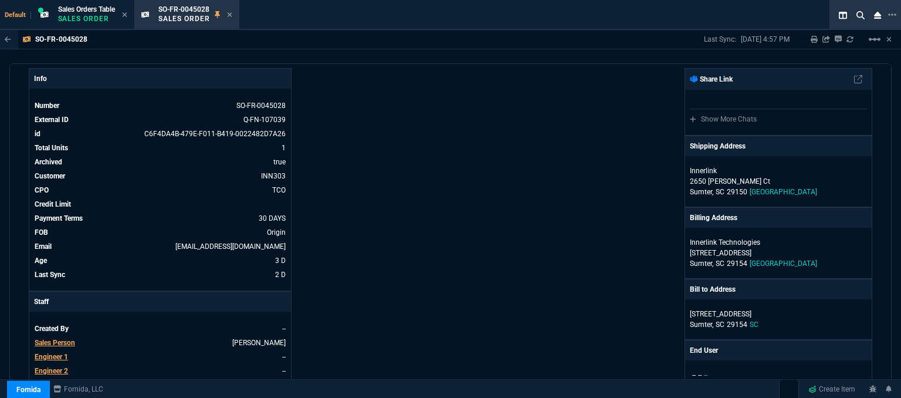
scroll to position [0, 0]
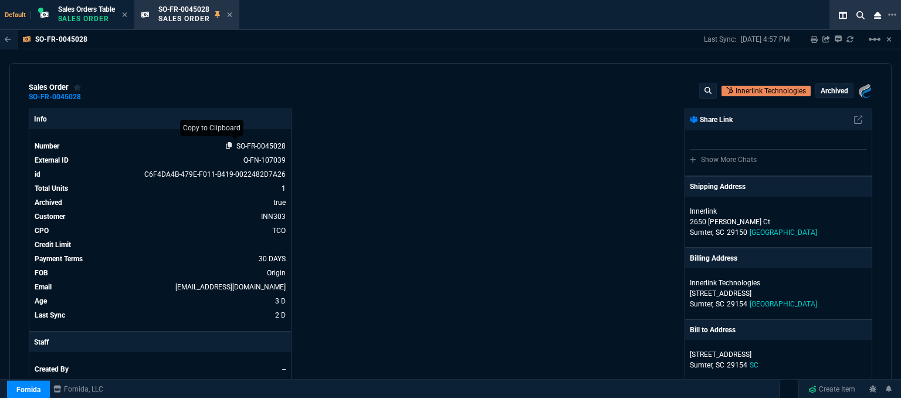
click at [226, 147] on icon at bounding box center [229, 145] width 6 height 7
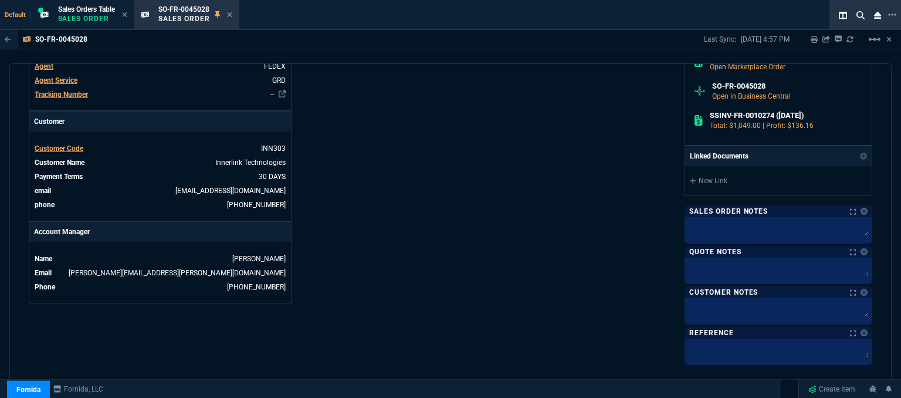
scroll to position [352, 0]
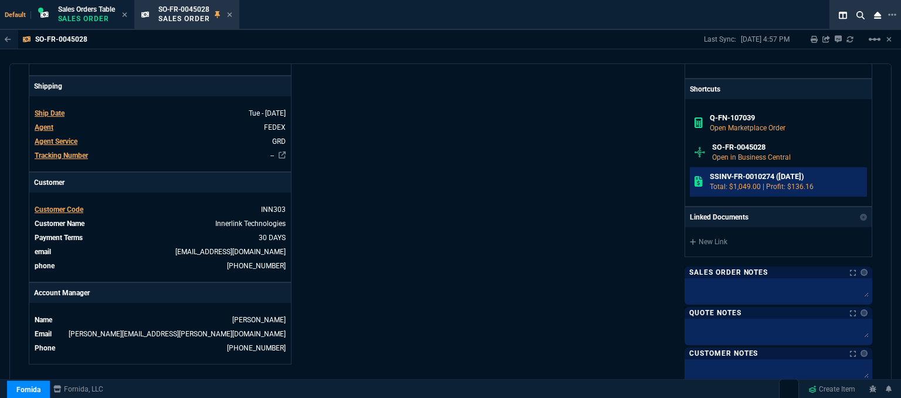
click at [726, 173] on h6 "SSINV-FR-0010274 ([DATE])" at bounding box center [786, 176] width 153 height 9
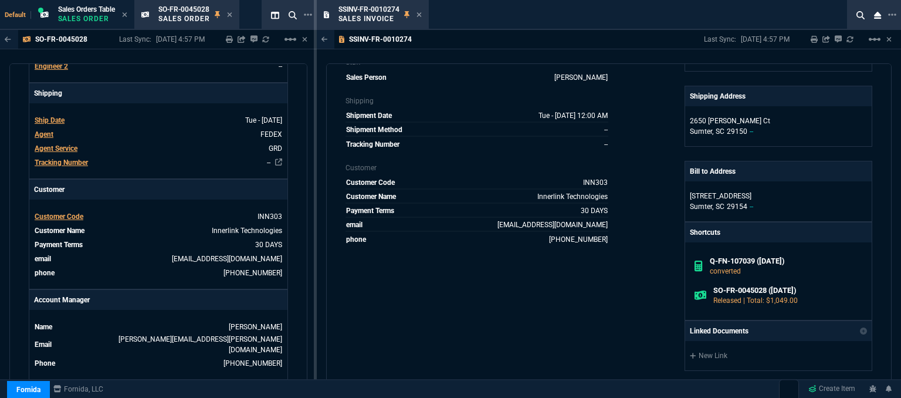
scroll to position [411, 0]
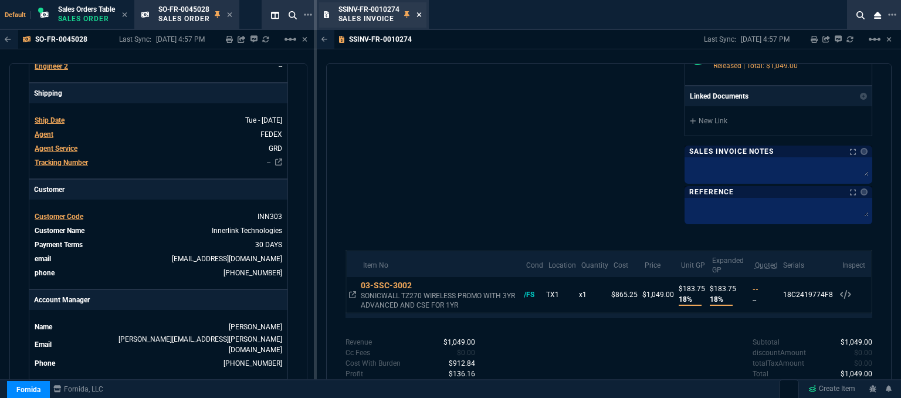
click at [418, 19] on fa-icon at bounding box center [418, 15] width 5 height 8
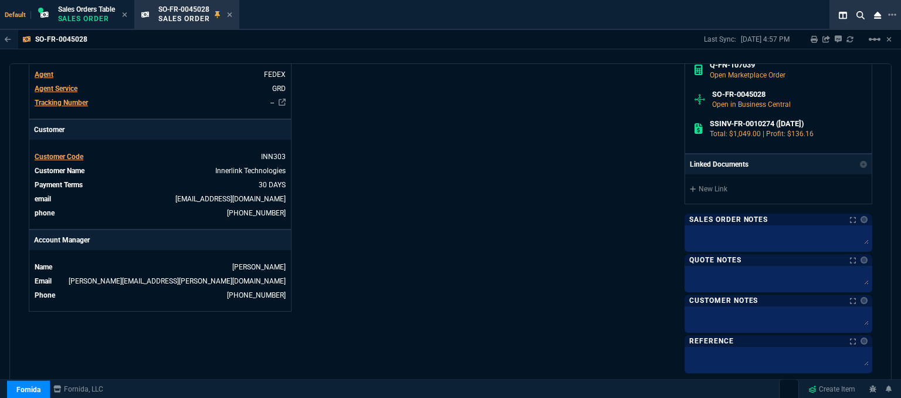
scroll to position [334, 0]
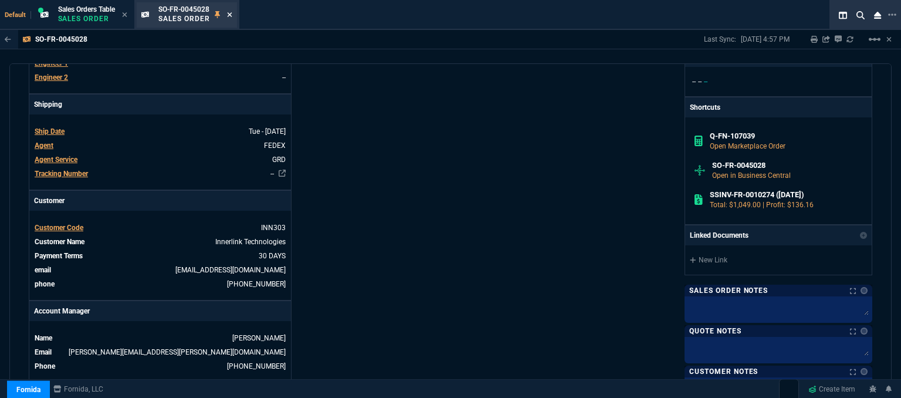
click at [229, 15] on icon at bounding box center [229, 14] width 5 height 7
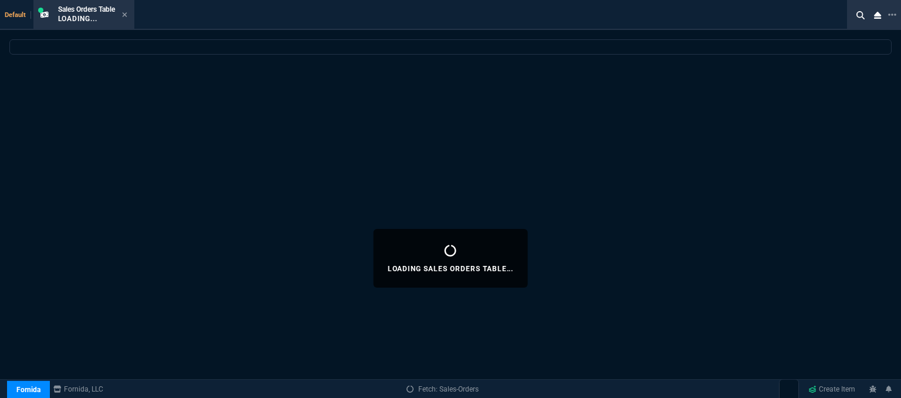
select select
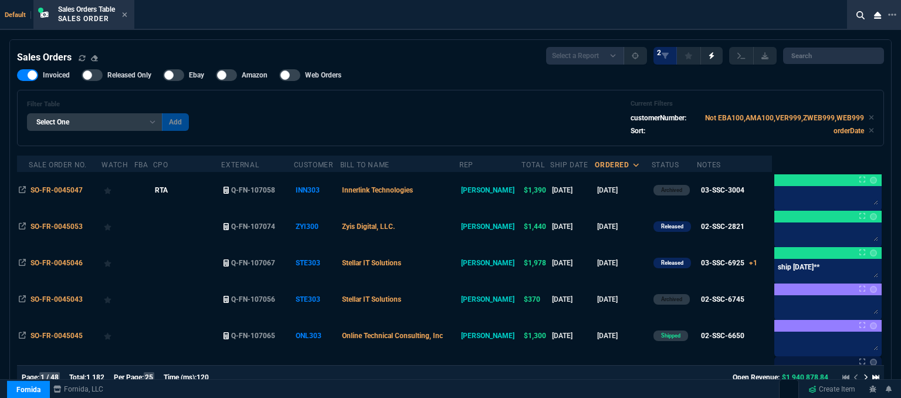
click at [126, 14] on icon at bounding box center [124, 14] width 5 height 5
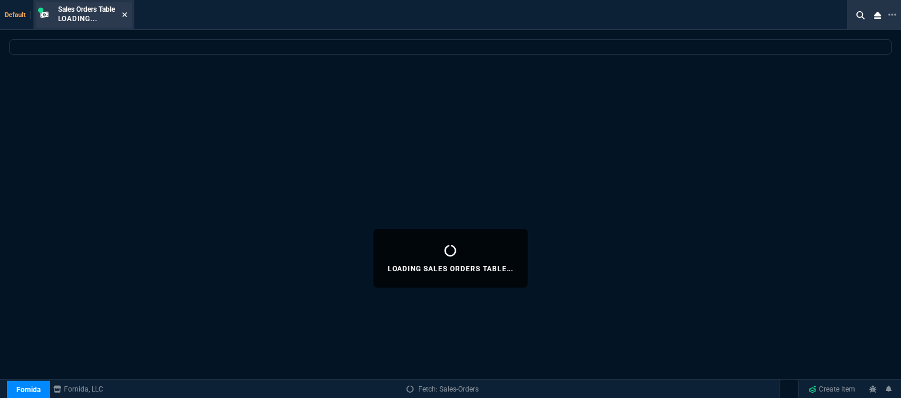
select select
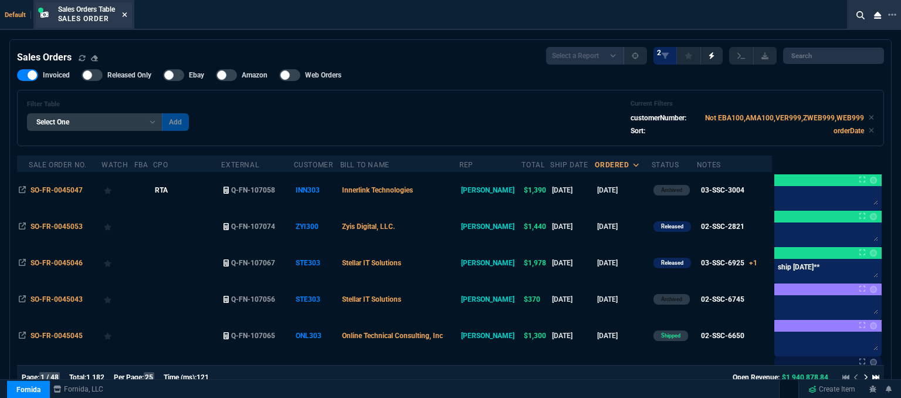
click at [126, 12] on icon at bounding box center [124, 14] width 5 height 7
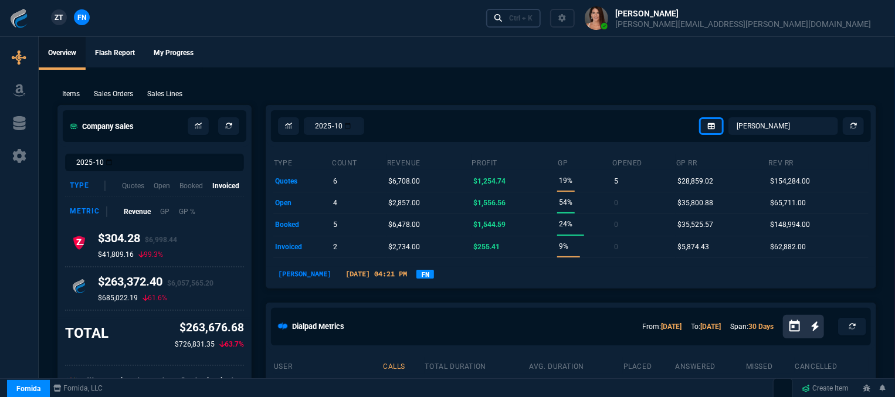
click at [533, 15] on div "Ctrl + K" at bounding box center [520, 17] width 23 height 9
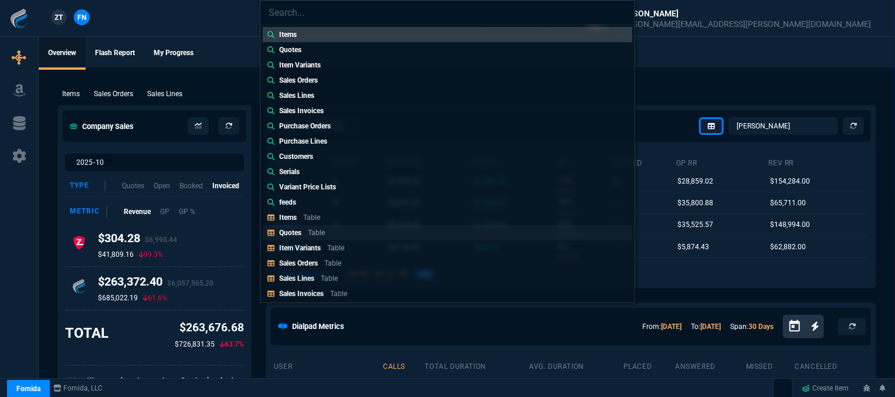
click at [345, 235] on link "Quotes Table" at bounding box center [448, 232] width 370 height 15
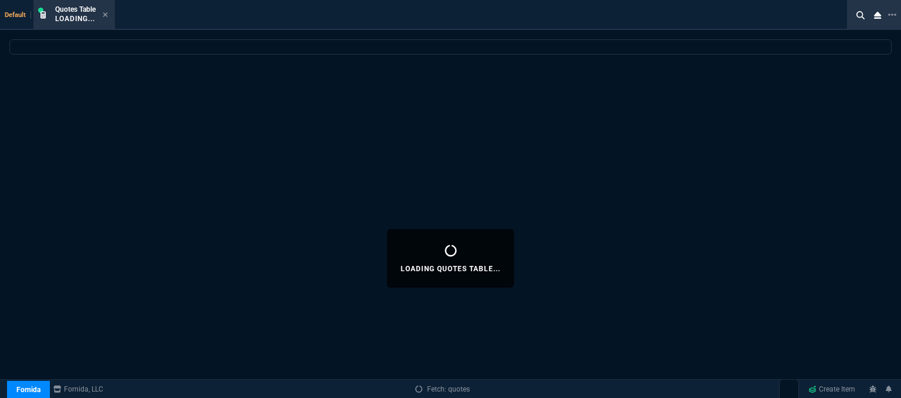
select select
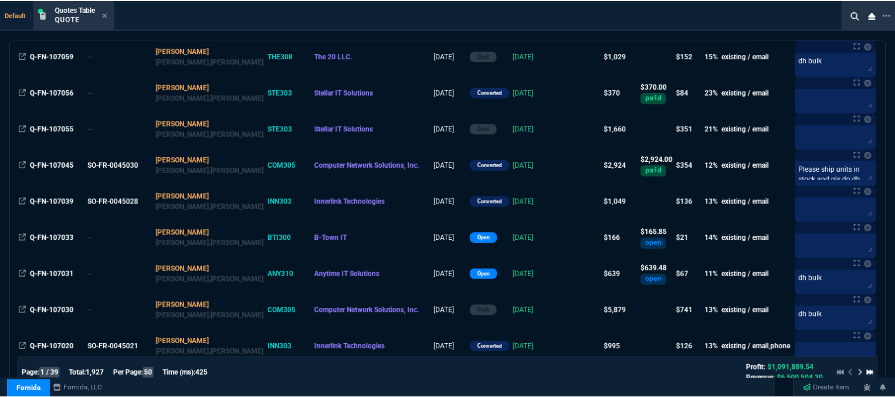
scroll to position [469, 0]
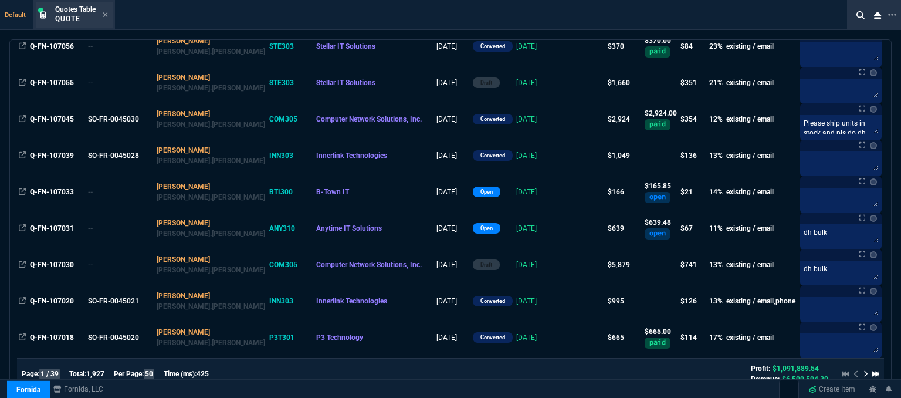
click at [109, 15] on div "Quotes Table Quote" at bounding box center [74, 14] width 77 height 25
click at [107, 15] on icon at bounding box center [105, 14] width 5 height 7
